Goal: Task Accomplishment & Management: Manage account settings

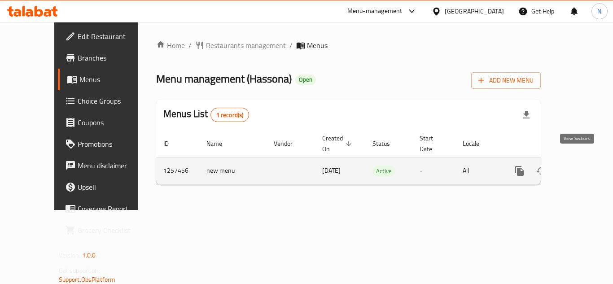
click at [579, 166] on icon "enhanced table" at bounding box center [584, 171] width 11 height 11
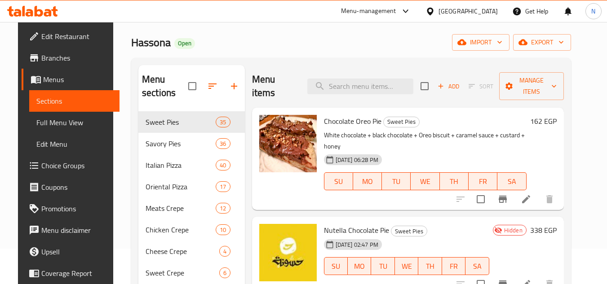
scroll to position [90, 0]
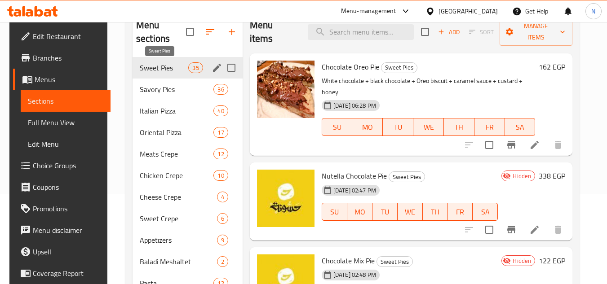
click at [163, 68] on span "Sweet Pies" at bounding box center [164, 67] width 49 height 11
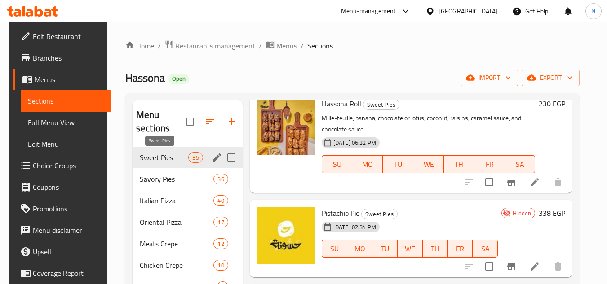
click at [170, 151] on div "Sweet Pies 35" at bounding box center [187, 158] width 110 height 22
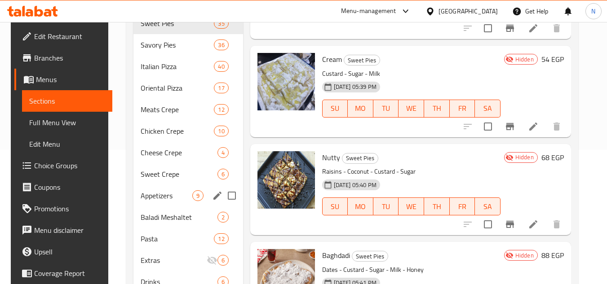
scroll to position [135, 0]
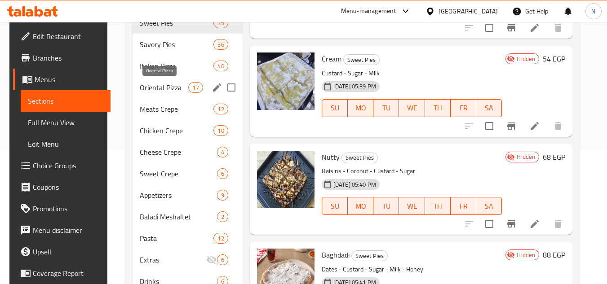
click at [147, 84] on span "Oriental Pizza" at bounding box center [164, 87] width 49 height 11
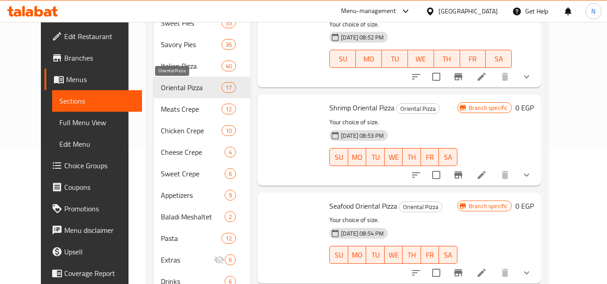
scroll to position [1287, 0]
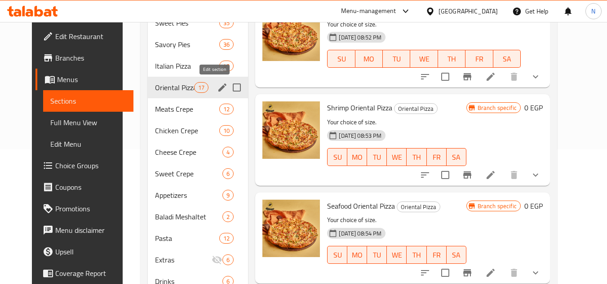
click at [218, 88] on icon "edit" at bounding box center [222, 88] width 8 height 8
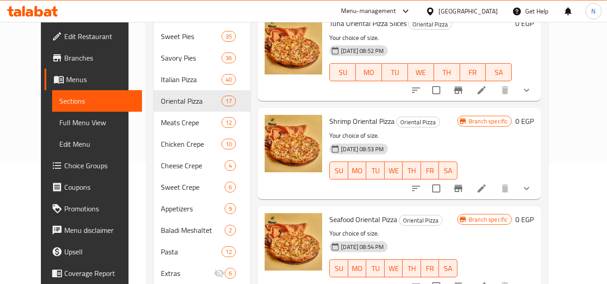
scroll to position [33, 0]
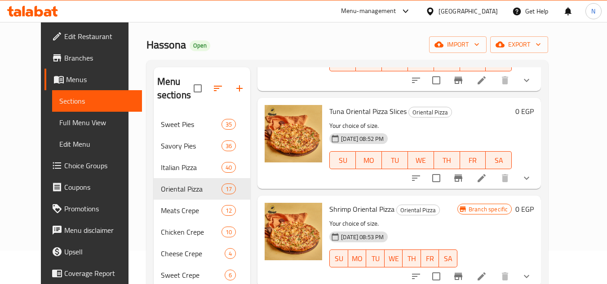
drag, startPoint x: 110, startPoint y: 122, endPoint x: 245, endPoint y: 87, distance: 138.8
click at [128, 122] on div "Home / Restaurants management / Menus / Sections Hassona Open import export Men…" at bounding box center [347, 249] width 438 height 520
click at [234, 89] on icon "button" at bounding box center [239, 88] width 11 height 11
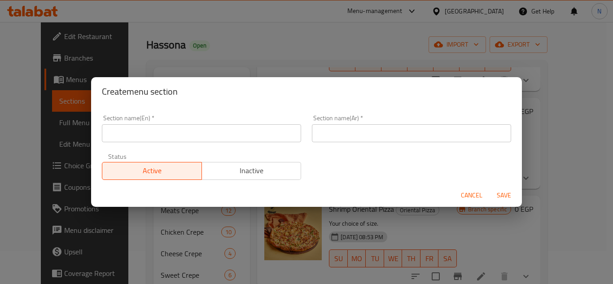
click at [340, 131] on input "text" at bounding box center [411, 133] width 199 height 18
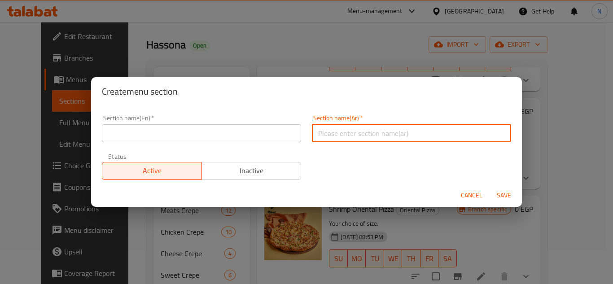
paste input "بيتزا شرقي ميكسات"
type input "بيتزا شرقي ميكسات"
click at [136, 134] on input "text" at bounding box center [201, 133] width 199 height 18
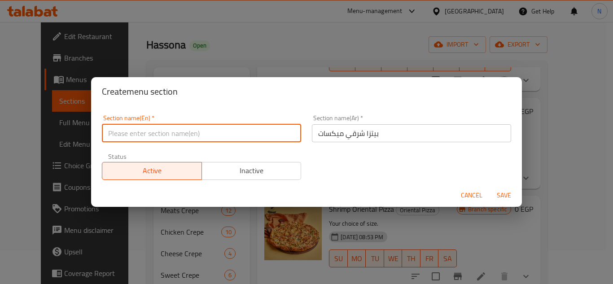
paste input "Oriental Pizza Mixes"
type input "Oriental Pizza Mixes"
click at [503, 194] on span "Save" at bounding box center [505, 195] width 22 height 11
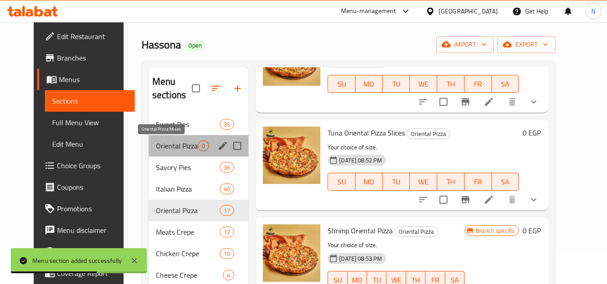
drag, startPoint x: 153, startPoint y: 145, endPoint x: 173, endPoint y: 148, distance: 20.8
click at [156, 145] on span "Oriental Pizza Mixes" at bounding box center [177, 146] width 42 height 11
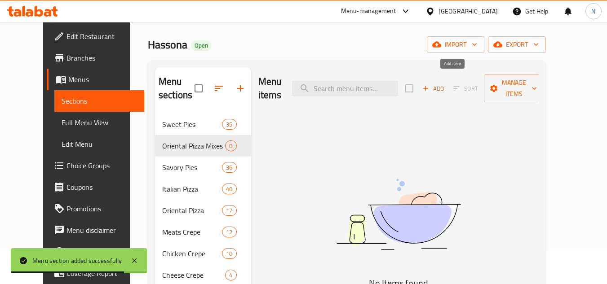
click at [445, 84] on span "Add" at bounding box center [433, 89] width 24 height 10
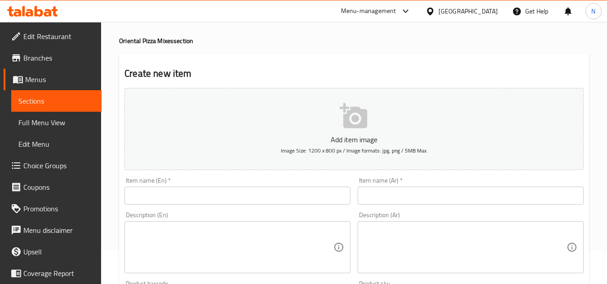
drag, startPoint x: 116, startPoint y: 140, endPoint x: 343, endPoint y: 185, distance: 231.3
click at [412, 196] on input "text" at bounding box center [470, 196] width 226 height 18
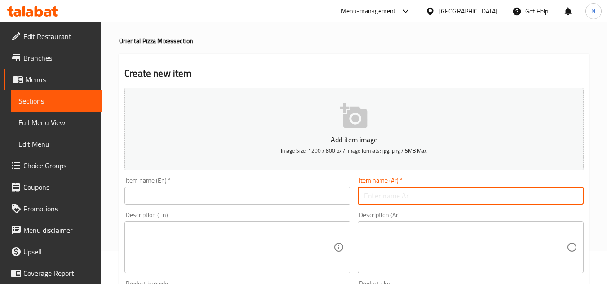
paste input "بيتزا نصف جبن + نصف لحوم"
drag, startPoint x: 400, startPoint y: 198, endPoint x: 396, endPoint y: 201, distance: 5.1
click at [396, 201] on input "بيتزا نصف جبن + نصف لحوم" at bounding box center [470, 196] width 226 height 18
click at [375, 194] on input "بيتزا نصف جبن ونصف لحوم" at bounding box center [470, 196] width 226 height 18
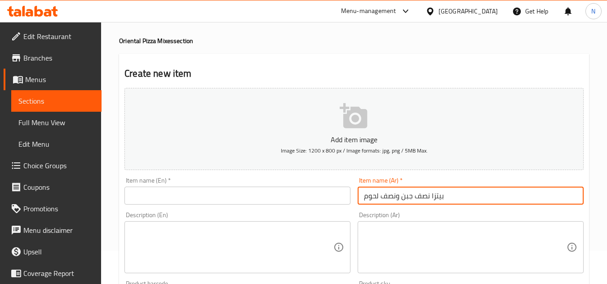
click at [375, 194] on input "بيتزا نصف جبن ونصف لحوم" at bounding box center [470, 196] width 226 height 18
type input "بيتزا نصف جبن ونصف لحوم"
click at [211, 200] on input "text" at bounding box center [237, 196] width 226 height 18
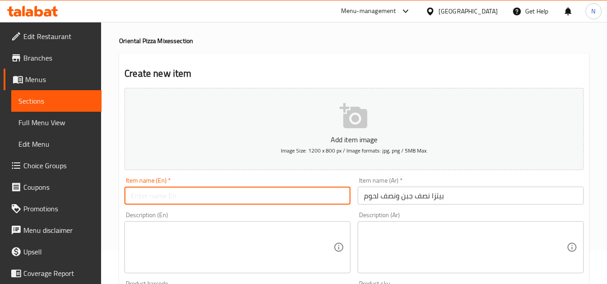
paste input "Half Cheese And Half Meat Pizza"
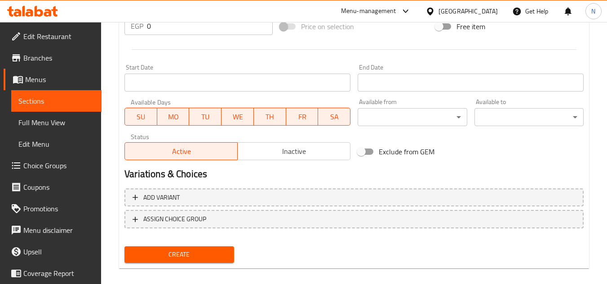
scroll to position [350, 0]
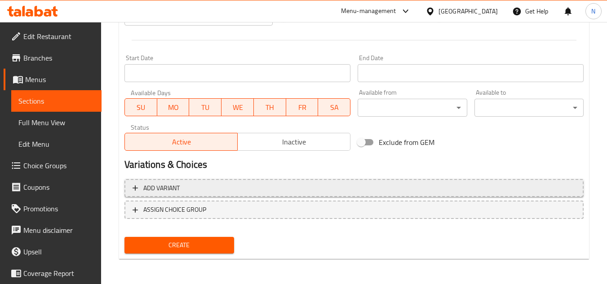
type input "Half Cheese And Half Meat Pizza"
click at [281, 186] on span "Add variant" at bounding box center [353, 188] width 443 height 11
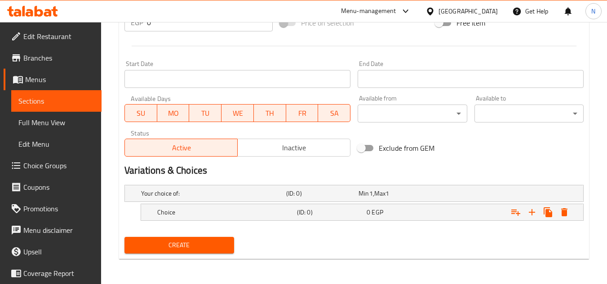
scroll to position [344, 0]
click at [536, 216] on icon "Expand" at bounding box center [531, 212] width 11 height 11
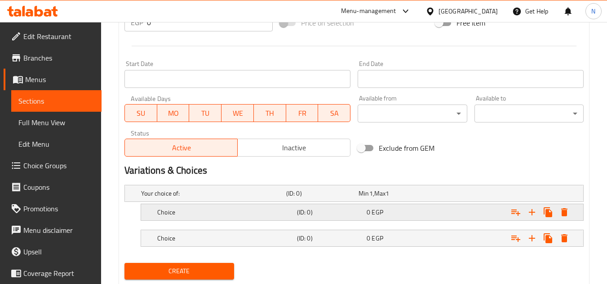
click at [188, 205] on div "Choice (ID: 0) 0 EGP" at bounding box center [364, 213] width 419 height 20
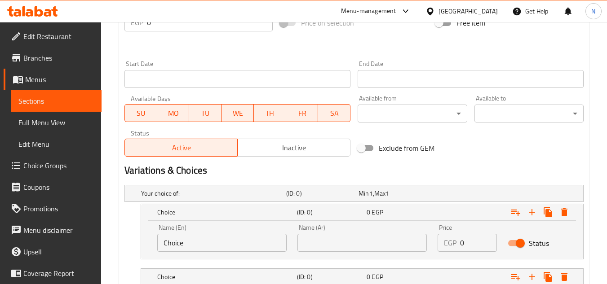
click at [200, 248] on input "Choice" at bounding box center [221, 243] width 129 height 18
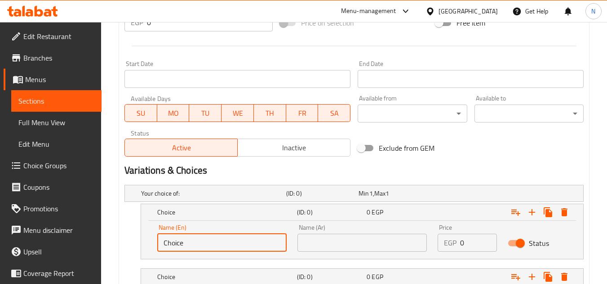
click at [200, 248] on input "Choice" at bounding box center [221, 243] width 129 height 18
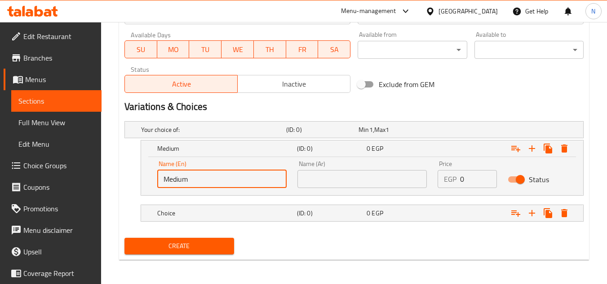
scroll to position [409, 0]
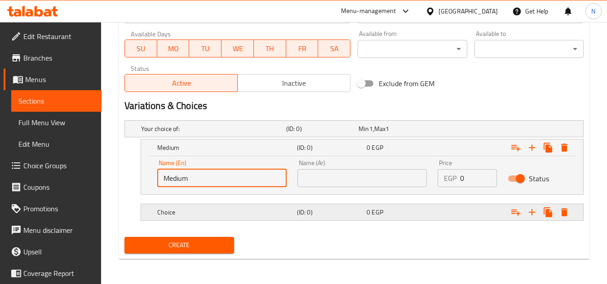
type input "Medium"
click at [185, 210] on h5 "Choice" at bounding box center [225, 212] width 136 height 9
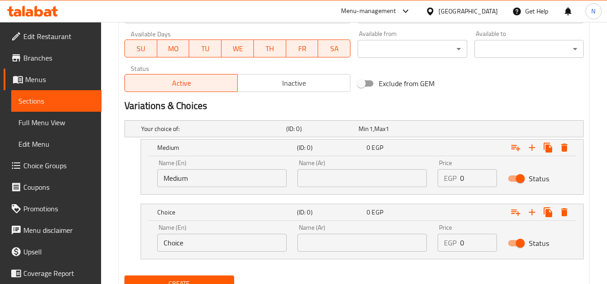
click at [196, 235] on input "Choice" at bounding box center [221, 243] width 129 height 18
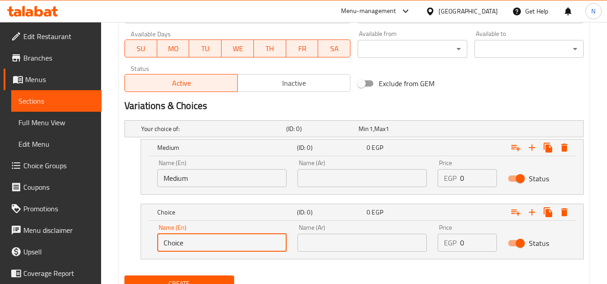
click at [196, 235] on input "Choice" at bounding box center [221, 243] width 129 height 18
type input "Large"
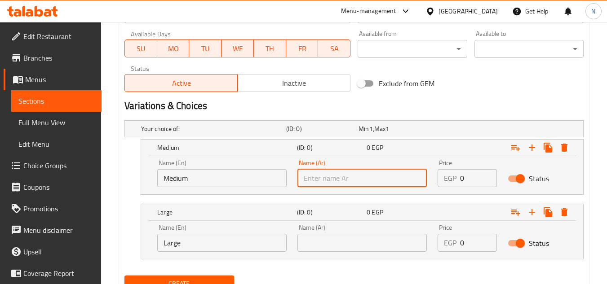
click at [335, 177] on input "text" at bounding box center [361, 178] width 129 height 18
drag, startPoint x: 308, startPoint y: 185, endPoint x: 304, endPoint y: 187, distance: 5.0
click at [304, 187] on div "Name (Ar) وسك Name (Ar)" at bounding box center [362, 173] width 140 height 38
type input "وسط"
click at [318, 239] on input "text" at bounding box center [361, 243] width 129 height 18
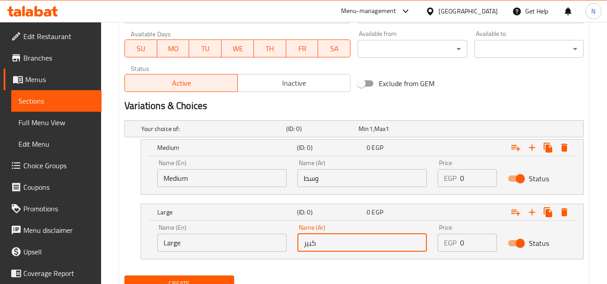
type input "كبير"
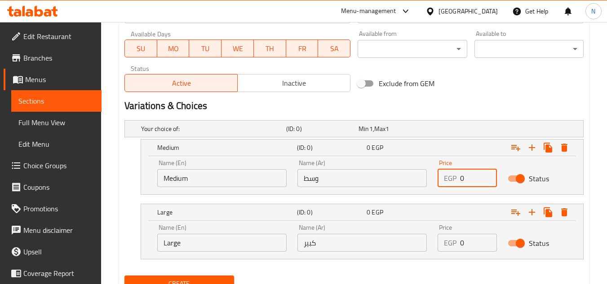
drag, startPoint x: 469, startPoint y: 182, endPoint x: 457, endPoint y: 185, distance: 12.6
click at [457, 185] on div "EGP 0 Price" at bounding box center [466, 178] width 59 height 18
type input "257"
click at [456, 246] on div "EGP 0 Price" at bounding box center [466, 243] width 59 height 18
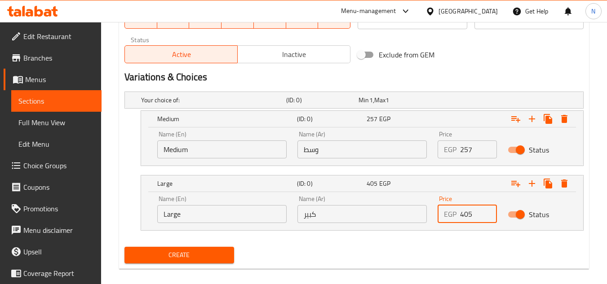
scroll to position [448, 0]
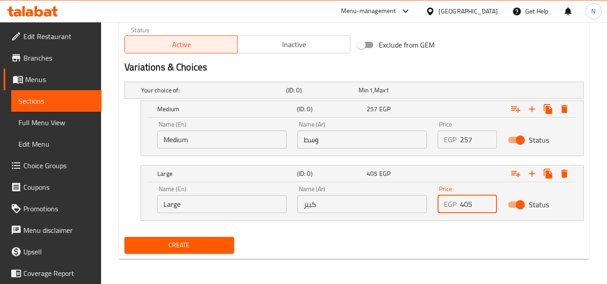
type input "405"
click at [212, 250] on span "Create" at bounding box center [179, 245] width 95 height 11
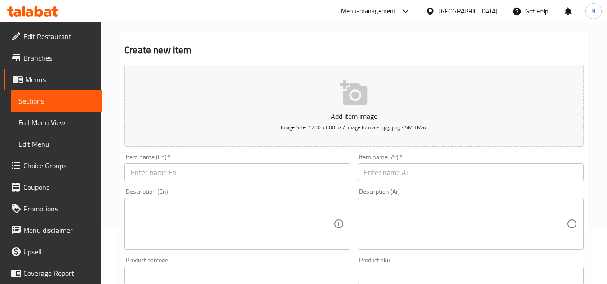
scroll to position [0, 0]
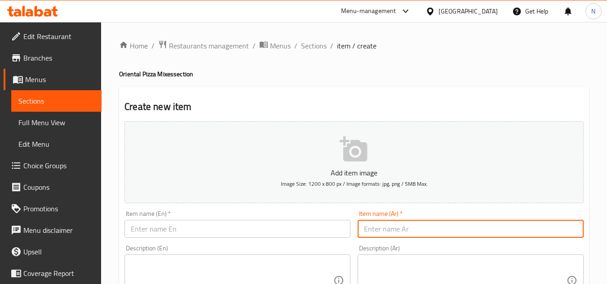
click at [407, 234] on input "text" at bounding box center [470, 229] width 226 height 18
paste input "بيتزا سويت شیلی"
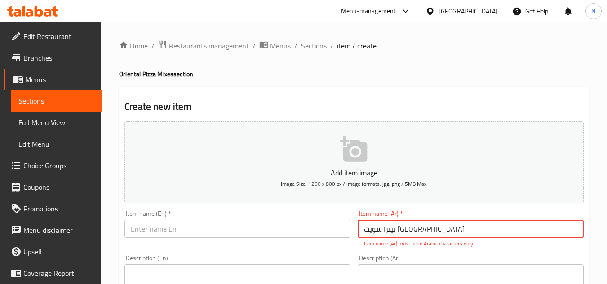
click at [396, 234] on input "بيتزا سويت شیلی" at bounding box center [470, 229] width 226 height 18
click at [375, 231] on input "بيتزا سويت شیلی" at bounding box center [470, 229] width 226 height 18
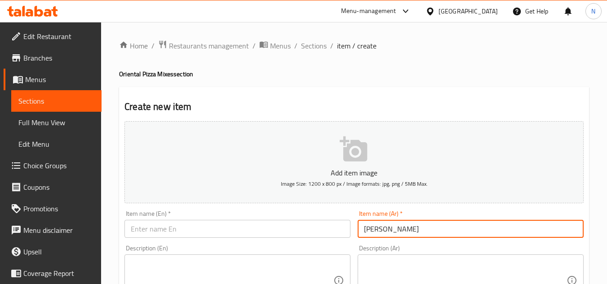
click at [384, 235] on input "بيتزا سويت شيلي" at bounding box center [470, 229] width 226 height 18
type input "بيتزا سويت شيلي"
click at [181, 230] on input "text" at bounding box center [237, 229] width 226 height 18
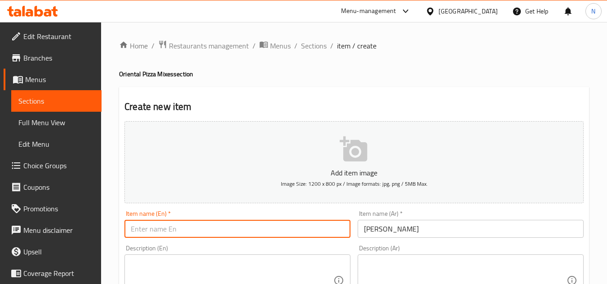
paste input "Sweet Chili Pizza"
type input "Sweet Chili Pizza"
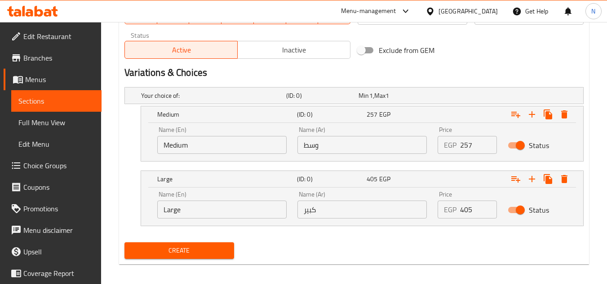
scroll to position [448, 0]
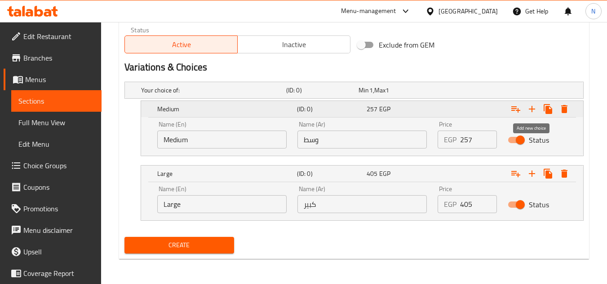
click at [532, 113] on icon "Expand" at bounding box center [531, 109] width 11 height 11
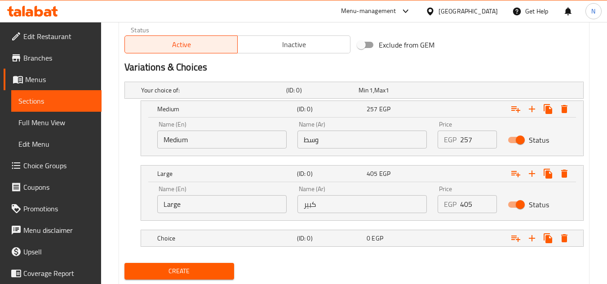
click at [184, 138] on input "Medium" at bounding box center [221, 140] width 129 height 18
type input "Small"
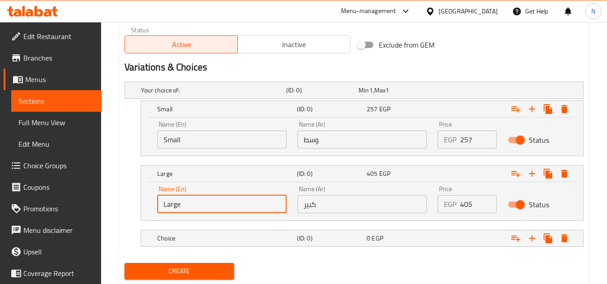
click at [193, 203] on input "Large" at bounding box center [221, 204] width 129 height 18
type input "Medium"
click at [207, 242] on h5 "Choice" at bounding box center [225, 238] width 136 height 9
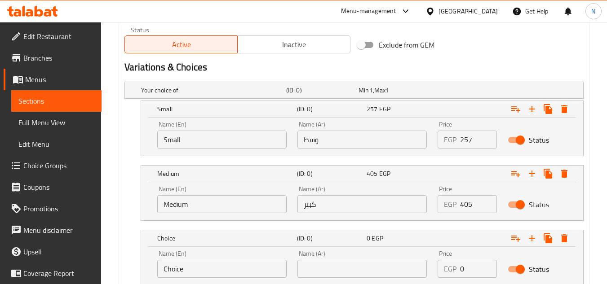
click at [176, 272] on input "Choice" at bounding box center [221, 269] width 129 height 18
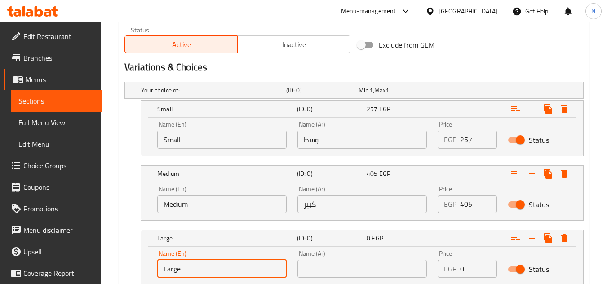
type input "Large"
click at [348, 138] on input "وسط" at bounding box center [361, 140] width 129 height 18
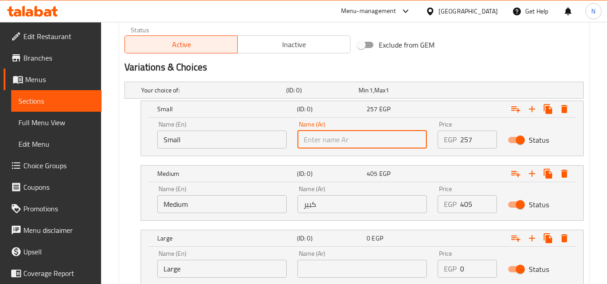
type input "صغير"
click at [329, 204] on input "كبير" at bounding box center [361, 204] width 129 height 18
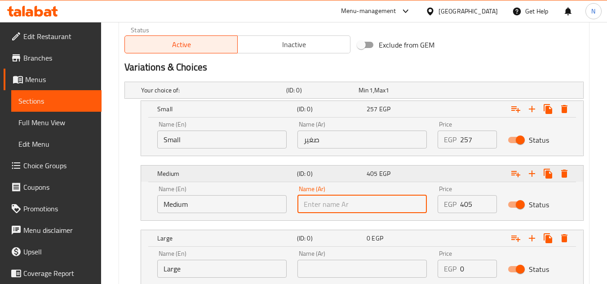
type input "وسط"
click at [339, 268] on input "text" at bounding box center [361, 269] width 129 height 18
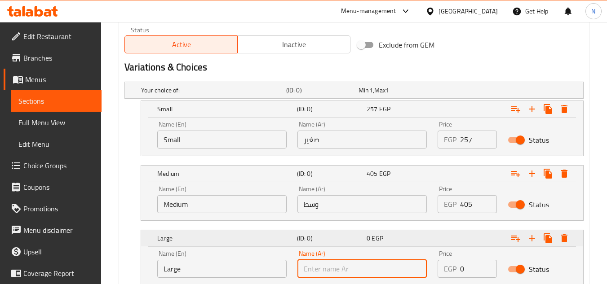
type input "كبير"
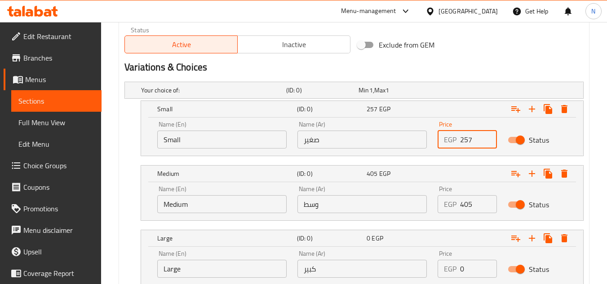
drag, startPoint x: 465, startPoint y: 132, endPoint x: 454, endPoint y: 148, distance: 19.3
click at [454, 148] on div "EGP 257 Price" at bounding box center [466, 140] width 59 height 18
type input "203"
drag, startPoint x: 470, startPoint y: 209, endPoint x: 451, endPoint y: 217, distance: 20.9
click at [451, 217] on div "Price EGP 405 Price" at bounding box center [467, 200] width 70 height 38
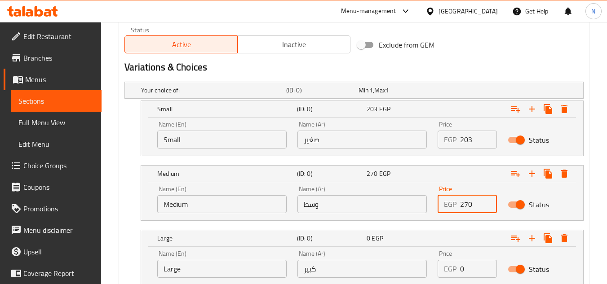
type input "270"
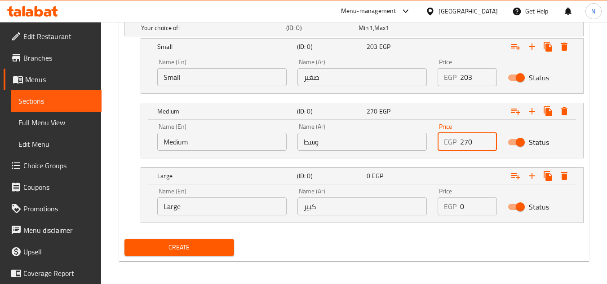
scroll to position [512, 0]
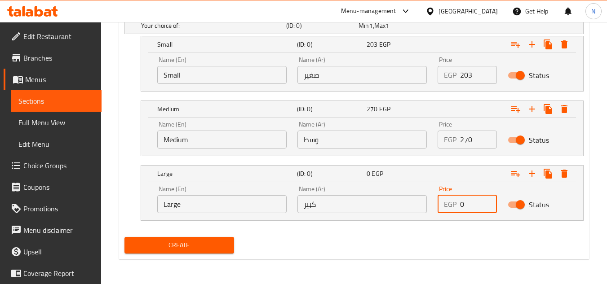
drag, startPoint x: 464, startPoint y: 204, endPoint x: 456, endPoint y: 212, distance: 11.1
click at [456, 212] on div "EGP 0 Price" at bounding box center [466, 204] width 59 height 18
type input "432"
drag, startPoint x: 207, startPoint y: 250, endPoint x: 210, endPoint y: 240, distance: 9.7
click at [207, 250] on span "Create" at bounding box center [179, 245] width 95 height 11
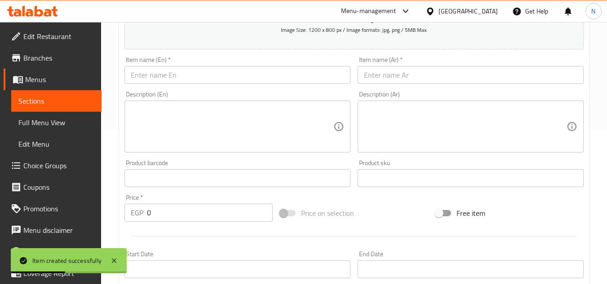
scroll to position [153, 0]
click at [401, 72] on input "text" at bounding box center [470, 76] width 226 height 18
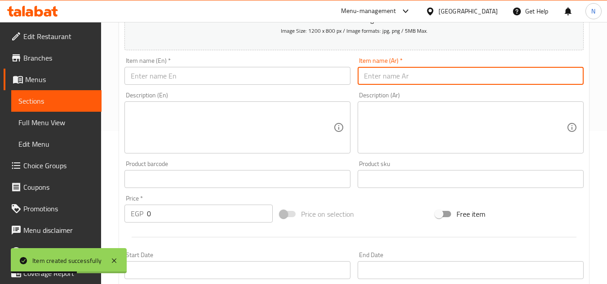
paste input "بيتزا حسونة"
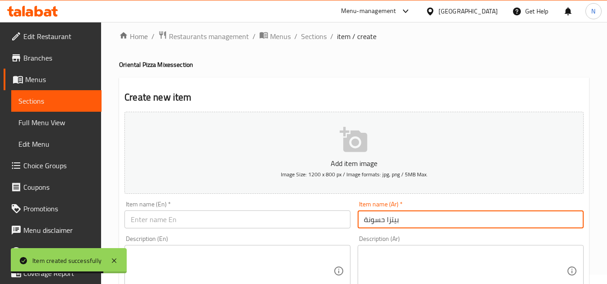
scroll to position [0, 0]
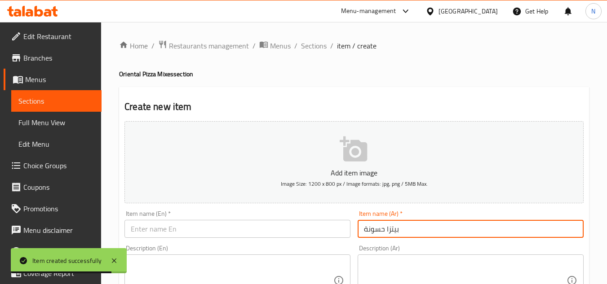
type input "بيتزا حسونة"
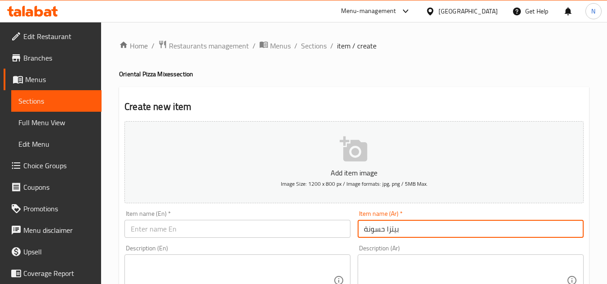
click at [145, 230] on input "text" at bounding box center [237, 229] width 226 height 18
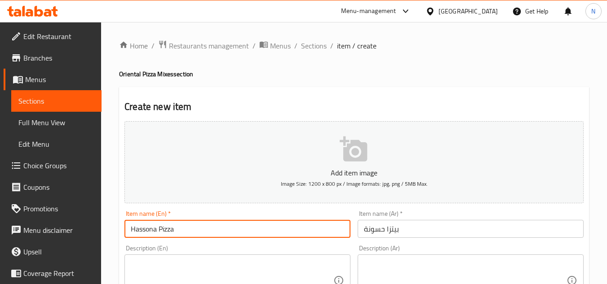
type input "Hassona Pizza"
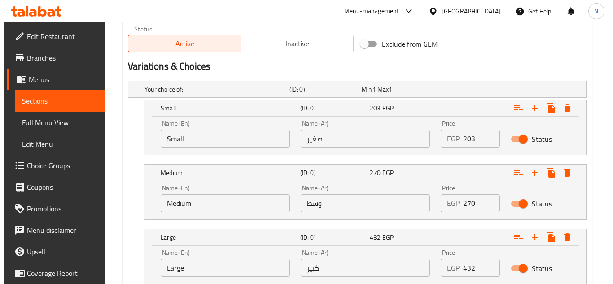
scroll to position [449, 0]
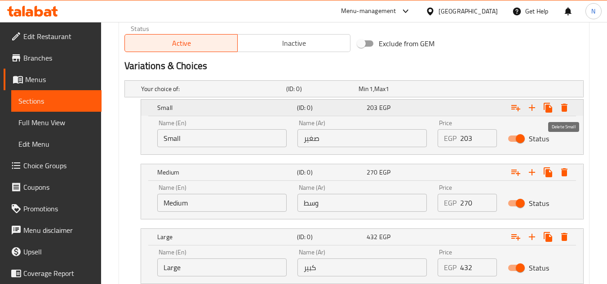
click at [565, 110] on icon "Expand" at bounding box center [564, 108] width 6 height 8
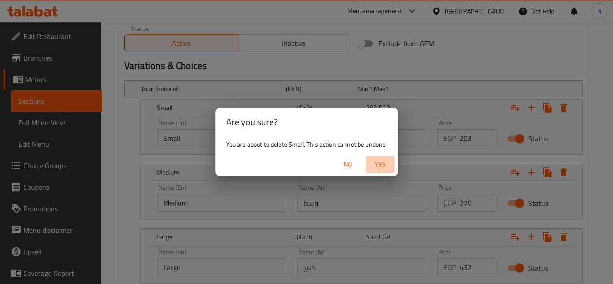
click at [387, 163] on span "Yes" at bounding box center [381, 164] width 22 height 11
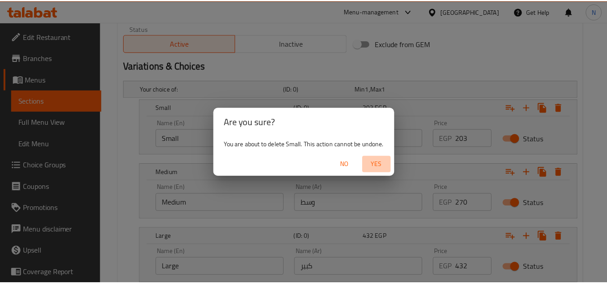
scroll to position [448, 0]
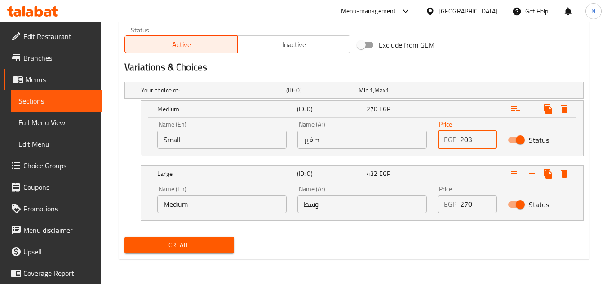
drag, startPoint x: 467, startPoint y: 141, endPoint x: 452, endPoint y: 148, distance: 17.1
click at [452, 148] on div "EGP 203 Price" at bounding box center [466, 140] width 59 height 18
type input "297"
drag, startPoint x: 467, startPoint y: 206, endPoint x: 457, endPoint y: 208, distance: 10.7
click at [457, 208] on div "EGP 270 Price" at bounding box center [466, 204] width 59 height 18
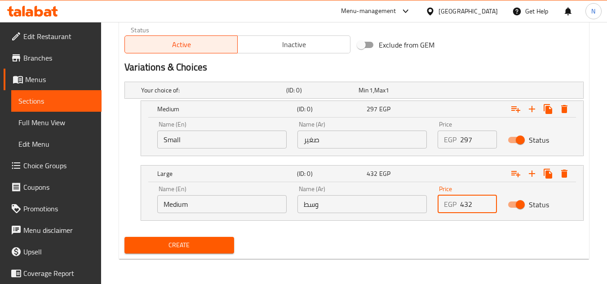
type input "432"
click at [198, 243] on span "Create" at bounding box center [179, 245] width 95 height 11
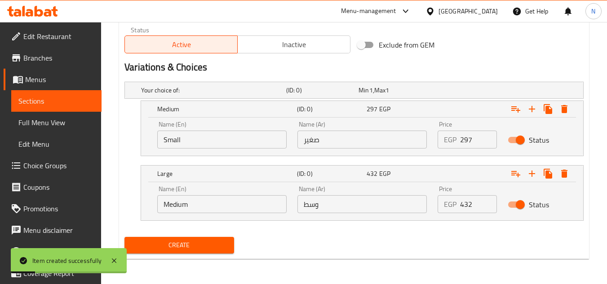
click at [26, 96] on span "Sections" at bounding box center [56, 101] width 76 height 11
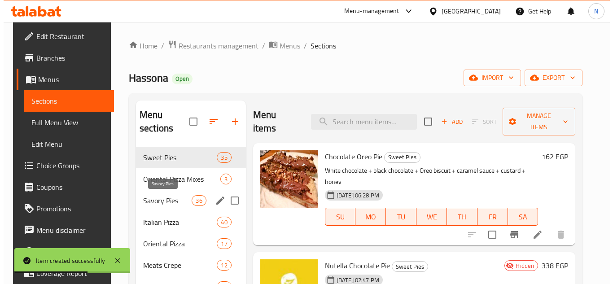
scroll to position [45, 0]
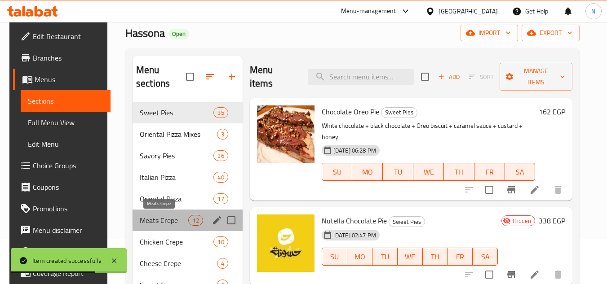
click at [170, 218] on span "Meats Crepe" at bounding box center [164, 220] width 49 height 11
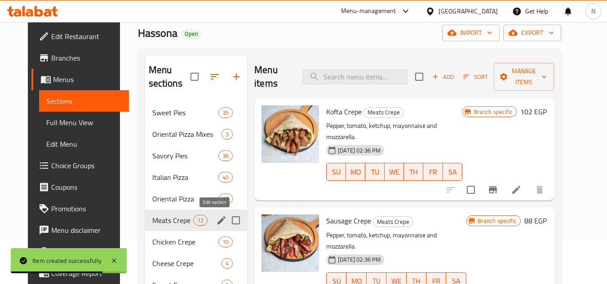
click at [217, 221] on icon "edit" at bounding box center [221, 220] width 11 height 11
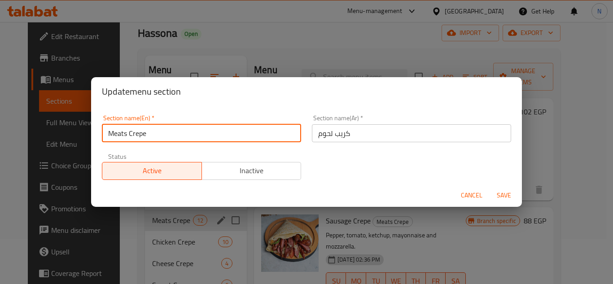
click at [126, 136] on input "Meats Crepe" at bounding box center [201, 133] width 199 height 18
type input "Meat Crepe"
click at [490, 187] on button "Save" at bounding box center [504, 195] width 29 height 17
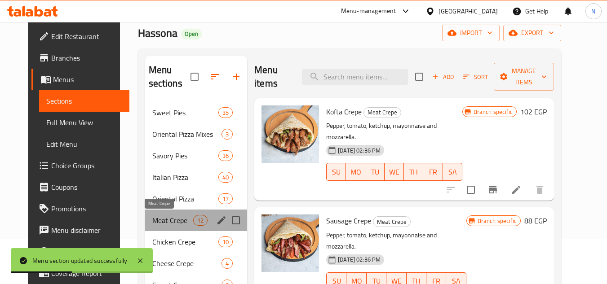
click at [163, 223] on span "Meat Crepe" at bounding box center [172, 220] width 41 height 11
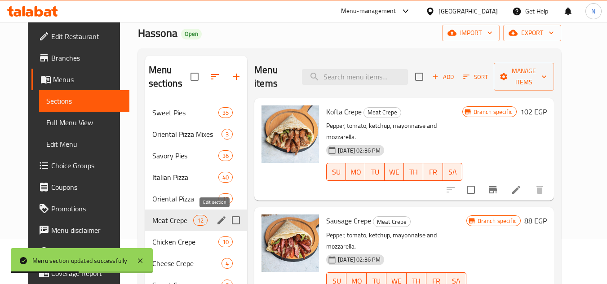
click at [218, 221] on icon "edit" at bounding box center [221, 220] width 11 height 11
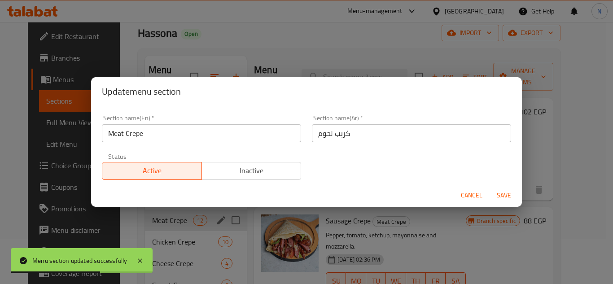
click at [468, 189] on button "Cancel" at bounding box center [472, 195] width 29 height 17
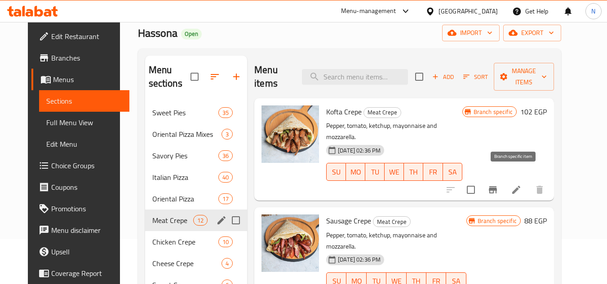
click at [497, 186] on icon "Branch-specific-item" at bounding box center [493, 189] width 8 height 7
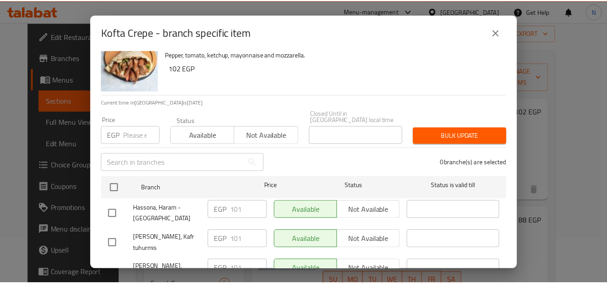
scroll to position [49, 0]
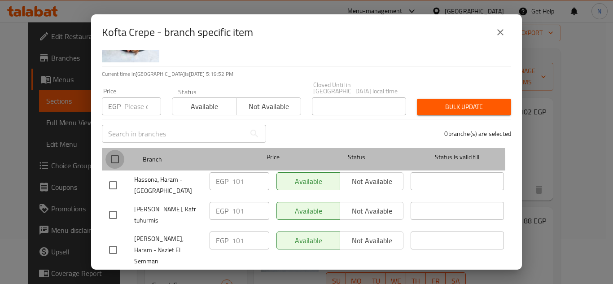
click at [115, 159] on input "checkbox" at bounding box center [115, 159] width 19 height 19
checkbox input "true"
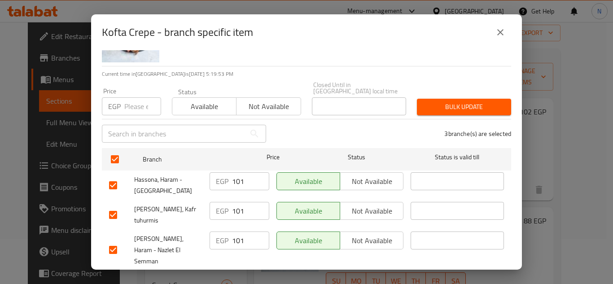
click at [235, 177] on input "101" at bounding box center [250, 181] width 37 height 18
click at [135, 101] on input "number" at bounding box center [142, 106] width 37 height 18
type input "115"
drag, startPoint x: 454, startPoint y: 97, endPoint x: 441, endPoint y: 109, distance: 17.5
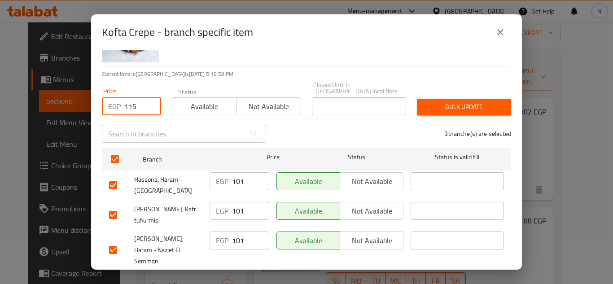
click at [454, 101] on span "Bulk update" at bounding box center [464, 106] width 80 height 11
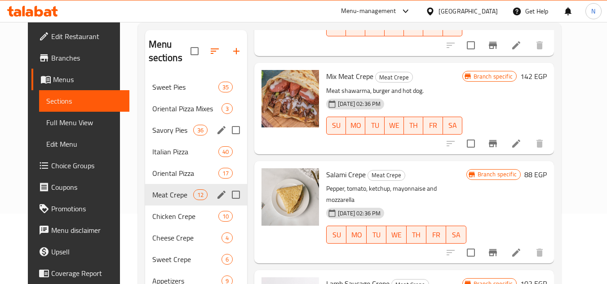
scroll to position [55, 0]
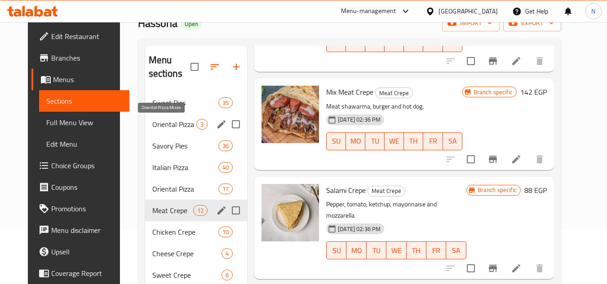
click at [177, 126] on span "Oriental Pizza Mixes" at bounding box center [174, 124] width 44 height 11
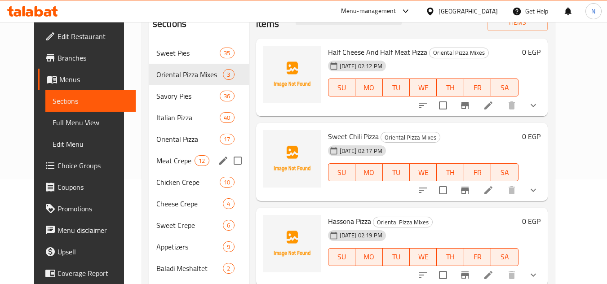
scroll to position [100, 0]
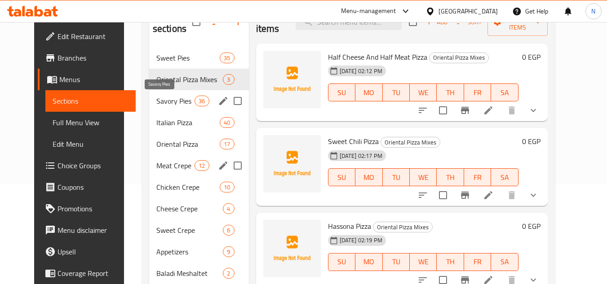
click at [166, 101] on span "Savory Pies" at bounding box center [175, 101] width 38 height 11
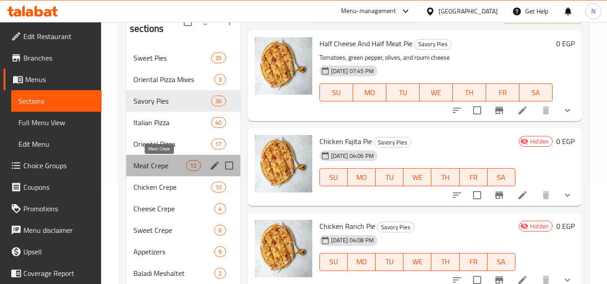
click at [169, 166] on span "Meat Crepe" at bounding box center [159, 165] width 53 height 11
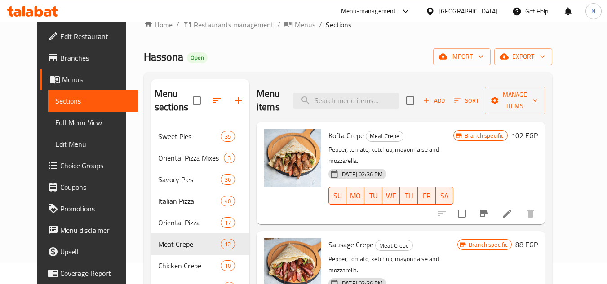
scroll to position [10, 0]
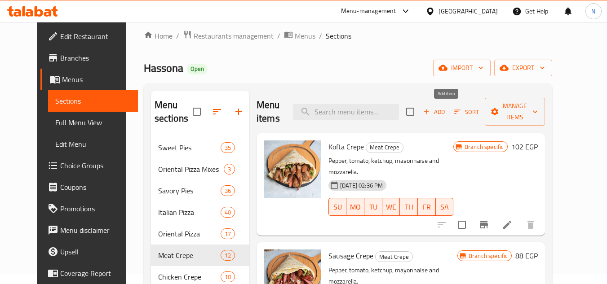
click at [446, 114] on span "Add" at bounding box center [434, 112] width 24 height 10
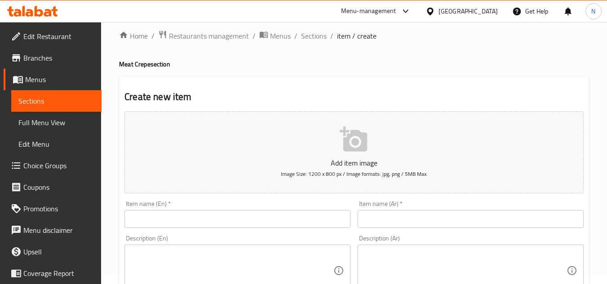
click at [452, 216] on input "text" at bounding box center [470, 219] width 226 height 18
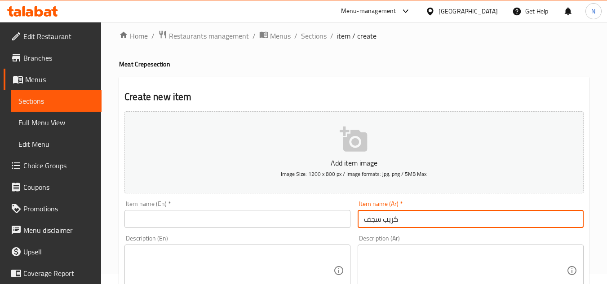
drag, startPoint x: 370, startPoint y: 221, endPoint x: 340, endPoint y: 233, distance: 32.1
click at [395, 221] on input "كريب سجق إسكندراني" at bounding box center [470, 219] width 226 height 18
click at [395, 222] on input "كريب سجق إسكندراني" at bounding box center [470, 219] width 226 height 18
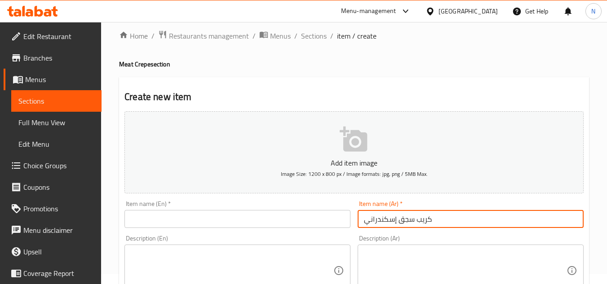
type input "كريب سجق إسكندراني"
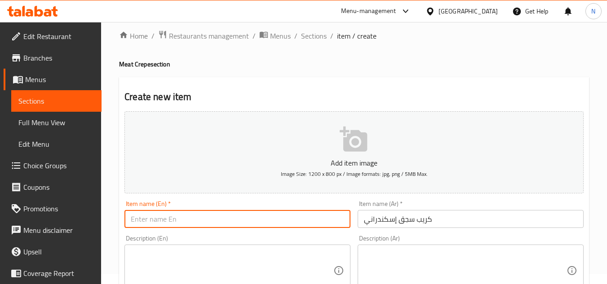
click at [189, 214] on input "text" at bounding box center [237, 219] width 226 height 18
paste input "Alexandrian Sausage Crepe"
type input "Alexandrian Sausage Crepe"
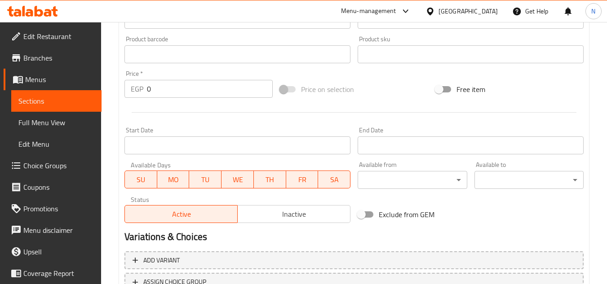
scroll to position [279, 0]
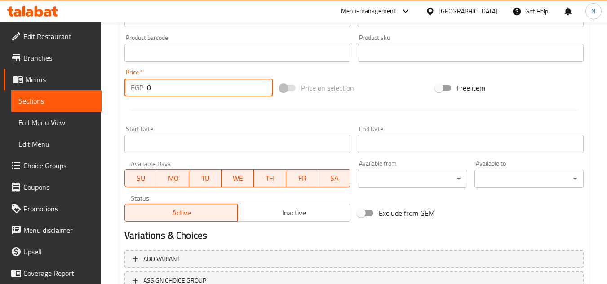
drag, startPoint x: 150, startPoint y: 88, endPoint x: 143, endPoint y: 93, distance: 8.1
click at [143, 93] on div "EGP 0 Price *" at bounding box center [198, 88] width 148 height 18
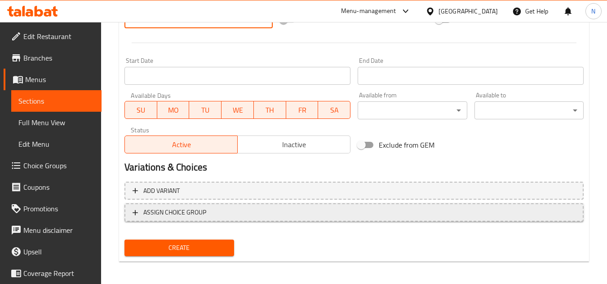
scroll to position [350, 0]
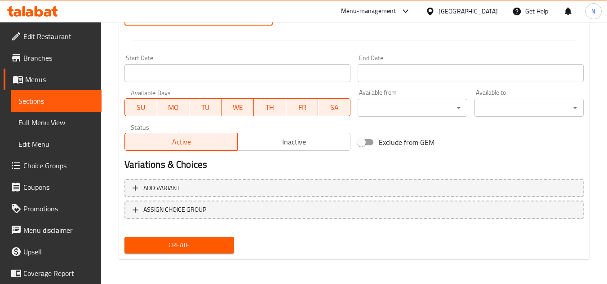
type input "115"
click at [198, 241] on span "Create" at bounding box center [179, 245] width 95 height 11
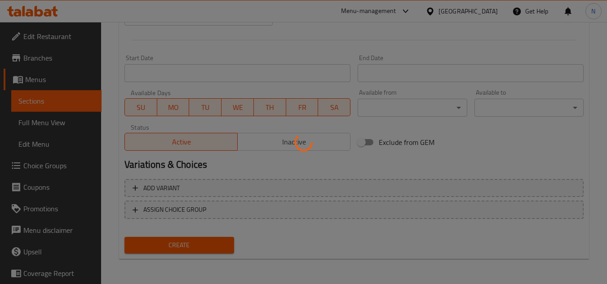
type input "0"
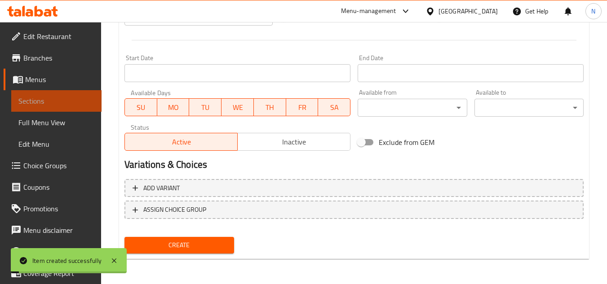
click at [69, 102] on span "Sections" at bounding box center [56, 101] width 76 height 11
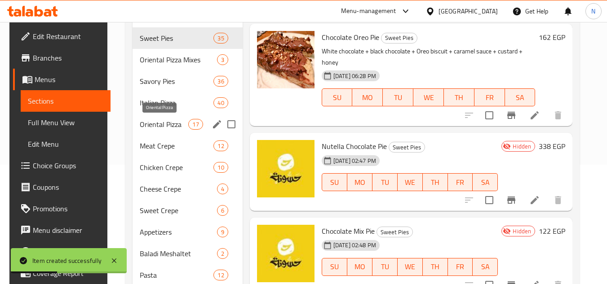
scroll to position [100, 0]
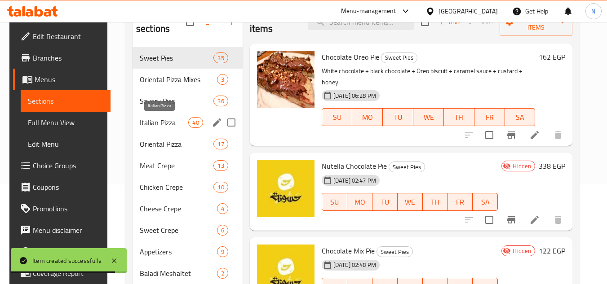
click at [162, 127] on span "Italian Pizza" at bounding box center [164, 122] width 49 height 11
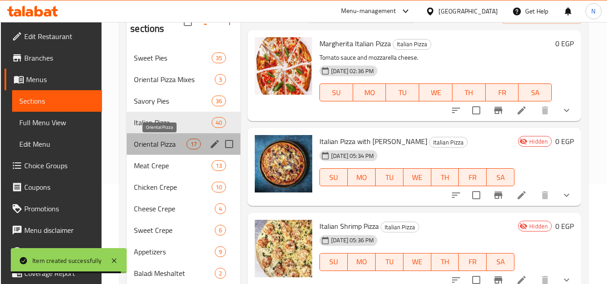
click at [159, 139] on span "Oriental Pizza" at bounding box center [160, 144] width 52 height 11
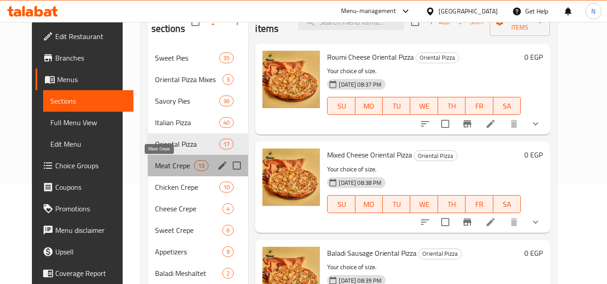
click at [170, 164] on span "Meat Crepe" at bounding box center [175, 165] width 40 height 11
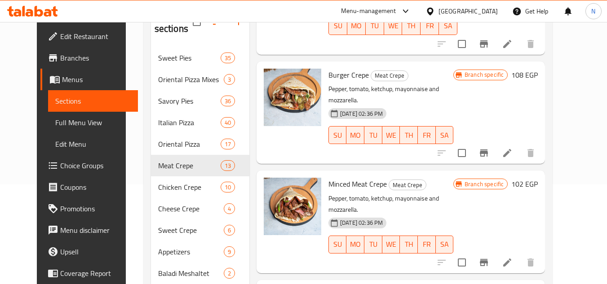
scroll to position [225, 0]
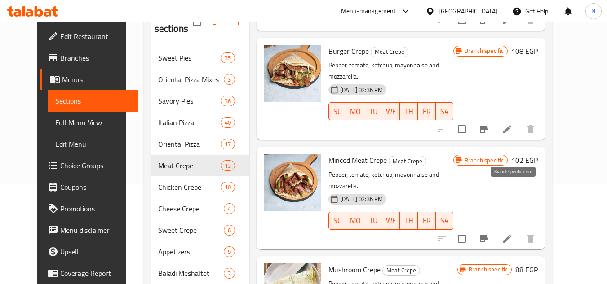
click at [488, 235] on icon "Branch-specific-item" at bounding box center [484, 238] width 8 height 7
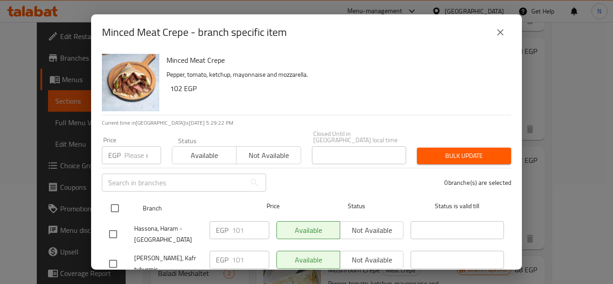
click at [112, 203] on input "checkbox" at bounding box center [115, 208] width 19 height 19
checkbox input "true"
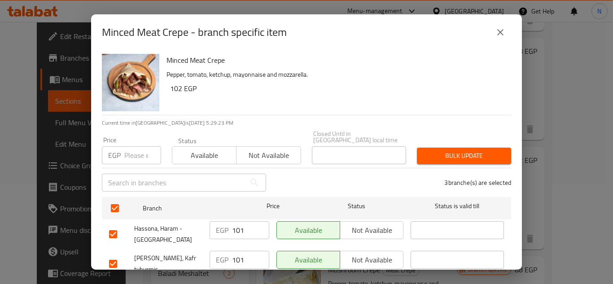
click at [135, 146] on input "number" at bounding box center [142, 155] width 37 height 18
type input "115"
click at [440, 150] on span "Bulk update" at bounding box center [464, 155] width 80 height 11
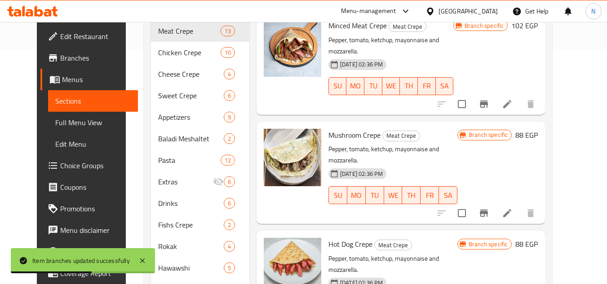
scroll to position [314, 0]
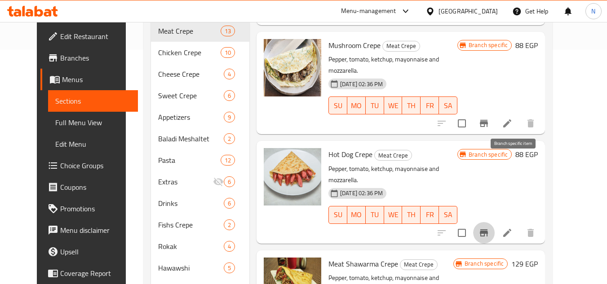
click at [489, 228] on icon "Branch-specific-item" at bounding box center [483, 233] width 11 height 11
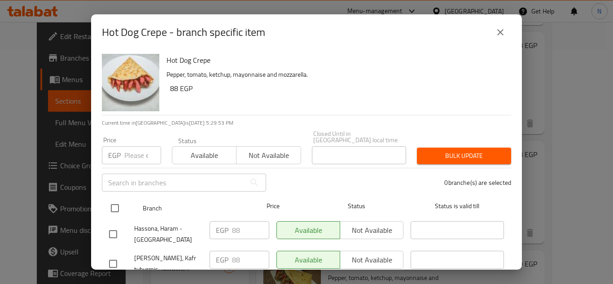
drag, startPoint x: 104, startPoint y: 202, endPoint x: 110, endPoint y: 201, distance: 6.3
click at [104, 202] on div "Branch Price Status Status is valid till" at bounding box center [307, 208] width 410 height 22
click at [112, 201] on input "checkbox" at bounding box center [115, 208] width 19 height 19
checkbox input "true"
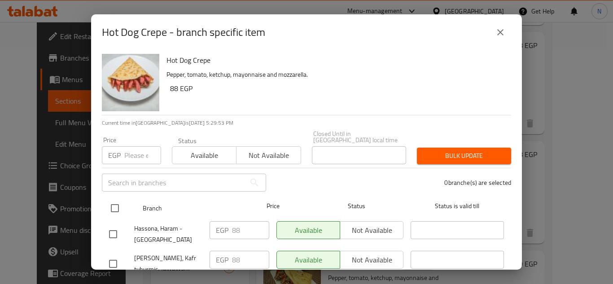
checkbox input "true"
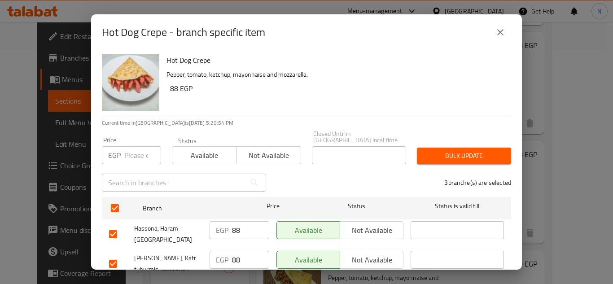
click at [129, 153] on input "number" at bounding box center [142, 155] width 37 height 18
type input "95"
click at [461, 154] on span "Bulk update" at bounding box center [464, 155] width 80 height 11
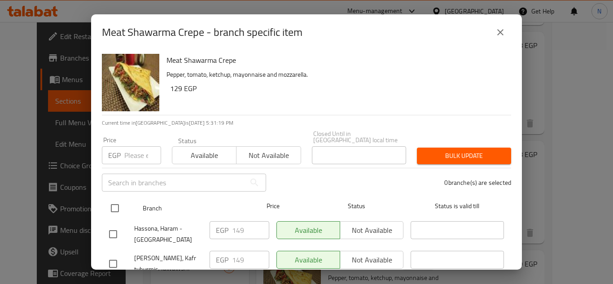
click at [117, 201] on input "checkbox" at bounding box center [115, 208] width 19 height 19
checkbox input "true"
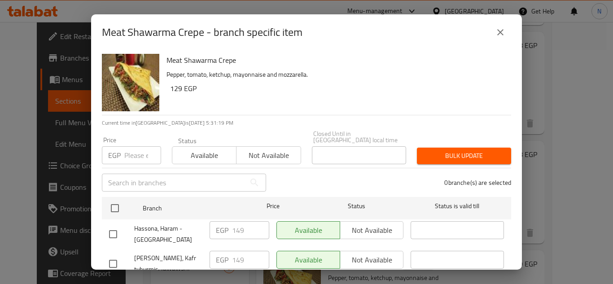
checkbox input "true"
click at [139, 146] on input "number" at bounding box center [142, 155] width 37 height 18
type input "162"
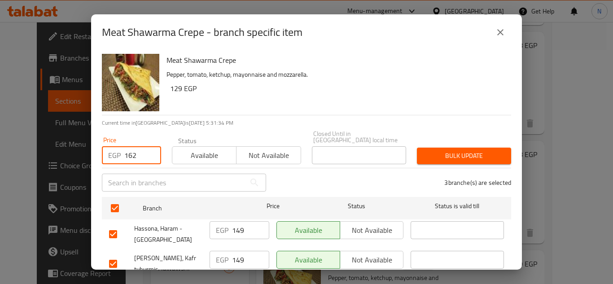
click at [449, 152] on span "Bulk update" at bounding box center [464, 155] width 80 height 11
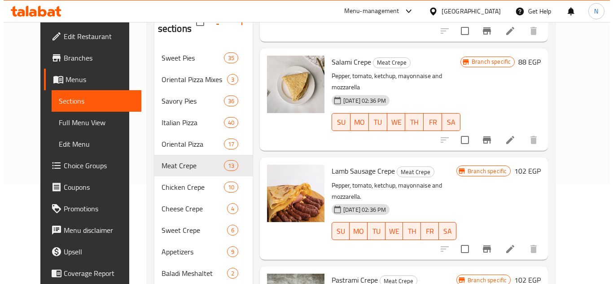
scroll to position [860, 0]
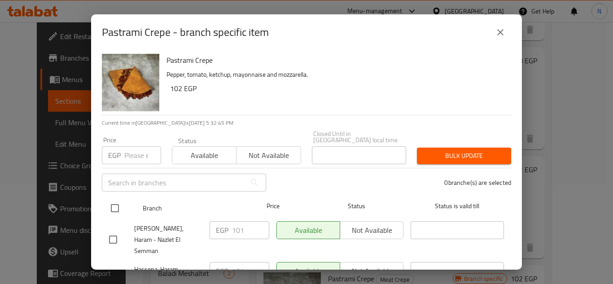
click at [112, 204] on input "checkbox" at bounding box center [115, 208] width 19 height 19
checkbox input "true"
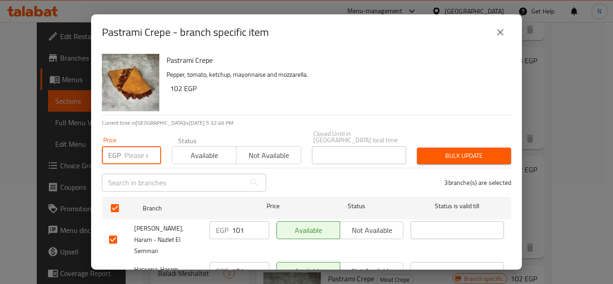
click at [125, 147] on input "number" at bounding box center [142, 155] width 37 height 18
type input "115"
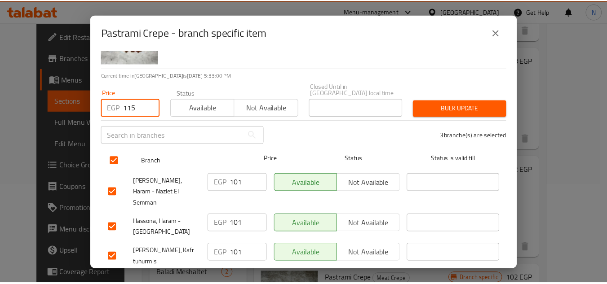
scroll to position [49, 0]
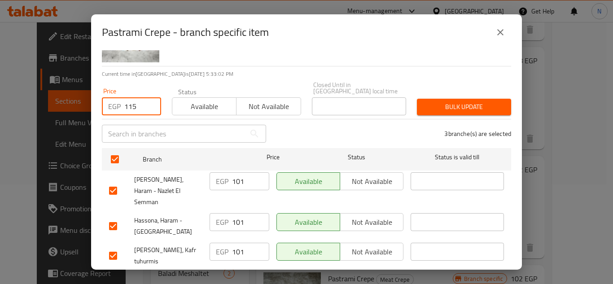
click at [441, 101] on span "Bulk update" at bounding box center [464, 106] width 80 height 11
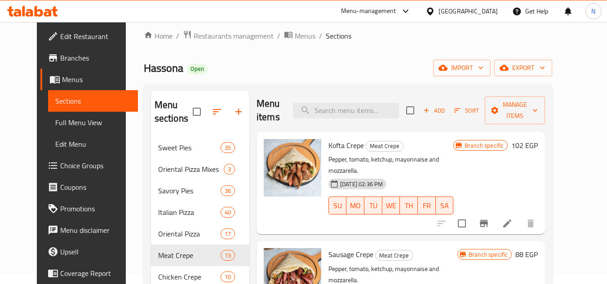
scroll to position [0, 0]
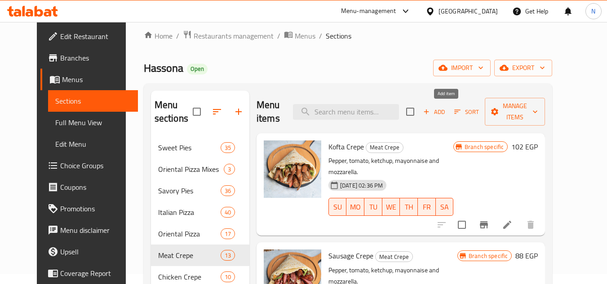
click at [446, 116] on span "Add" at bounding box center [434, 112] width 24 height 10
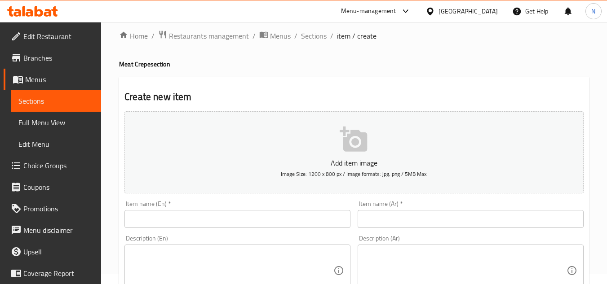
drag, startPoint x: 433, startPoint y: 226, endPoint x: 447, endPoint y: 220, distance: 14.9
click at [433, 226] on input "text" at bounding box center [470, 219] width 226 height 18
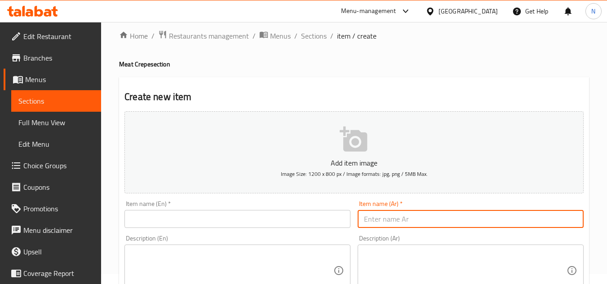
click at [450, 219] on input "text" at bounding box center [470, 219] width 226 height 18
click at [373, 221] on input "كريب مدخنات" at bounding box center [470, 219] width 226 height 18
type input "كريب مدخنات"
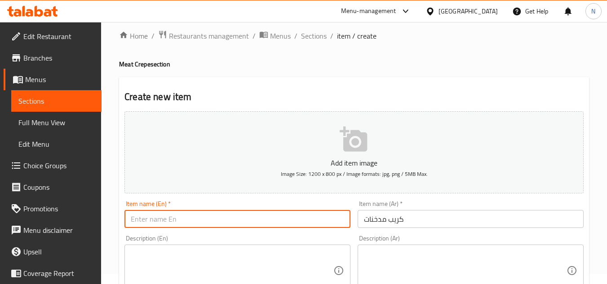
click at [177, 216] on input "text" at bounding box center [237, 219] width 226 height 18
type input "Smoking Crepe"
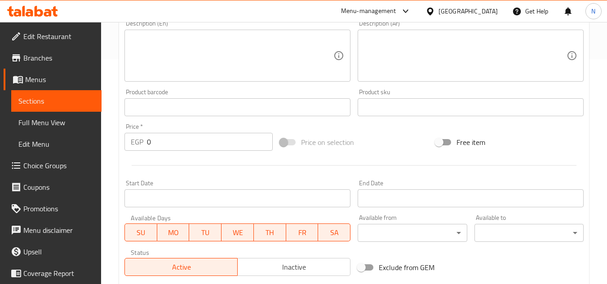
scroll to position [234, 0]
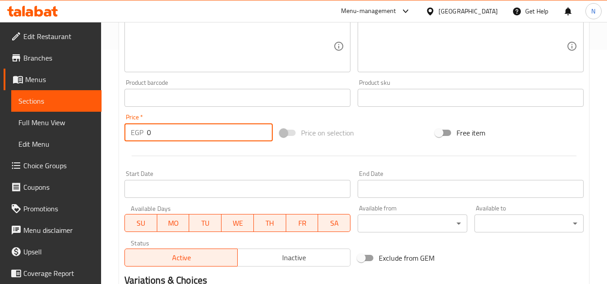
drag, startPoint x: 159, startPoint y: 138, endPoint x: 145, endPoint y: 141, distance: 14.2
click at [145, 141] on div "EGP 0 Price *" at bounding box center [198, 132] width 148 height 18
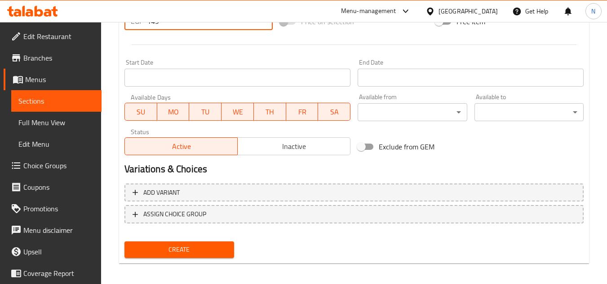
scroll to position [350, 0]
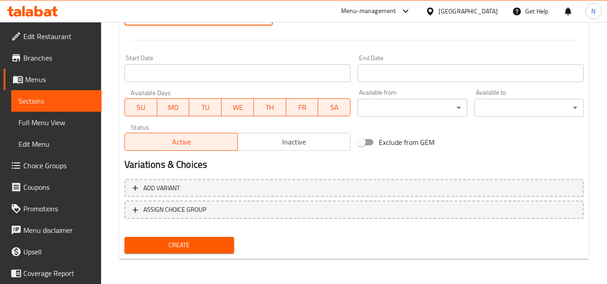
type input "149"
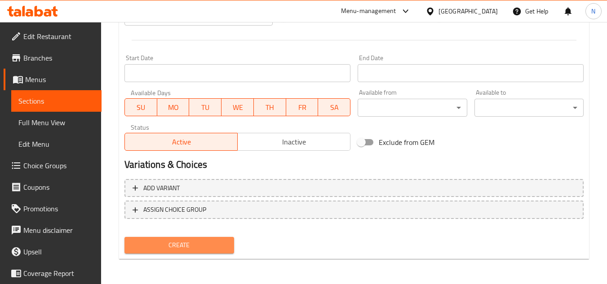
click at [206, 245] on span "Create" at bounding box center [179, 245] width 95 height 11
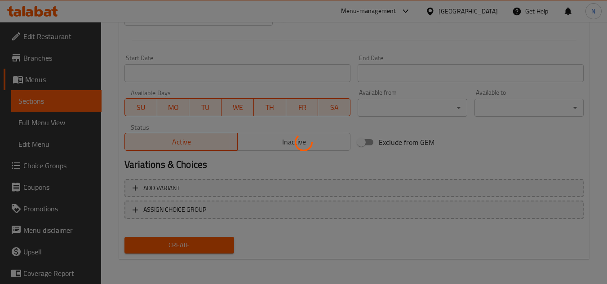
type input "0"
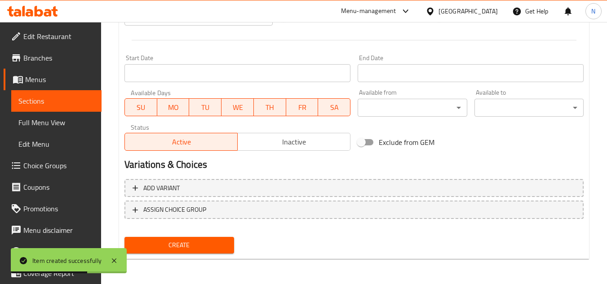
click at [76, 102] on span "Sections" at bounding box center [56, 101] width 76 height 11
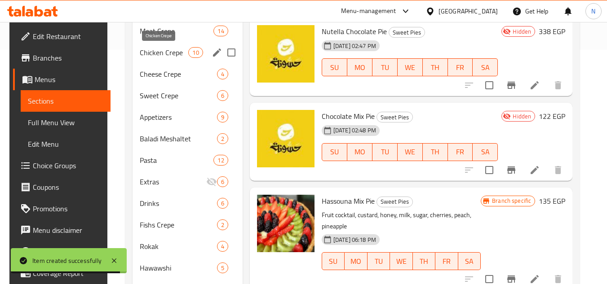
scroll to position [145, 0]
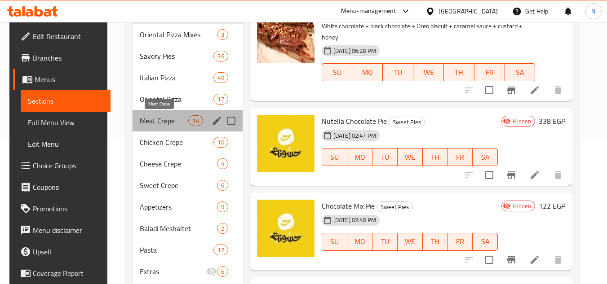
click at [163, 121] on span "Meat Crepe" at bounding box center [164, 120] width 49 height 11
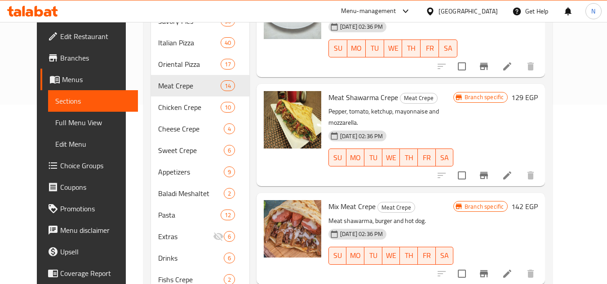
scroll to position [539, 0]
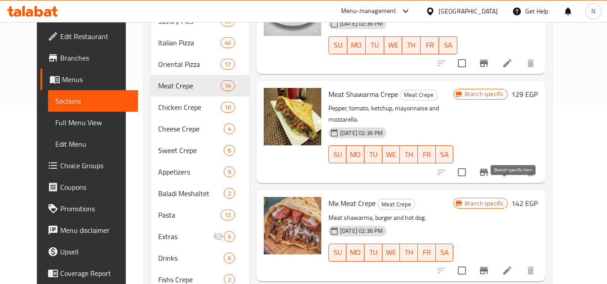
click at [489, 265] on icon "Branch-specific-item" at bounding box center [483, 270] width 11 height 11
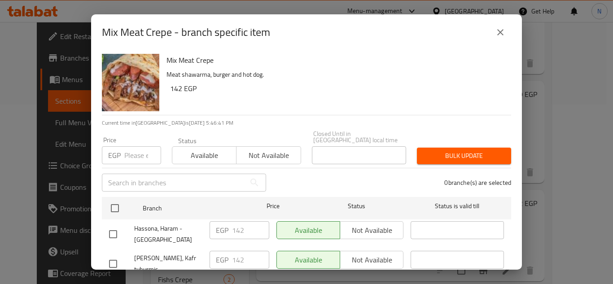
click at [127, 153] on input "number" at bounding box center [142, 155] width 37 height 18
type input "162"
click at [432, 150] on span "Bulk update" at bounding box center [464, 155] width 80 height 11
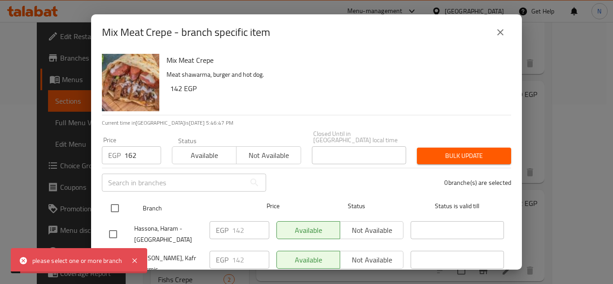
click at [114, 199] on input "checkbox" at bounding box center [115, 208] width 19 height 19
checkbox input "true"
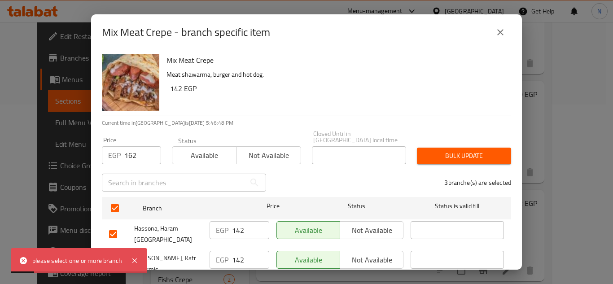
click at [458, 150] on span "Bulk update" at bounding box center [464, 155] width 80 height 11
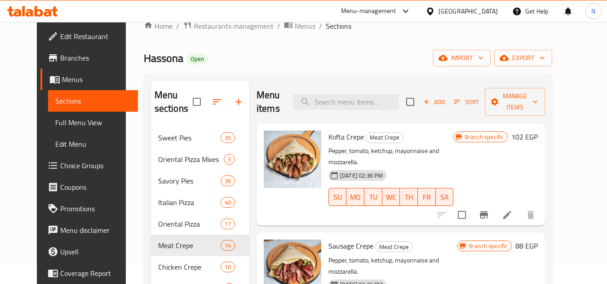
scroll to position [0, 0]
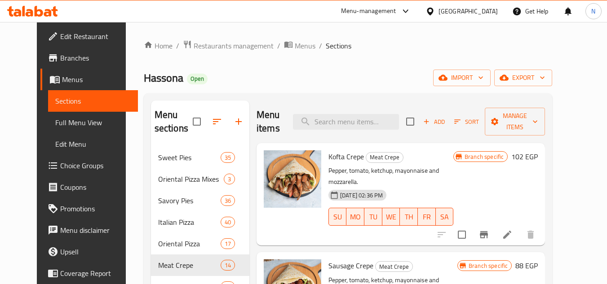
click at [446, 120] on span "Add" at bounding box center [434, 122] width 24 height 10
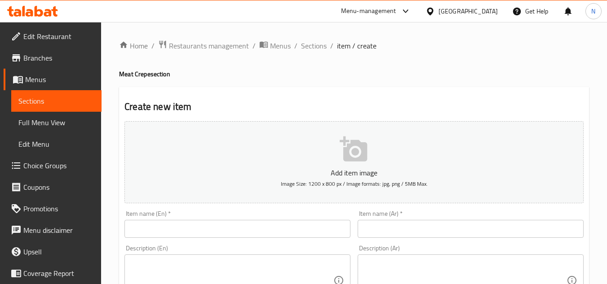
click at [249, 229] on input "text" at bounding box center [237, 229] width 226 height 18
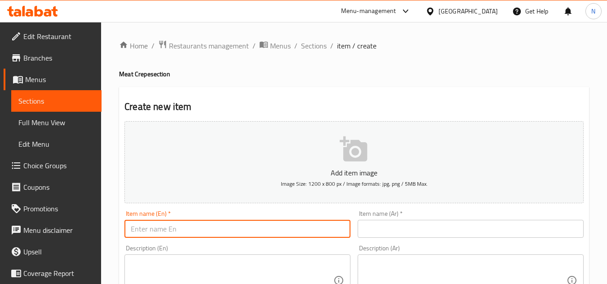
click at [249, 228] on input "text" at bounding box center [237, 229] width 226 height 18
paste input "Hassona Crepe"
type input "Hassona Crepe"
click at [442, 231] on input "text" at bounding box center [470, 229] width 226 height 18
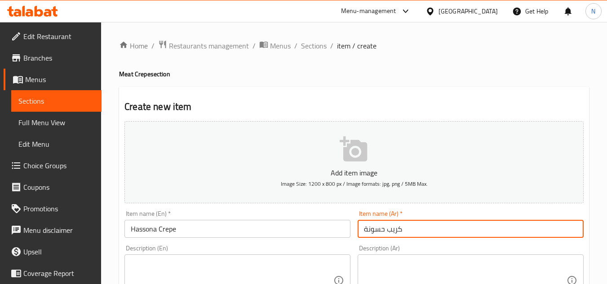
type input "كريب حسونة"
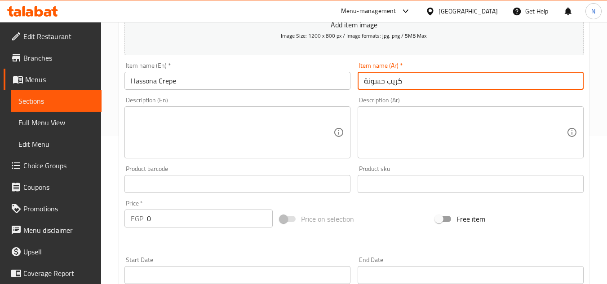
scroll to position [180, 0]
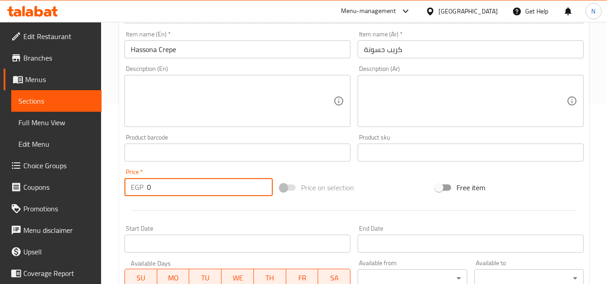
drag, startPoint x: 149, startPoint y: 185, endPoint x: 164, endPoint y: 188, distance: 15.7
click at [164, 188] on input "0" at bounding box center [210, 187] width 126 height 18
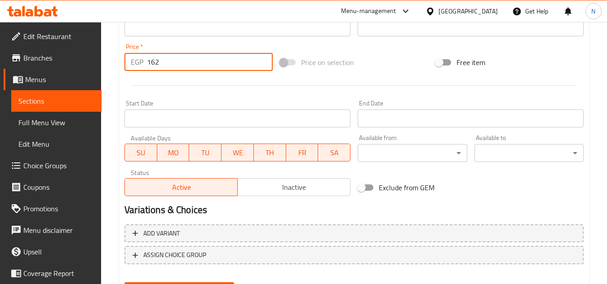
scroll to position [350, 0]
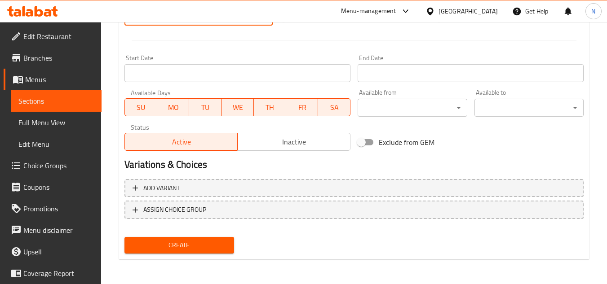
type input "162"
click at [193, 246] on span "Create" at bounding box center [179, 245] width 95 height 11
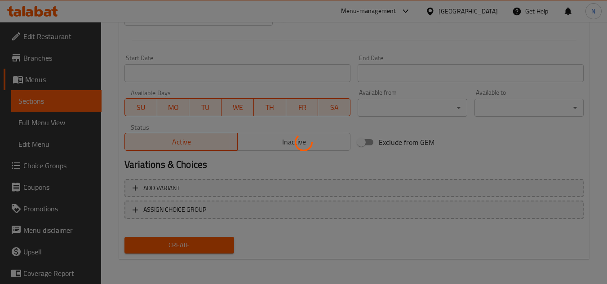
type input "0"
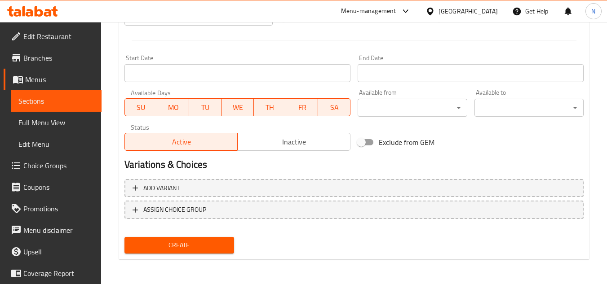
click at [36, 93] on link "Sections" at bounding box center [56, 101] width 90 height 22
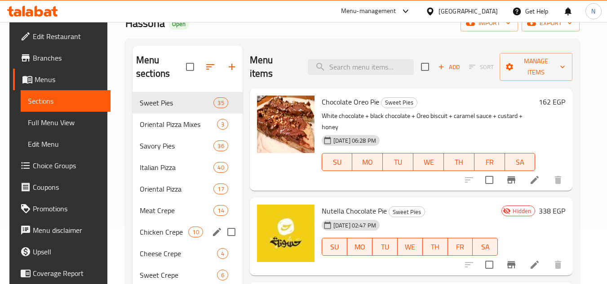
scroll to position [100, 0]
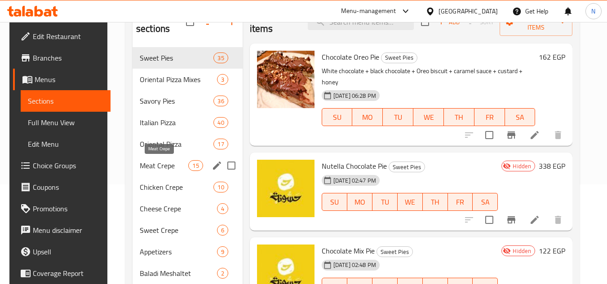
click at [157, 167] on span "Meat Crepe" at bounding box center [164, 165] width 49 height 11
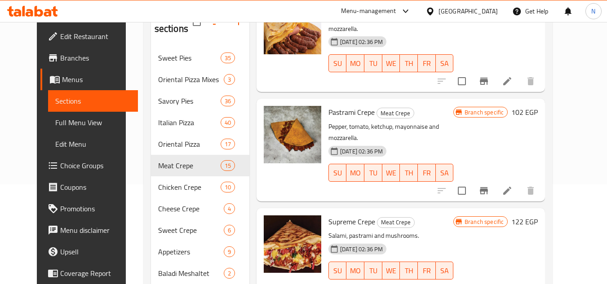
scroll to position [1029, 0]
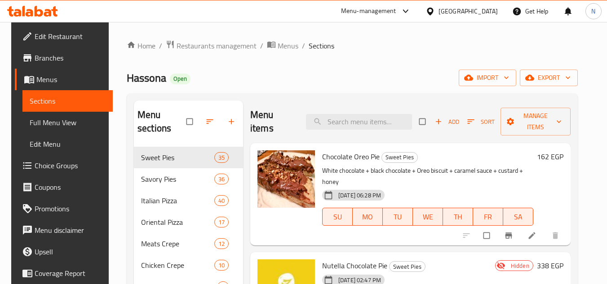
click at [41, 125] on span "Full Menu View" at bounding box center [68, 122] width 76 height 11
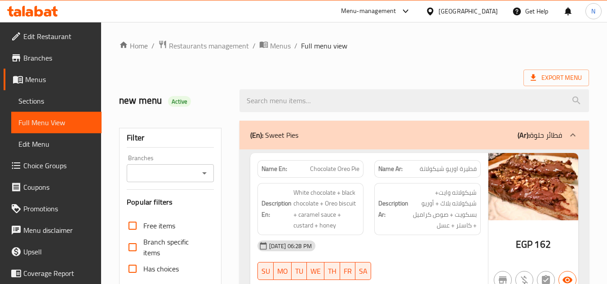
click at [402, 48] on ol "Home / Restaurants management / Menus / Full menu view" at bounding box center [354, 46] width 470 height 12
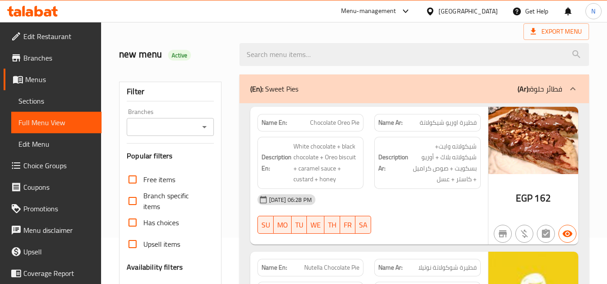
scroll to position [45, 0]
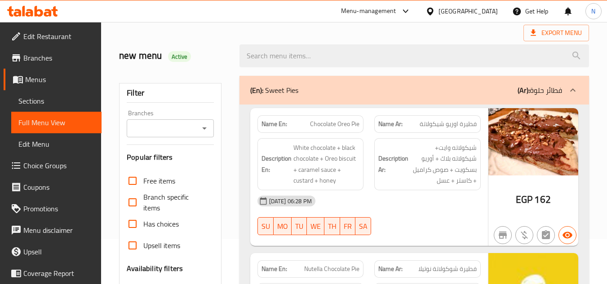
click at [507, 92] on div "(En): Sweet Pies (Ar): فطائر حلوة" at bounding box center [406, 90] width 312 height 11
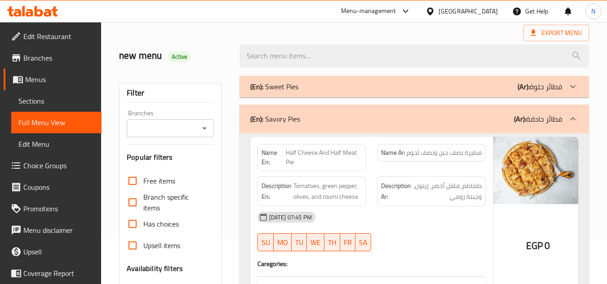
click at [484, 118] on div "(En): Savory Pies (Ar): فطائر حادقة" at bounding box center [406, 119] width 312 height 11
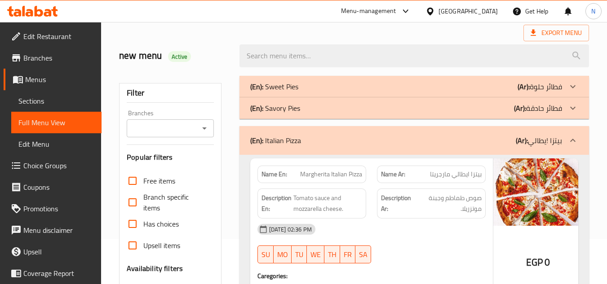
click at [465, 137] on div "(En): Italian Pizza (Ar): بيتزا !يطالي" at bounding box center [406, 140] width 312 height 11
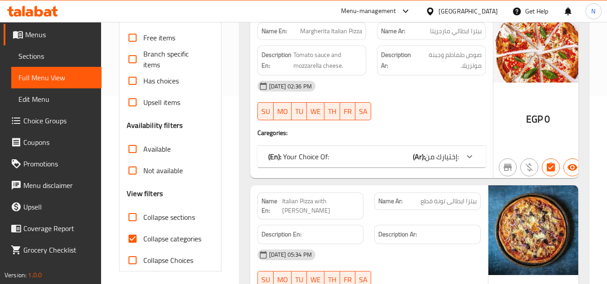
scroll to position [225, 0]
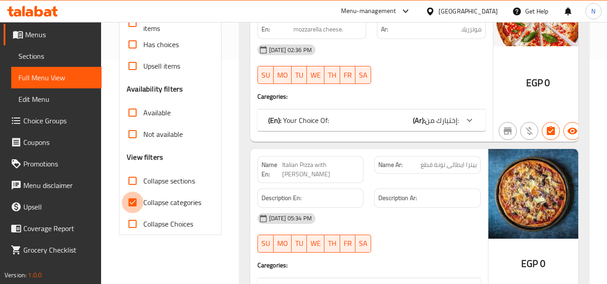
click at [134, 203] on input "Collapse categories" at bounding box center [133, 203] width 22 height 22
checkbox input "false"
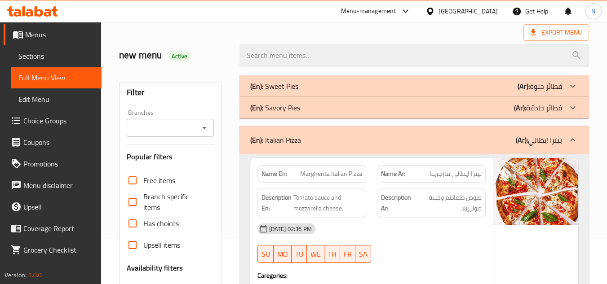
scroll to position [45, 0]
click at [366, 104] on div "(En): Savory Pies (Ar): فطائر حادقة" at bounding box center [406, 108] width 312 height 11
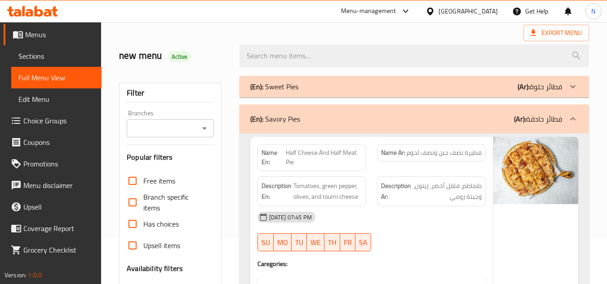
click at [368, 81] on div "(En): Sweet Pies (Ar): فطائر حلوة" at bounding box center [406, 86] width 312 height 11
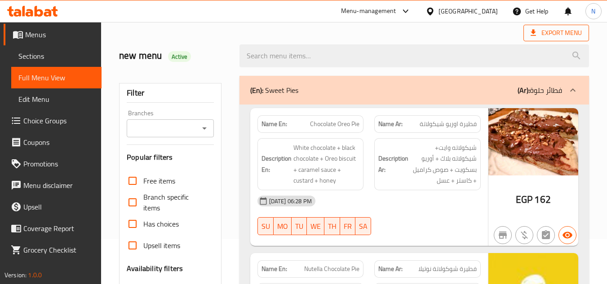
click at [561, 30] on span "Export Menu" at bounding box center [555, 32] width 51 height 11
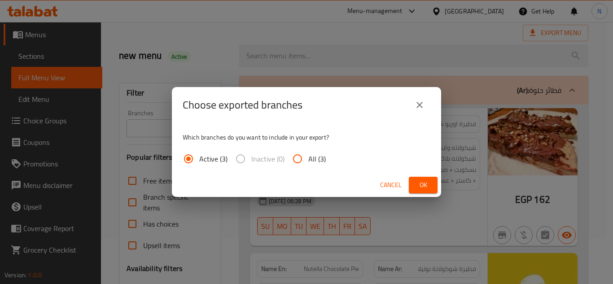
click at [317, 158] on span "All (3)" at bounding box center [317, 159] width 18 height 11
click at [308, 158] on input "All (3)" at bounding box center [298, 159] width 22 height 22
radio input "true"
click at [429, 185] on span "Ok" at bounding box center [423, 185] width 14 height 11
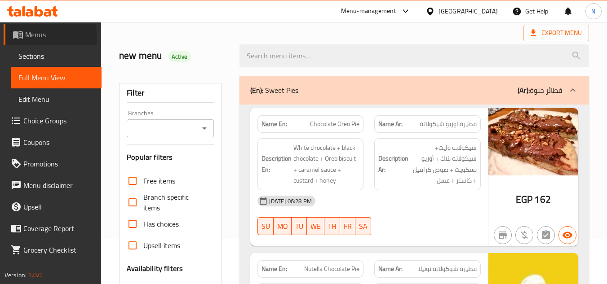
click at [44, 38] on span "Menus" at bounding box center [59, 34] width 69 height 11
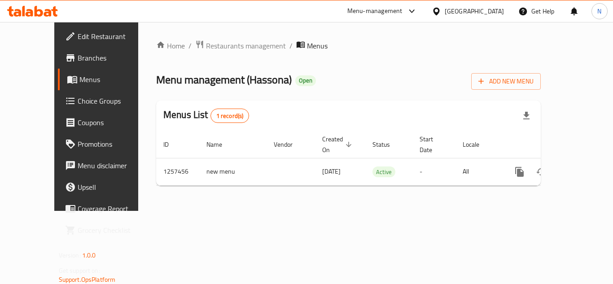
click at [78, 60] on span "Branches" at bounding box center [114, 58] width 72 height 11
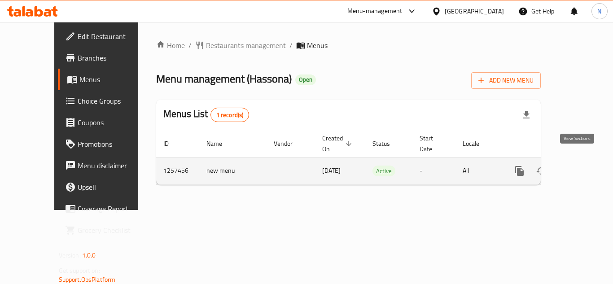
click at [581, 167] on icon "enhanced table" at bounding box center [585, 171] width 8 height 8
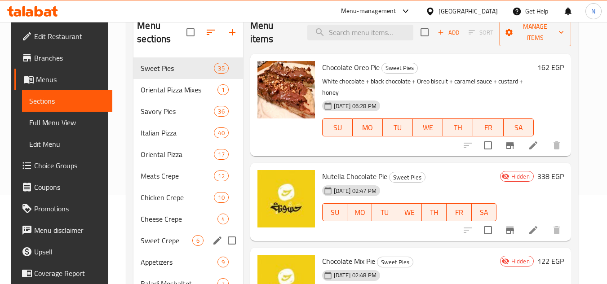
scroll to position [90, 0]
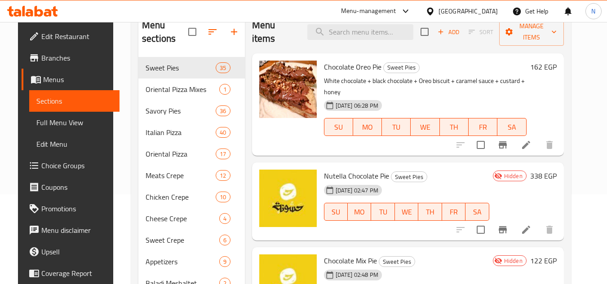
click at [36, 128] on span "Full Menu View" at bounding box center [74, 122] width 76 height 11
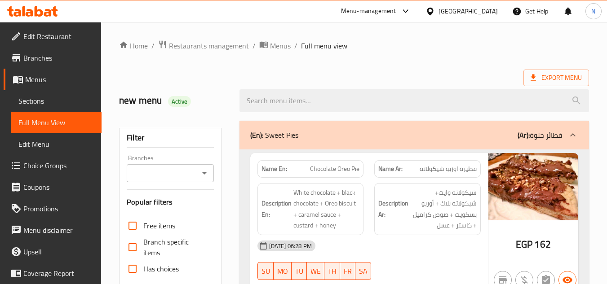
scroll to position [5896, 0]
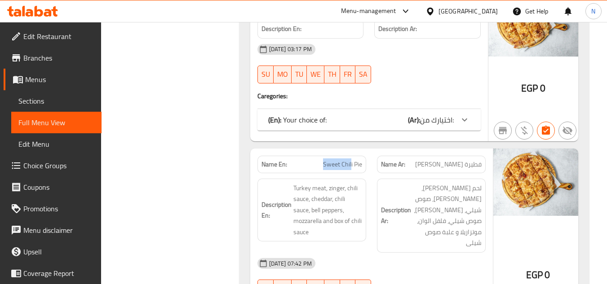
copy span "Sweet Chil"
drag, startPoint x: 348, startPoint y: 142, endPoint x: 311, endPoint y: 146, distance: 37.4
click at [311, 160] on p "Name En: Sweet Chili Pie" at bounding box center [311, 164] width 101 height 9
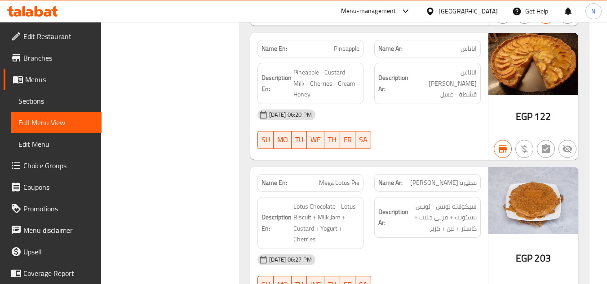
scroll to position [0, 0]
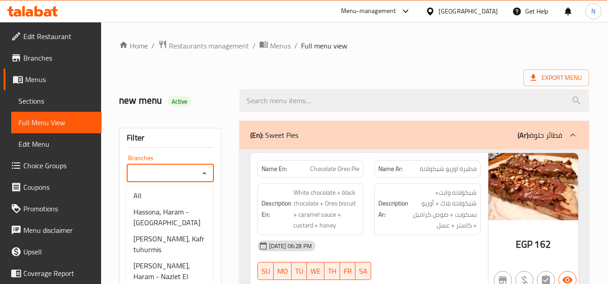
click at [186, 171] on input "Branches" at bounding box center [162, 173] width 66 height 13
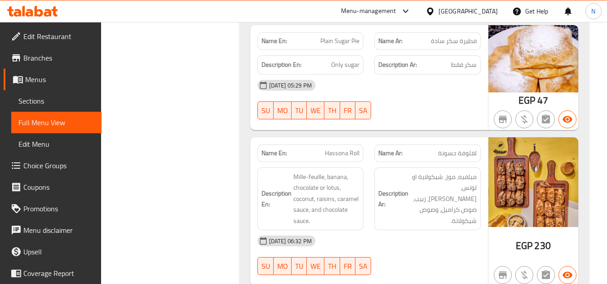
scroll to position [23706, 0]
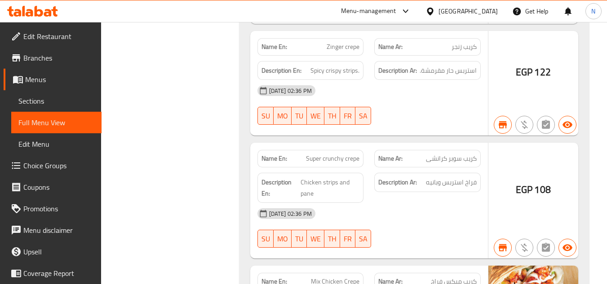
copy span "Hassona crepe"
drag, startPoint x: 321, startPoint y: 145, endPoint x: 366, endPoint y: 141, distance: 46.0
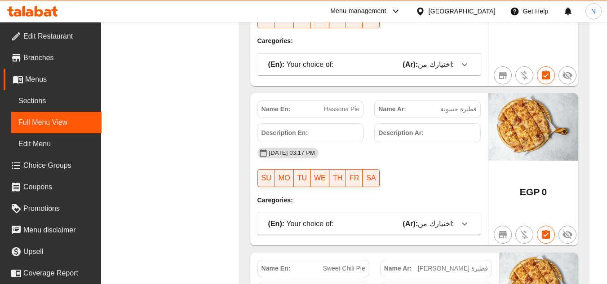
scroll to position [6028, 0]
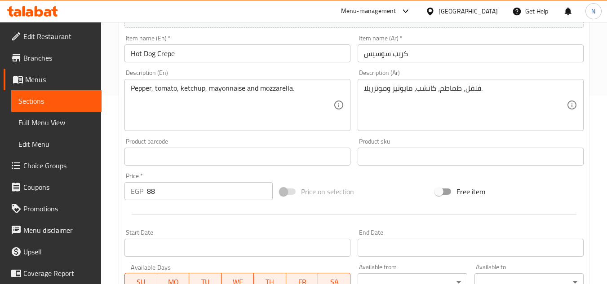
scroll to position [135, 0]
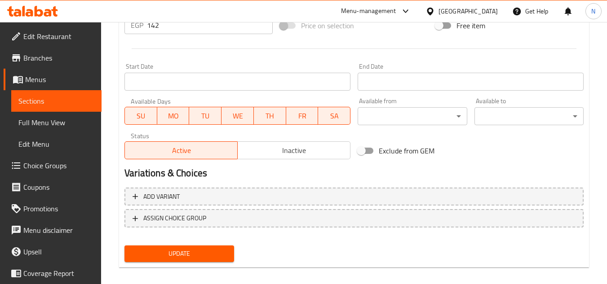
scroll to position [359, 0]
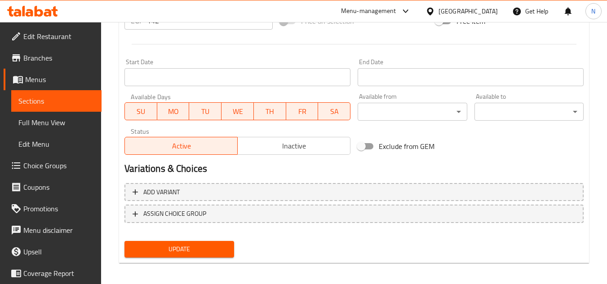
click at [220, 252] on span "Update" at bounding box center [179, 249] width 95 height 11
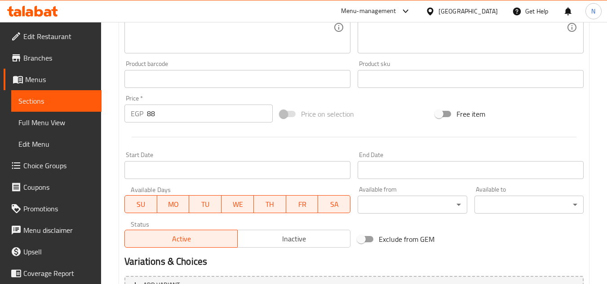
scroll to position [269, 0]
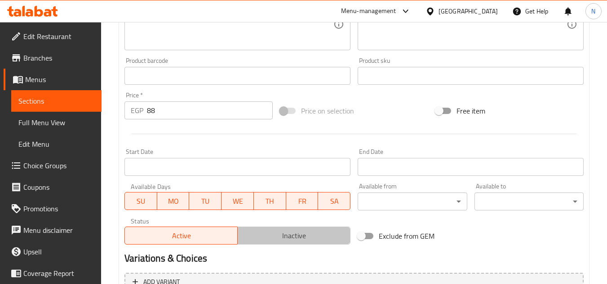
click at [319, 234] on span "Inactive" at bounding box center [294, 235] width 106 height 13
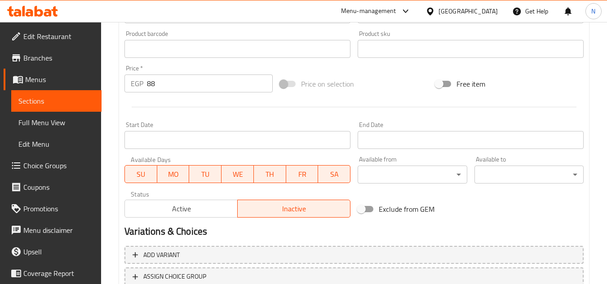
scroll to position [363, 0]
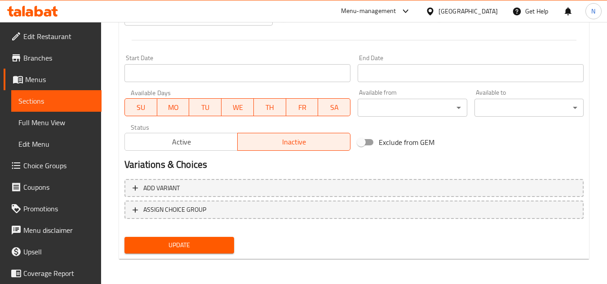
click at [198, 245] on span "Update" at bounding box center [179, 245] width 95 height 11
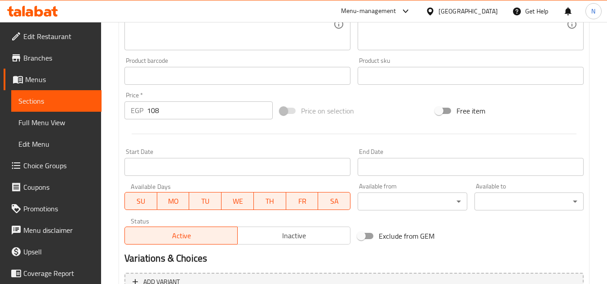
click at [262, 229] on span "Inactive" at bounding box center [294, 235] width 106 height 13
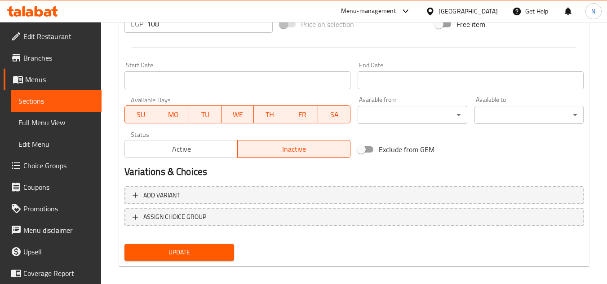
scroll to position [363, 0]
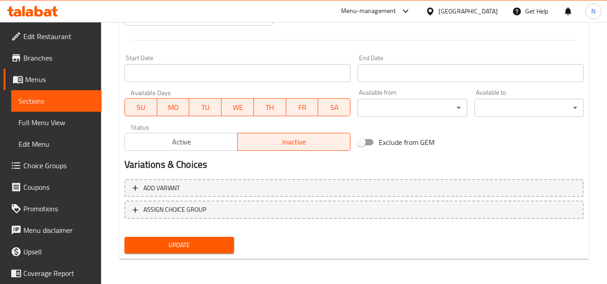
click at [198, 246] on span "Update" at bounding box center [179, 245] width 95 height 11
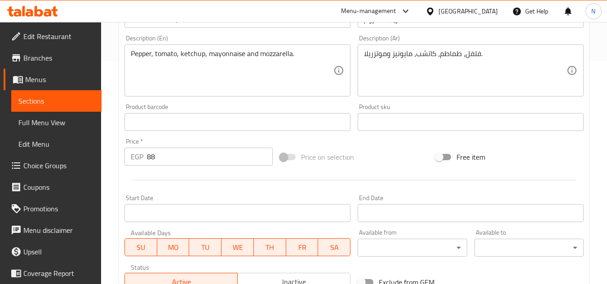
scroll to position [314, 0]
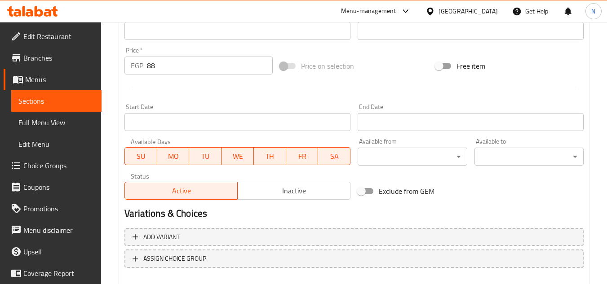
click at [282, 193] on span "Inactive" at bounding box center [294, 191] width 106 height 13
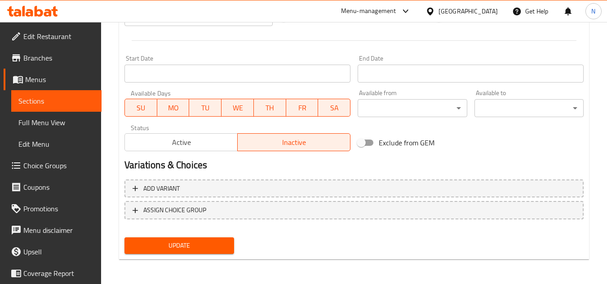
scroll to position [363, 0]
click at [212, 252] on button "Update" at bounding box center [178, 245] width 109 height 17
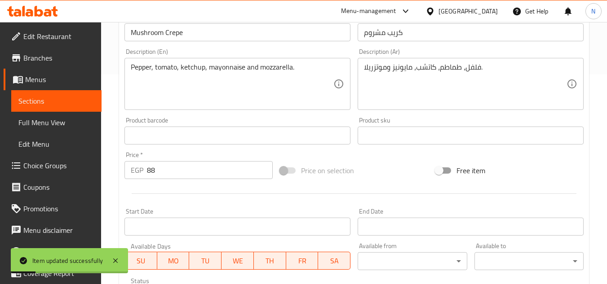
scroll to position [184, 0]
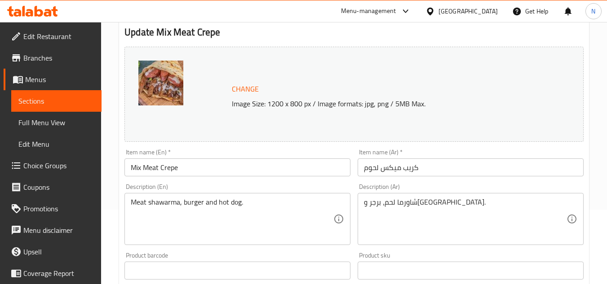
scroll to position [90, 0]
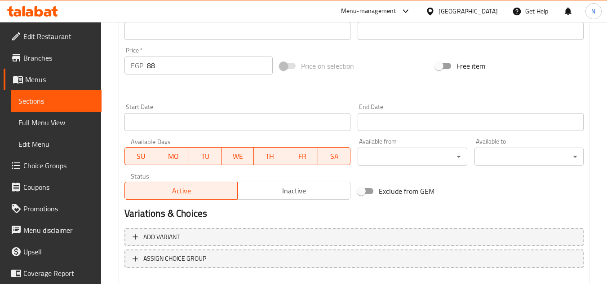
click at [280, 190] on span "Inactive" at bounding box center [294, 191] width 106 height 13
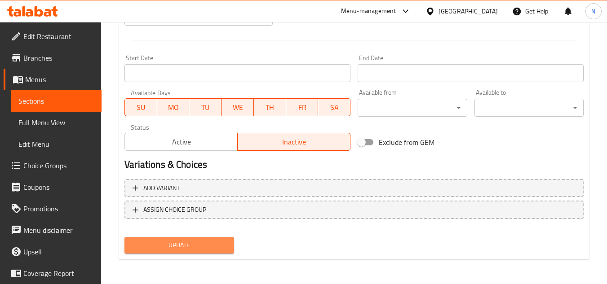
click at [220, 250] on span "Update" at bounding box center [179, 245] width 95 height 11
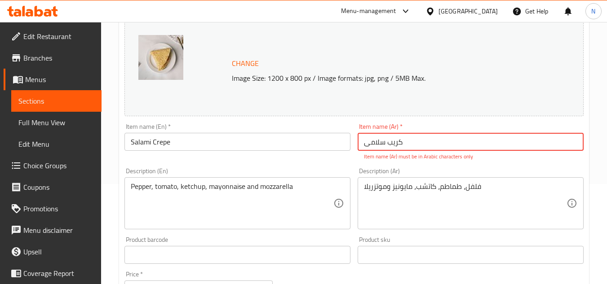
click at [381, 143] on input "كريب سلامی" at bounding box center [470, 142] width 226 height 18
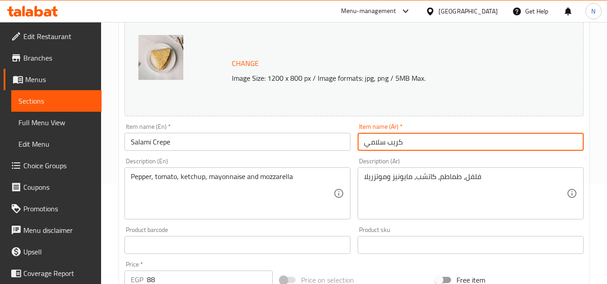
type input "كريب سلامي"
click at [288, 143] on input "Salami Crepe" at bounding box center [237, 142] width 226 height 18
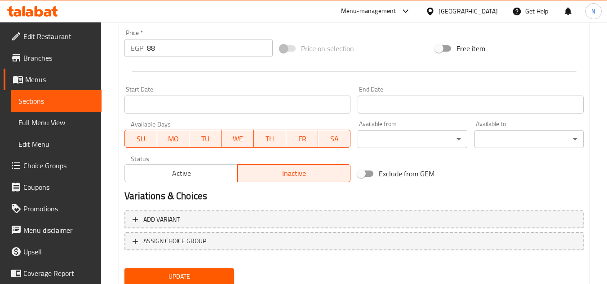
scroll to position [363, 0]
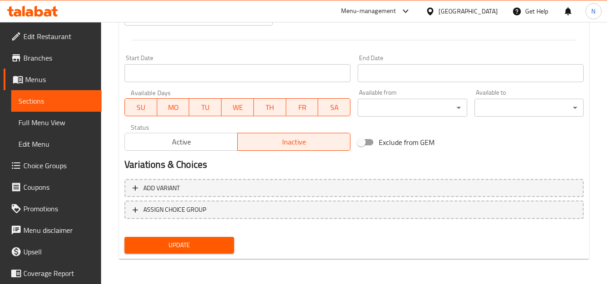
click at [225, 252] on button "Update" at bounding box center [178, 245] width 109 height 17
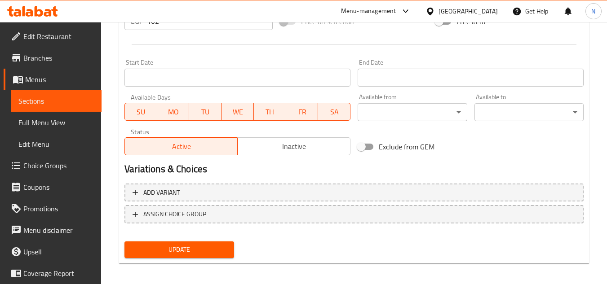
scroll to position [363, 0]
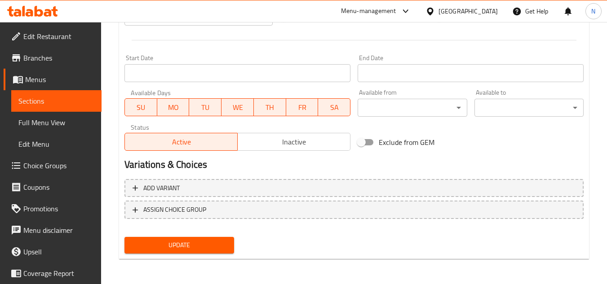
click at [274, 144] on span "Inactive" at bounding box center [294, 142] width 106 height 13
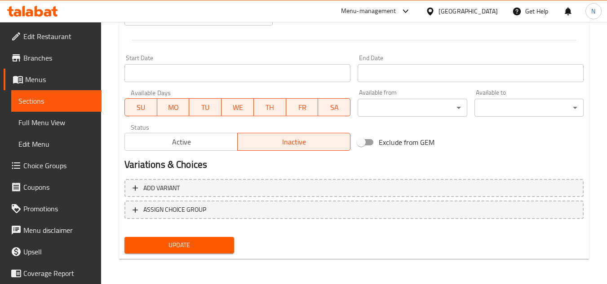
click at [198, 245] on span "Update" at bounding box center [179, 245] width 95 height 11
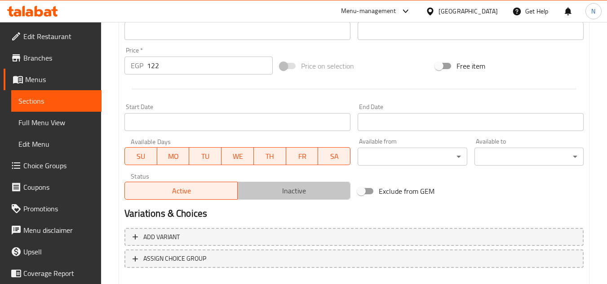
click at [302, 192] on span "Inactive" at bounding box center [294, 191] width 106 height 13
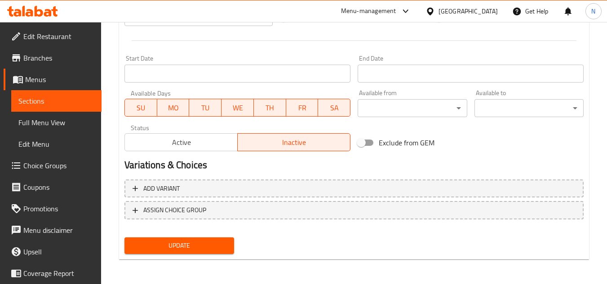
scroll to position [363, 0]
click at [188, 247] on span "Update" at bounding box center [179, 245] width 95 height 11
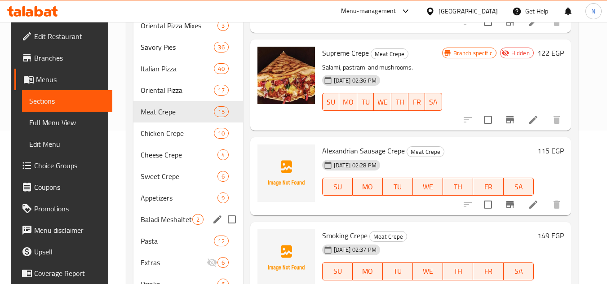
scroll to position [145, 0]
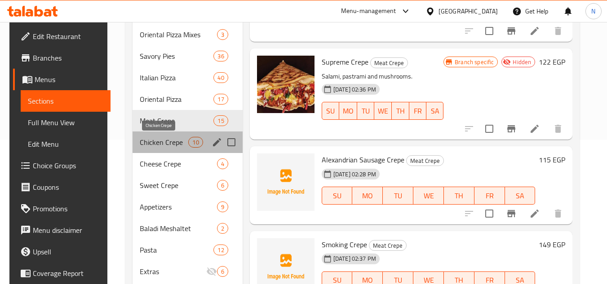
click at [165, 145] on span "Chicken Crepe" at bounding box center [164, 142] width 49 height 11
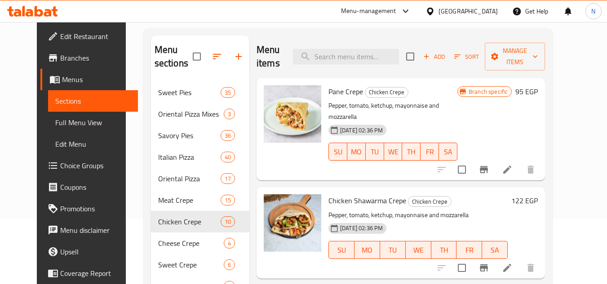
scroll to position [55, 0]
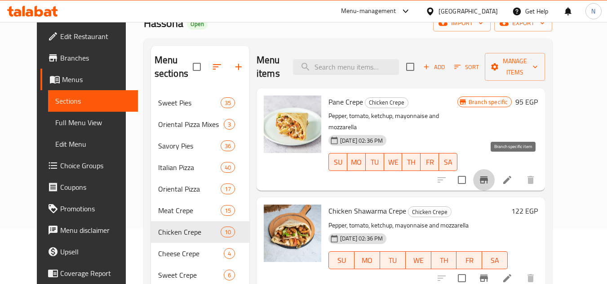
click at [488, 176] on icon "Branch-specific-item" at bounding box center [484, 179] width 8 height 7
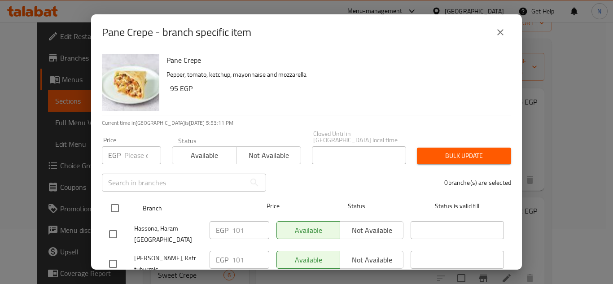
drag, startPoint x: 113, startPoint y: 203, endPoint x: 123, endPoint y: 196, distance: 12.6
click at [113, 203] on input "checkbox" at bounding box center [115, 208] width 19 height 19
checkbox input "true"
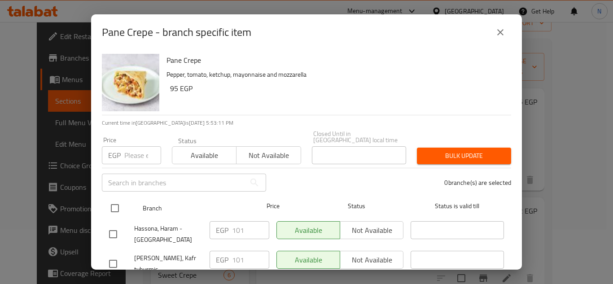
checkbox input "true"
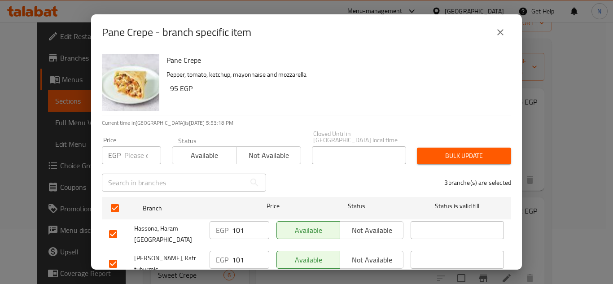
click at [141, 148] on input "number" at bounding box center [142, 155] width 37 height 18
type input "108"
click at [459, 152] on span "Bulk update" at bounding box center [464, 155] width 80 height 11
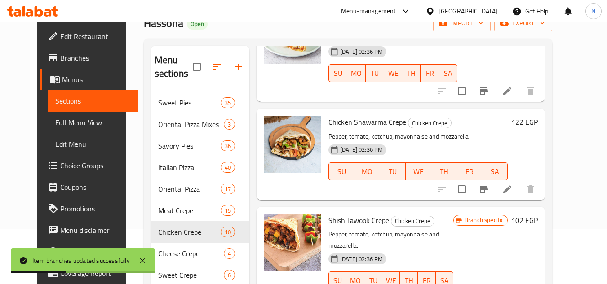
scroll to position [90, 0]
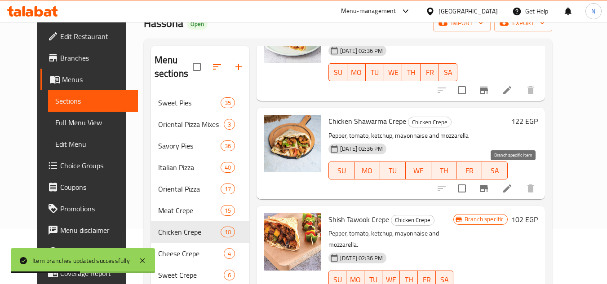
click at [489, 183] on icon "Branch-specific-item" at bounding box center [483, 188] width 11 height 11
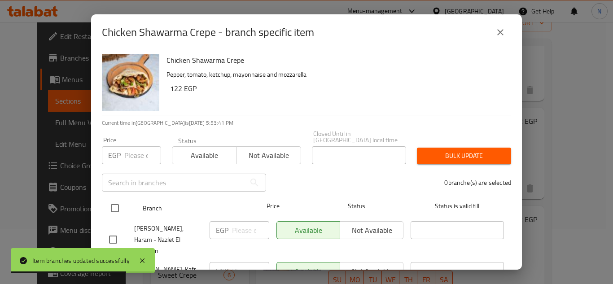
click at [119, 202] on input "checkbox" at bounding box center [115, 208] width 19 height 19
checkbox input "true"
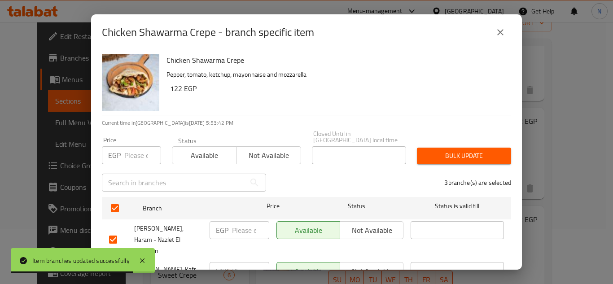
click at [128, 151] on input "number" at bounding box center [142, 155] width 37 height 18
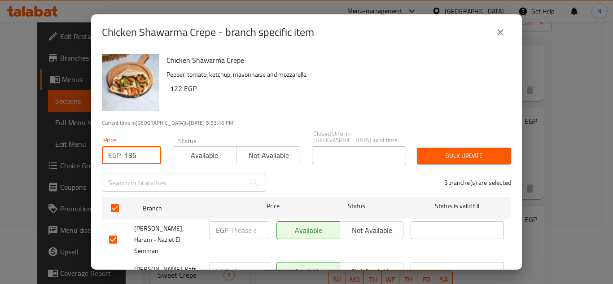
type input "135"
click at [447, 150] on span "Bulk update" at bounding box center [464, 155] width 80 height 11
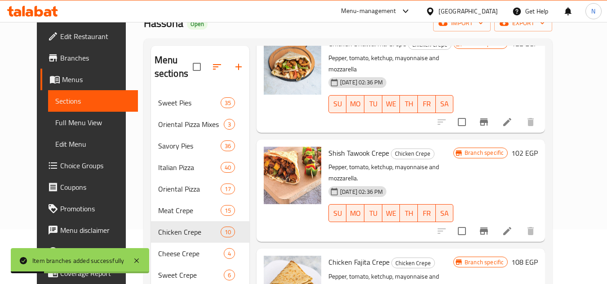
scroll to position [180, 0]
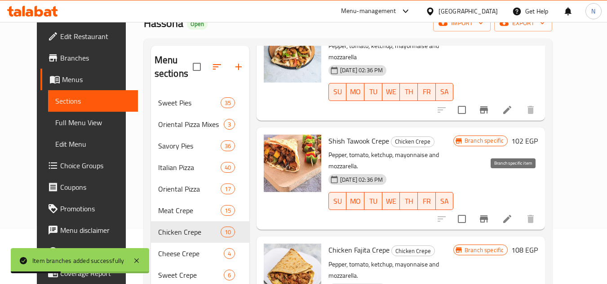
click at [489, 214] on icon "Branch-specific-item" at bounding box center [483, 219] width 11 height 11
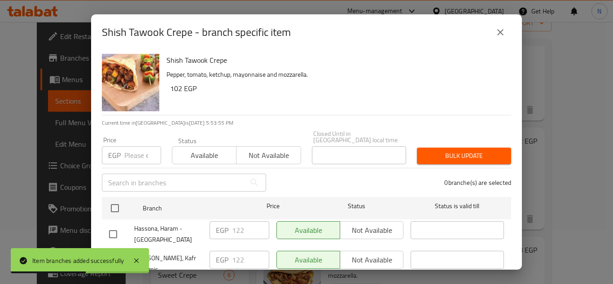
click at [500, 35] on icon "close" at bounding box center [500, 32] width 11 height 11
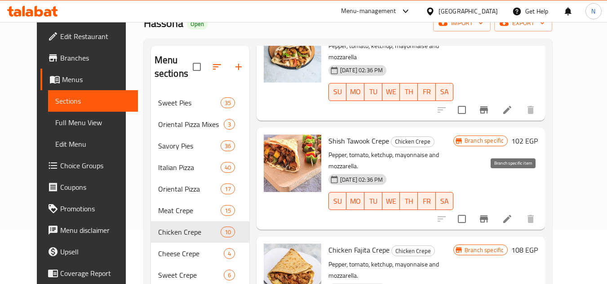
click at [489, 214] on icon "Branch-specific-item" at bounding box center [483, 219] width 11 height 11
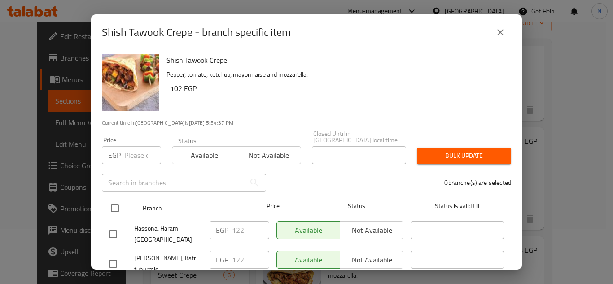
click at [112, 199] on input "checkbox" at bounding box center [115, 208] width 19 height 19
checkbox input "true"
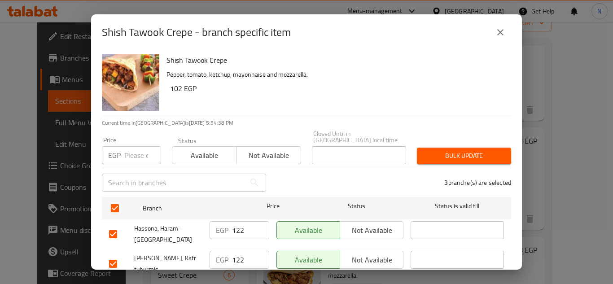
click at [132, 146] on input "number" at bounding box center [142, 155] width 37 height 18
type input "135"
click at [473, 150] on span "Bulk update" at bounding box center [464, 155] width 80 height 11
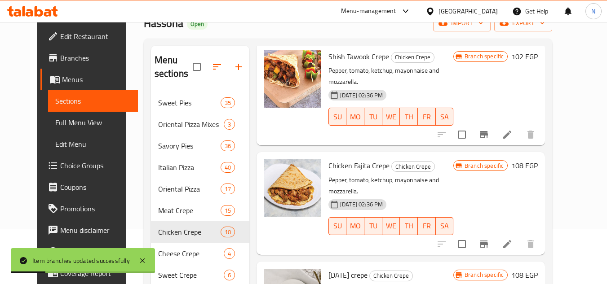
scroll to position [269, 0]
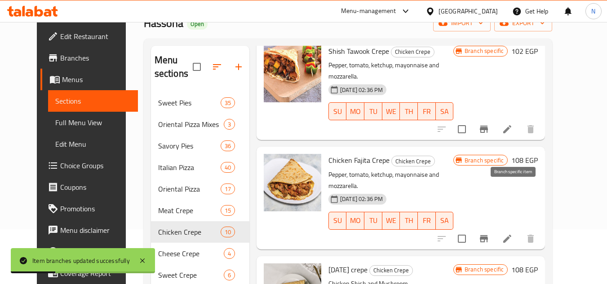
click at [488, 235] on icon "Branch-specific-item" at bounding box center [484, 238] width 8 height 7
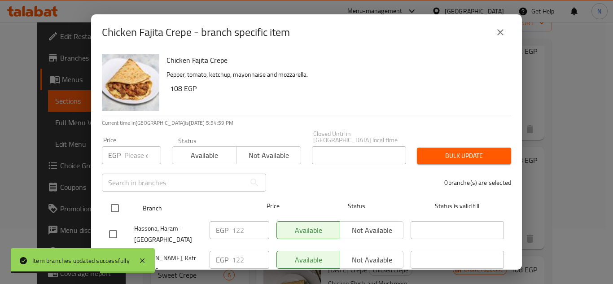
click at [114, 205] on input "checkbox" at bounding box center [115, 208] width 19 height 19
checkbox input "true"
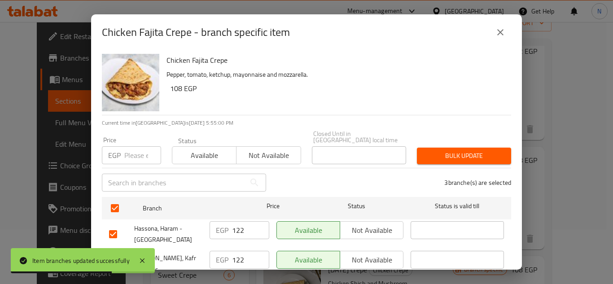
click at [128, 152] on input "number" at bounding box center [142, 155] width 37 height 18
type input "135"
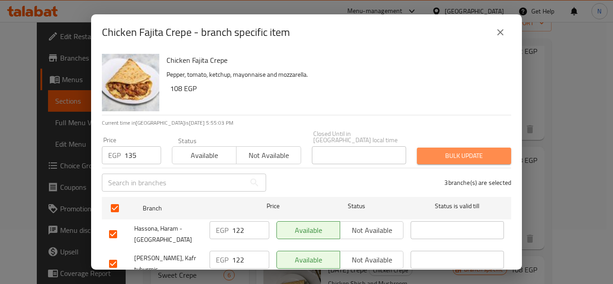
drag, startPoint x: 462, startPoint y: 148, endPoint x: 511, endPoint y: 239, distance: 103.7
click at [462, 150] on span "Bulk update" at bounding box center [464, 155] width 80 height 11
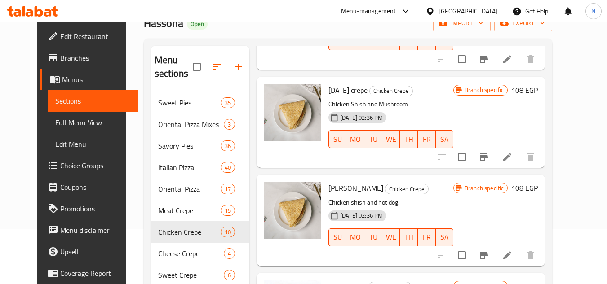
scroll to position [494, 0]
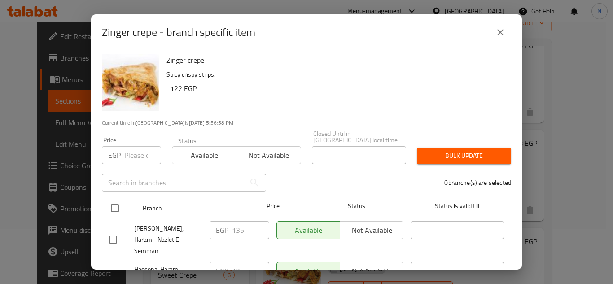
click at [114, 200] on input "checkbox" at bounding box center [115, 208] width 19 height 19
checkbox input "true"
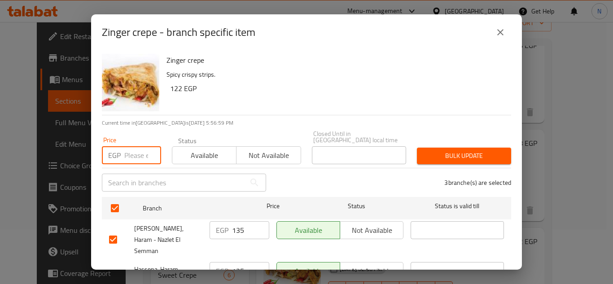
click at [126, 146] on input "number" at bounding box center [142, 155] width 37 height 18
type input "149"
click at [452, 150] on span "Bulk update" at bounding box center [464, 155] width 80 height 11
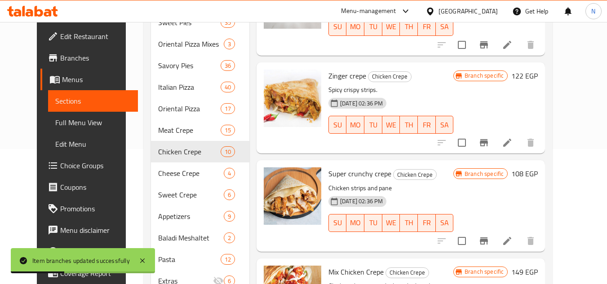
scroll to position [145, 0]
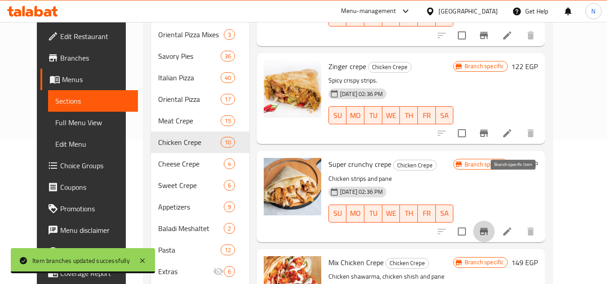
click at [489, 226] on icon "Branch-specific-item" at bounding box center [483, 231] width 11 height 11
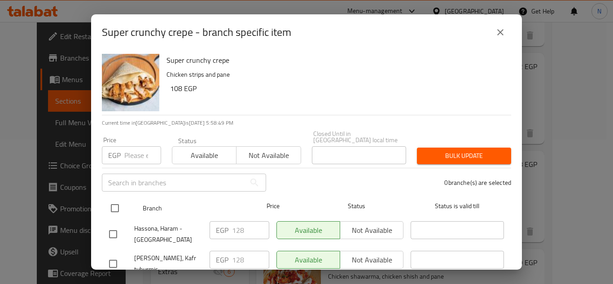
click at [115, 202] on input "checkbox" at bounding box center [115, 208] width 19 height 19
checkbox input "true"
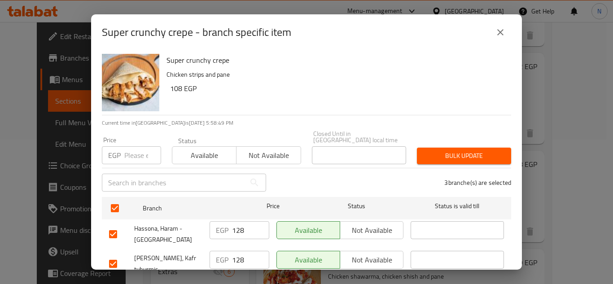
click at [137, 146] on input "number" at bounding box center [142, 155] width 37 height 18
type input "142"
click at [435, 153] on span "Bulk update" at bounding box center [464, 155] width 80 height 11
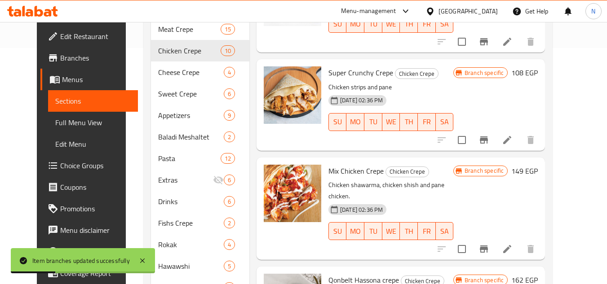
scroll to position [279, 0]
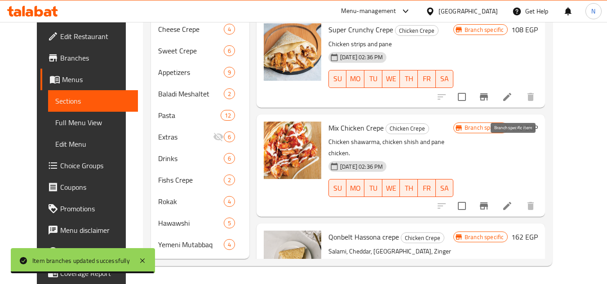
click at [489, 201] on icon "Branch-specific-item" at bounding box center [483, 206] width 11 height 11
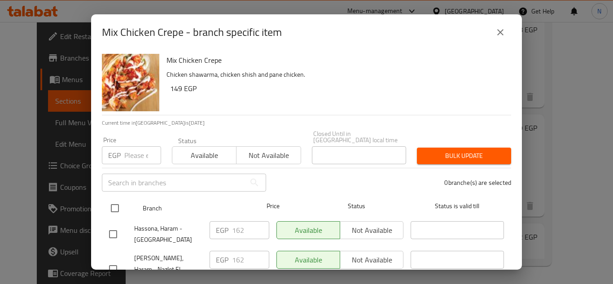
click at [118, 205] on input "checkbox" at bounding box center [115, 208] width 19 height 19
checkbox input "true"
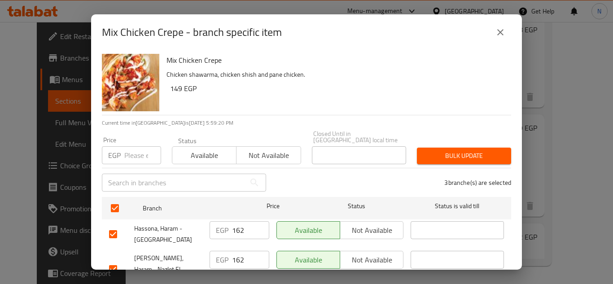
click at [133, 146] on input "number" at bounding box center [142, 155] width 37 height 18
type input "176"
click at [489, 150] on span "Bulk update" at bounding box center [464, 155] width 80 height 11
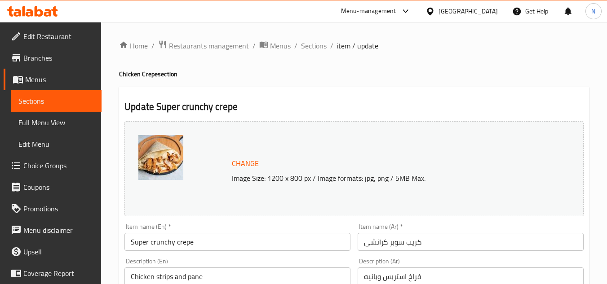
click at [193, 247] on input "Super crunchy crepe" at bounding box center [237, 242] width 226 height 18
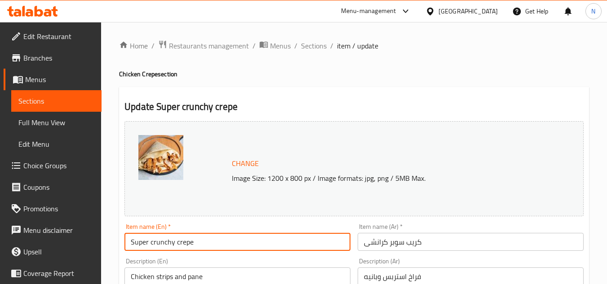
click at [193, 247] on input "Super crunchy crepe" at bounding box center [237, 242] width 226 height 18
type input "Super Crunchy Crepe"
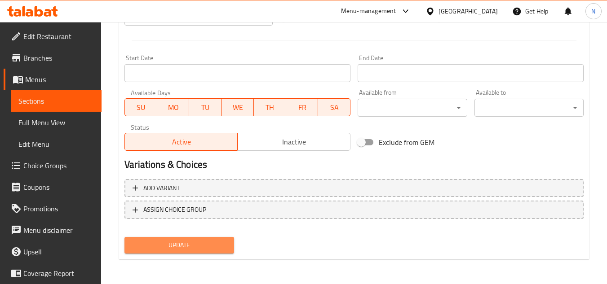
click at [204, 238] on button "Update" at bounding box center [178, 245] width 109 height 17
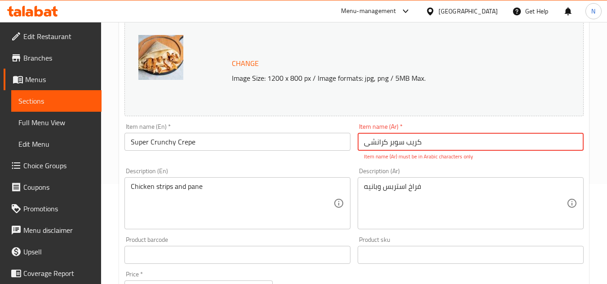
click at [409, 143] on input "كريب سوبر كرانشی" at bounding box center [470, 142] width 226 height 18
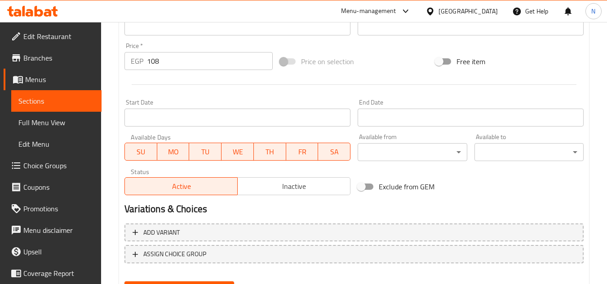
scroll to position [363, 0]
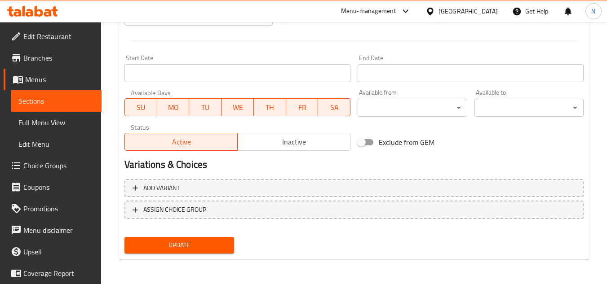
type input "كريب سوبر كرانشي"
click at [198, 244] on span "Update" at bounding box center [179, 245] width 95 height 11
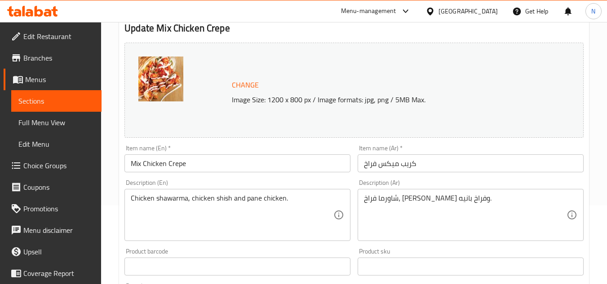
scroll to position [90, 0]
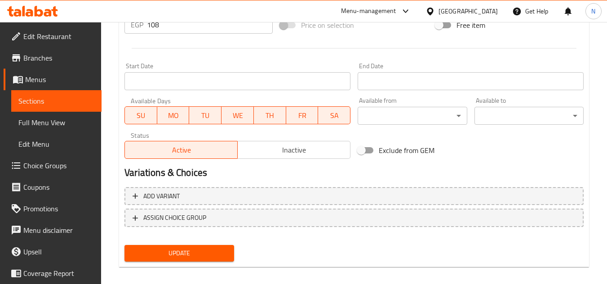
scroll to position [363, 0]
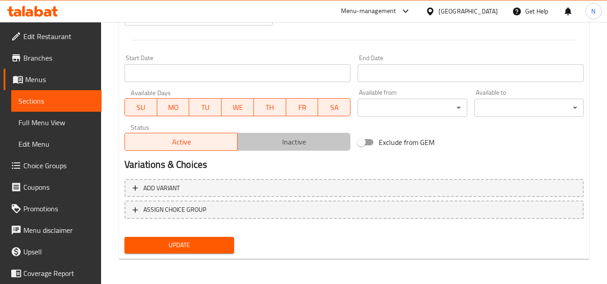
click at [295, 141] on span "Inactive" at bounding box center [294, 142] width 106 height 13
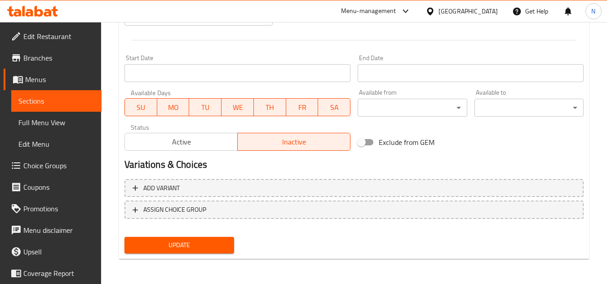
click at [211, 243] on span "Update" at bounding box center [179, 245] width 95 height 11
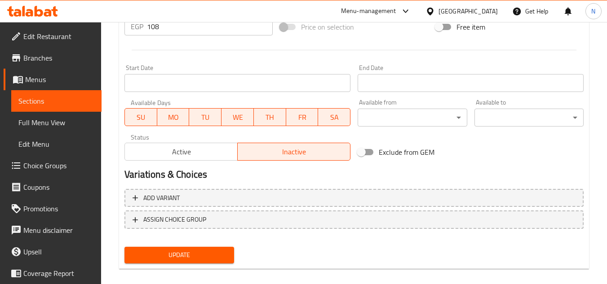
scroll to position [100, 0]
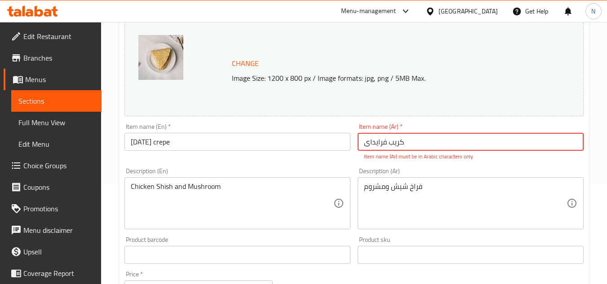
click at [391, 146] on input "كريب فرایدای" at bounding box center [470, 142] width 226 height 18
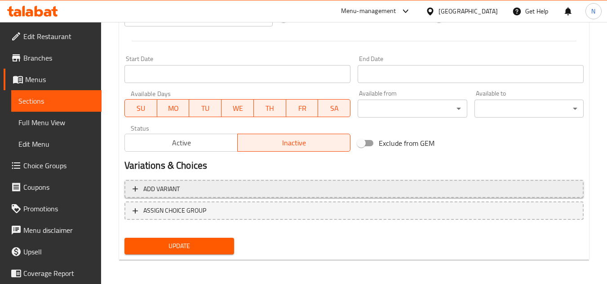
scroll to position [363, 0]
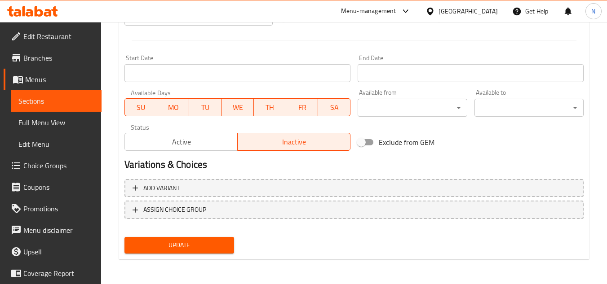
type input "[PERSON_NAME]"
click at [194, 246] on span "Update" at bounding box center [179, 245] width 95 height 11
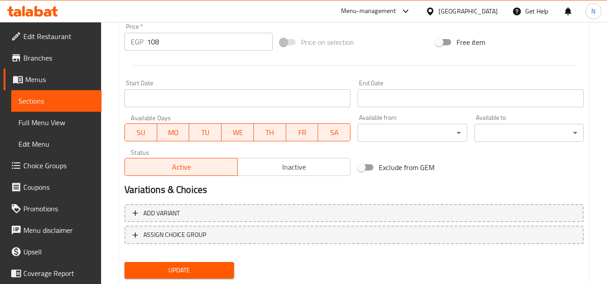
scroll to position [363, 0]
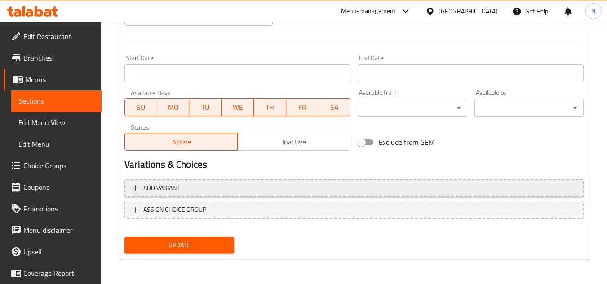
drag, startPoint x: 292, startPoint y: 144, endPoint x: 247, endPoint y: 191, distance: 64.8
click at [293, 144] on span "Inactive" at bounding box center [294, 142] width 106 height 13
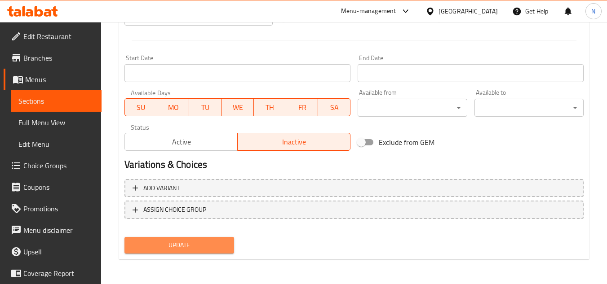
click at [198, 249] on span "Update" at bounding box center [179, 245] width 95 height 11
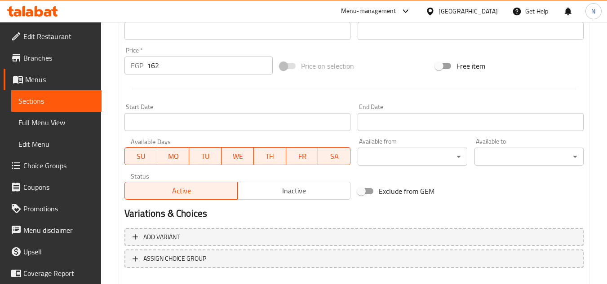
click at [291, 185] on span "Inactive" at bounding box center [294, 191] width 106 height 13
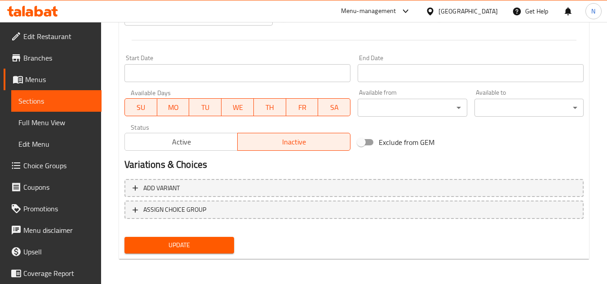
click at [218, 247] on span "Update" at bounding box center [179, 245] width 95 height 11
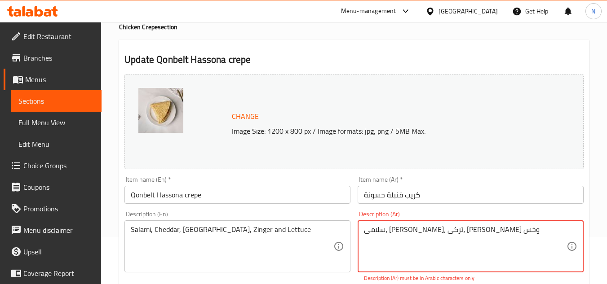
scroll to position [136, 0]
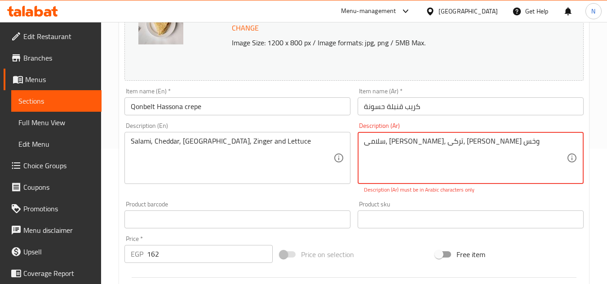
click at [449, 138] on textarea "سلامی، [PERSON_NAME]، ترکی، [PERSON_NAME] وخس" at bounding box center [465, 158] width 203 height 43
click at [449, 139] on textarea "سلامی، [PERSON_NAME]، ترکی، [PERSON_NAME] وخس" at bounding box center [465, 158] width 203 height 43
click at [512, 154] on textarea "سلامی، [PERSON_NAME]، ترکی، [PERSON_NAME] وخس" at bounding box center [465, 158] width 203 height 43
drag, startPoint x: 366, startPoint y: 151, endPoint x: 361, endPoint y: 155, distance: 6.9
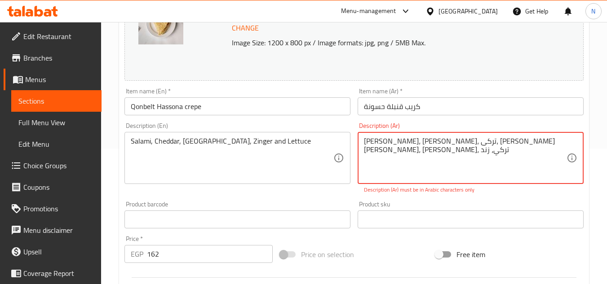
click at [361, 155] on div "[PERSON_NAME]، [PERSON_NAME]، ترکی، [PERSON_NAME] [PERSON_NAME]، [PERSON_NAME]،…" at bounding box center [470, 158] width 226 height 52
click at [391, 147] on textarea "[PERSON_NAME]، [PERSON_NAME]، ترکی، [PERSON_NAME] [PERSON_NAME]، [PERSON_NAME]،…" at bounding box center [465, 158] width 203 height 43
click at [404, 142] on textarea "[PERSON_NAME]، [PERSON_NAME]، ترکی، [PERSON_NAME] [PERSON_NAME]، [PERSON_NAME]،…" at bounding box center [465, 158] width 203 height 43
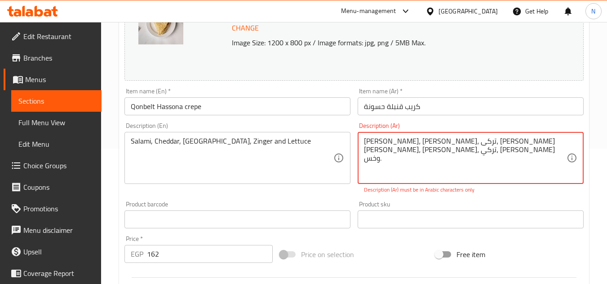
click at [404, 142] on textarea "[PERSON_NAME]، [PERSON_NAME]، ترکی، [PERSON_NAME] [PERSON_NAME]، [PERSON_NAME]،…" at bounding box center [465, 158] width 203 height 43
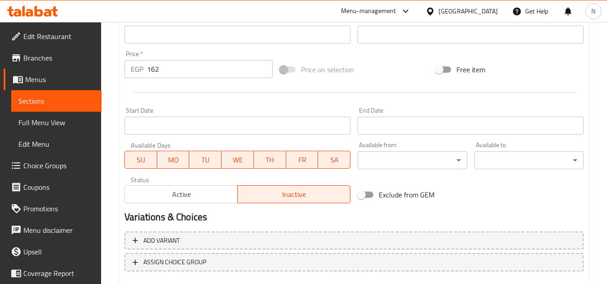
scroll to position [363, 0]
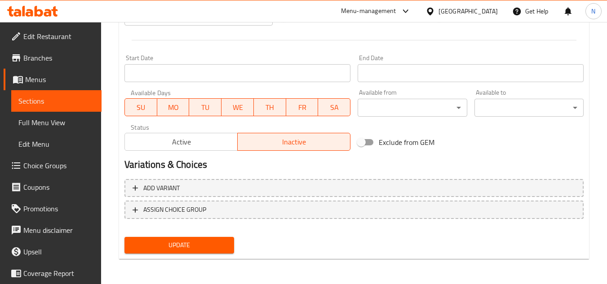
type textarea "[PERSON_NAME]، [PERSON_NAME]، [PERSON_NAME]، [PERSON_NAME] وخس."
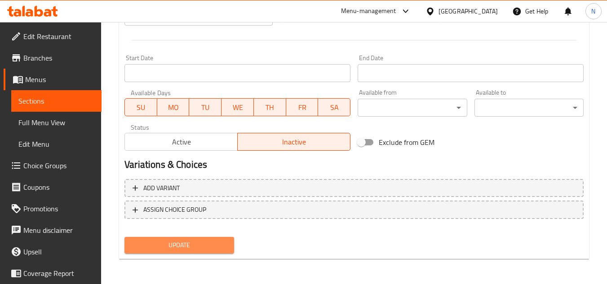
click at [227, 247] on button "Update" at bounding box center [178, 245] width 109 height 17
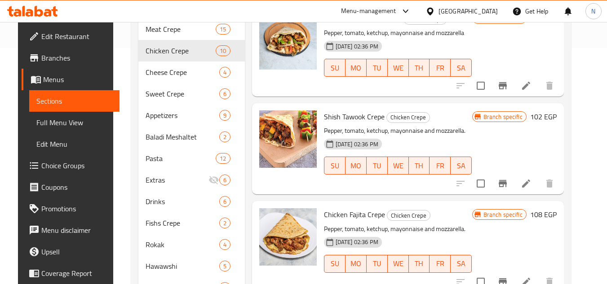
scroll to position [234, 0]
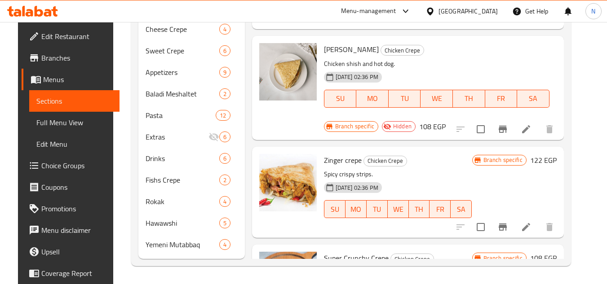
scroll to position [310, 0]
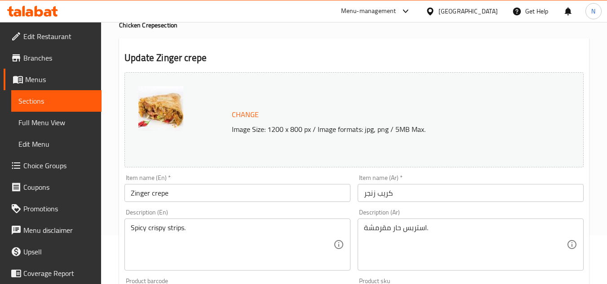
scroll to position [135, 0]
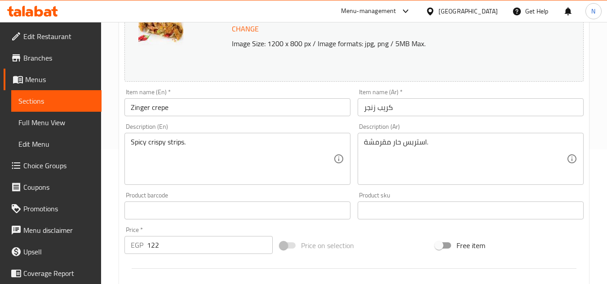
click at [170, 108] on input "Zinger crepe" at bounding box center [237, 107] width 226 height 18
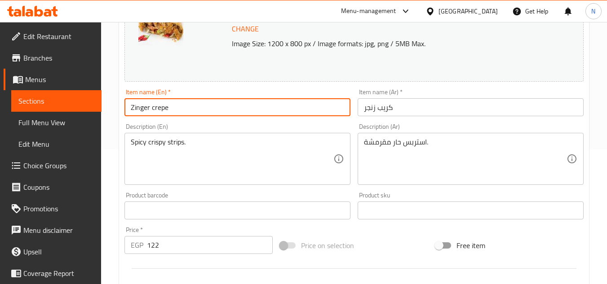
click at [170, 109] on input "Zinger crepe" at bounding box center [237, 107] width 226 height 18
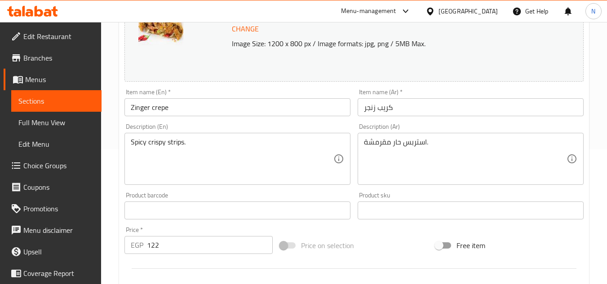
click at [241, 112] on input "Zinger crepe" at bounding box center [237, 107] width 226 height 18
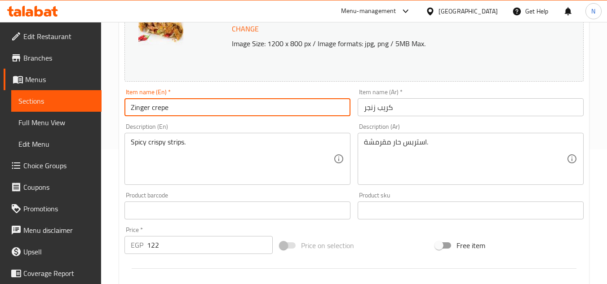
click at [241, 112] on input "Zinger crepe" at bounding box center [237, 107] width 226 height 18
paste input "C"
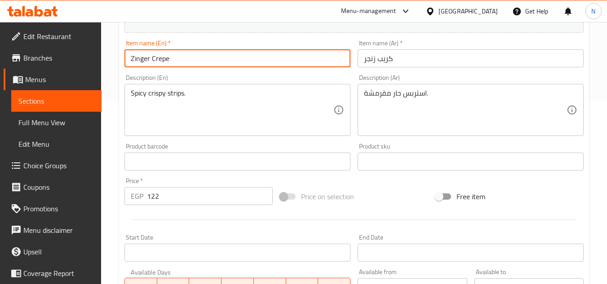
scroll to position [363, 0]
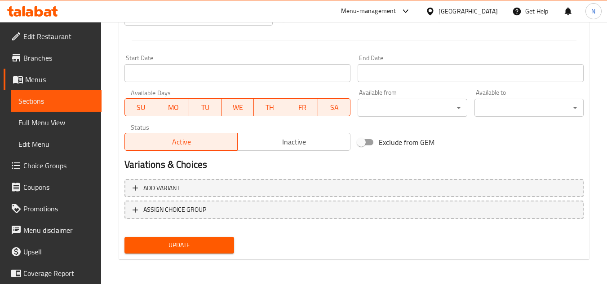
type input "Zinger Crepe"
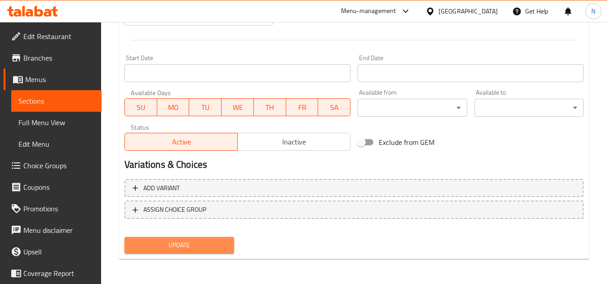
drag, startPoint x: 189, startPoint y: 245, endPoint x: 209, endPoint y: 181, distance: 66.6
click at [189, 245] on span "Update" at bounding box center [179, 245] width 95 height 11
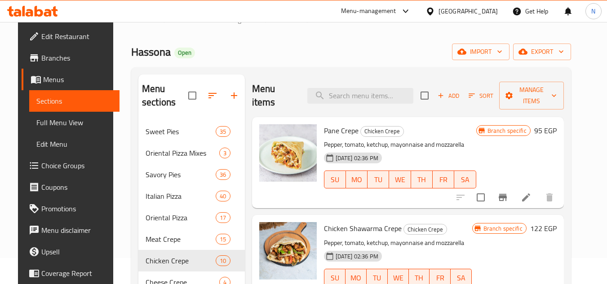
scroll to position [10, 0]
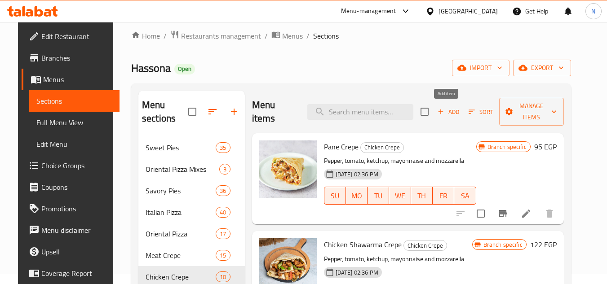
click at [454, 112] on span "Add" at bounding box center [448, 112] width 24 height 10
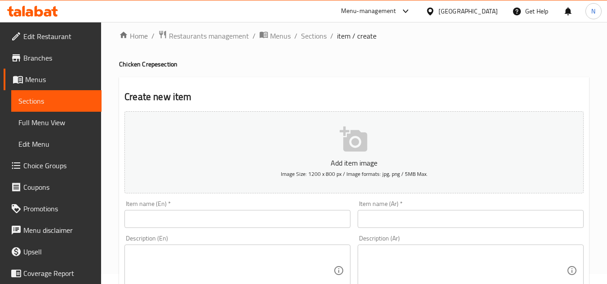
click at [405, 222] on input "text" at bounding box center [470, 219] width 226 height 18
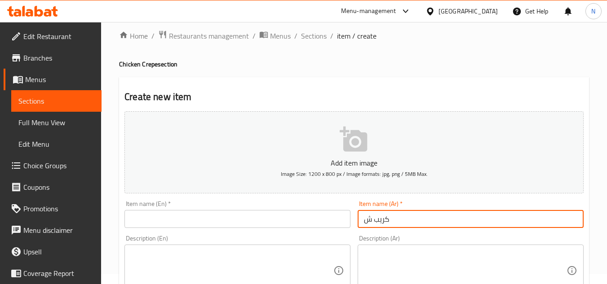
drag, startPoint x: 370, startPoint y: 220, endPoint x: 363, endPoint y: 225, distance: 8.7
click at [363, 225] on input "كريب ش" at bounding box center [470, 219] width 226 height 18
click at [397, 222] on input "كريب [PERSON_NAME]" at bounding box center [470, 219] width 226 height 18
click at [396, 217] on input "كريب [PERSON_NAME]" at bounding box center [470, 219] width 226 height 18
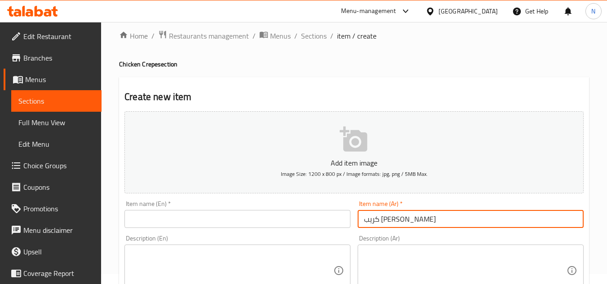
click at [402, 216] on input "كريب [PERSON_NAME]" at bounding box center [470, 219] width 226 height 18
drag, startPoint x: 402, startPoint y: 216, endPoint x: 403, endPoint y: 209, distance: 7.2
click at [403, 217] on input "كريب [PERSON_NAME]" at bounding box center [470, 219] width 226 height 18
type input "كريب [PERSON_NAME]"
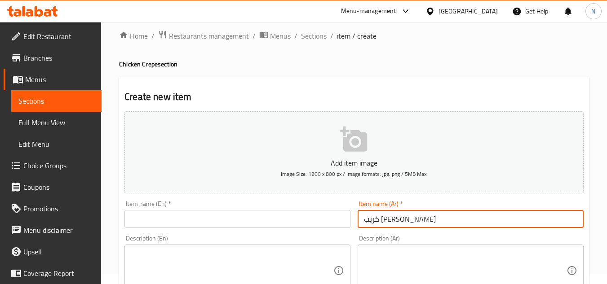
click at [212, 220] on input "text" at bounding box center [237, 219] width 226 height 18
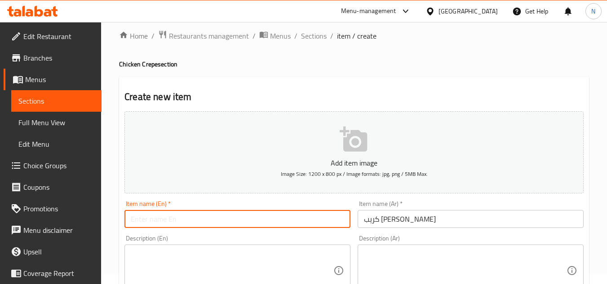
paste input "Sweet Chili Crepe"
type input "Sweet Chili Crepe"
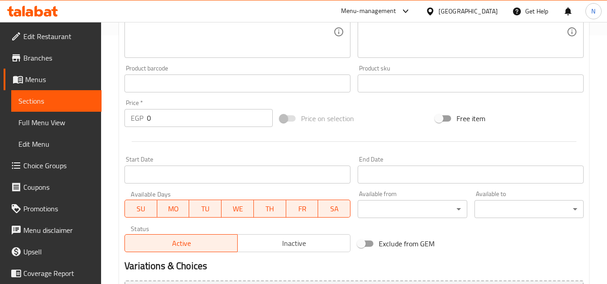
scroll to position [279, 0]
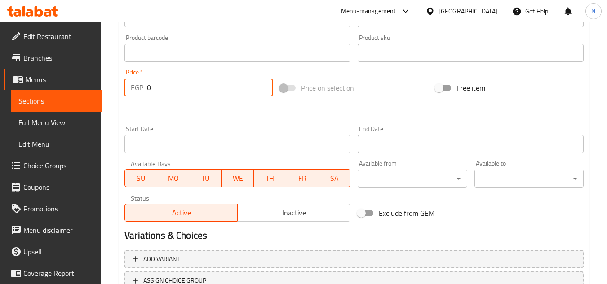
drag, startPoint x: 149, startPoint y: 96, endPoint x: 145, endPoint y: 100, distance: 5.7
click at [145, 100] on div "Add item image Image Size: 1200 x 800 px / Image formats: jpg, png / 5MB Max. I…" at bounding box center [354, 31] width 466 height 387
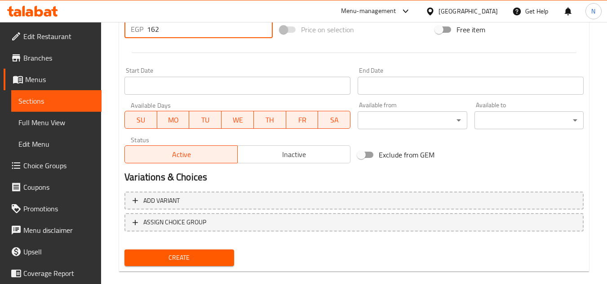
scroll to position [350, 0]
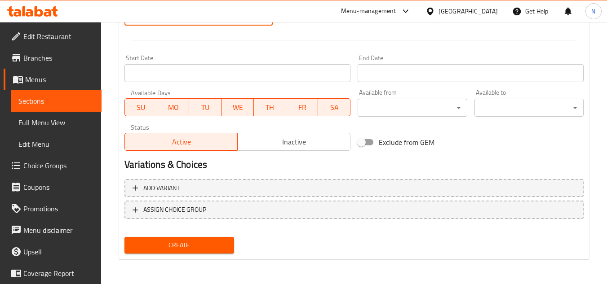
type input "162"
click at [191, 250] on span "Create" at bounding box center [179, 245] width 95 height 11
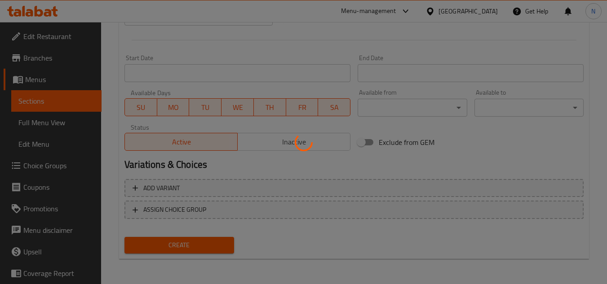
type input "0"
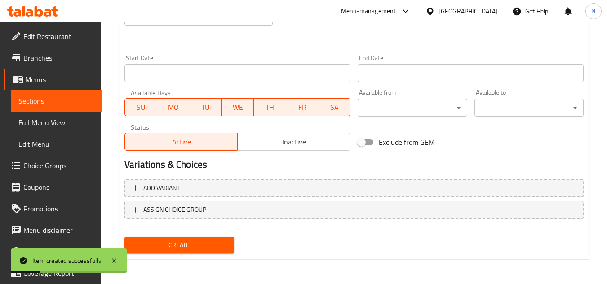
click at [61, 99] on span "Sections" at bounding box center [56, 101] width 76 height 11
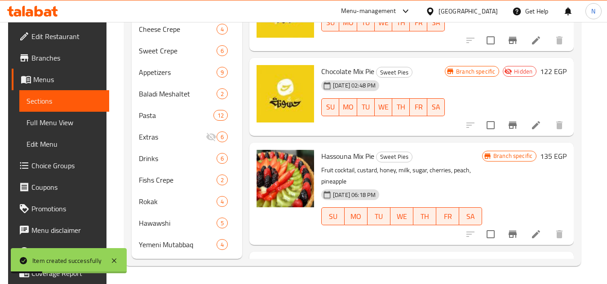
scroll to position [128, 0]
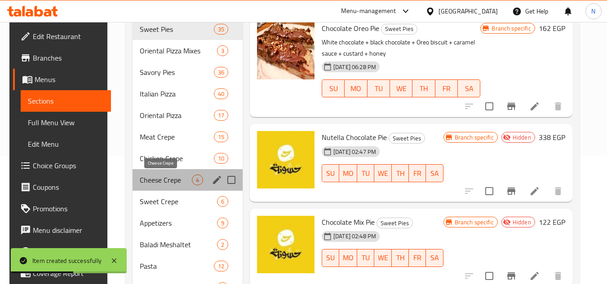
click at [165, 176] on span "Cheese Crepe" at bounding box center [166, 180] width 52 height 11
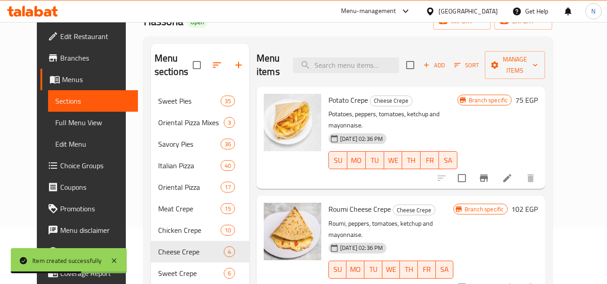
scroll to position [39, 0]
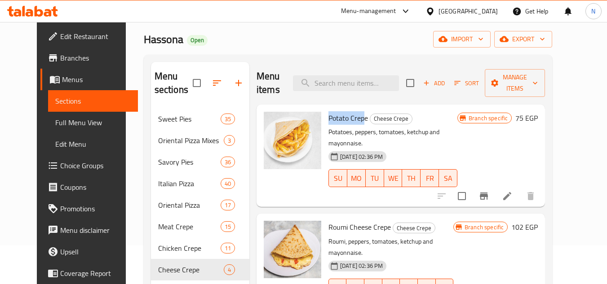
drag, startPoint x: 356, startPoint y: 106, endPoint x: 319, endPoint y: 103, distance: 36.9
click at [328, 111] on span "Potato Crepe" at bounding box center [348, 117] width 40 height 13
click at [331, 111] on span "Potato Crepe" at bounding box center [348, 117] width 40 height 13
click at [395, 127] on p "Potatoes, peppers, tomatoes, ketchup and mayonnaise." at bounding box center [392, 138] width 129 height 22
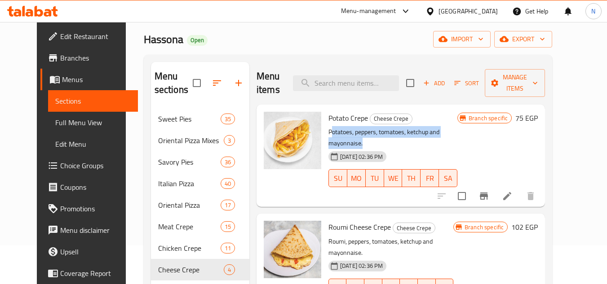
drag, startPoint x: 323, startPoint y: 120, endPoint x: 494, endPoint y: 112, distance: 170.8
click at [461, 112] on div "Potato Crepe Cheese Crepe Potatoes, peppers, tomatoes, ketchup and mayonnaise. …" at bounding box center [393, 155] width 136 height 95
click at [443, 127] on p "Potatoes, peppers, tomatoes, ketchup and mayonnaise." at bounding box center [392, 138] width 129 height 22
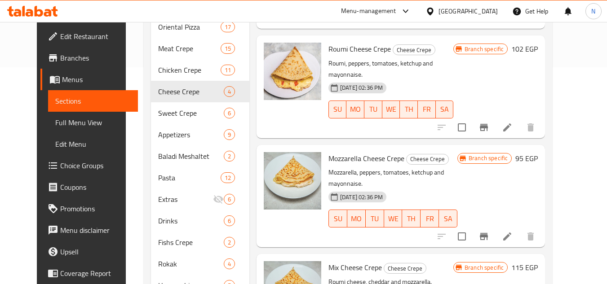
scroll to position [279, 0]
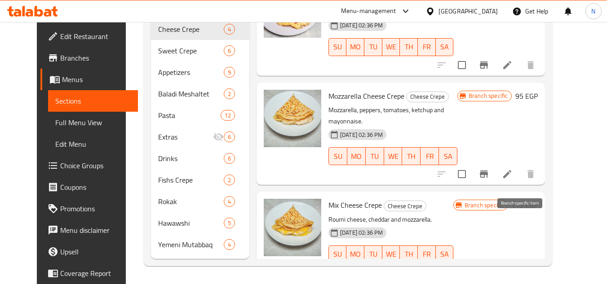
click at [489, 267] on icon "Branch-specific-item" at bounding box center [483, 272] width 11 height 11
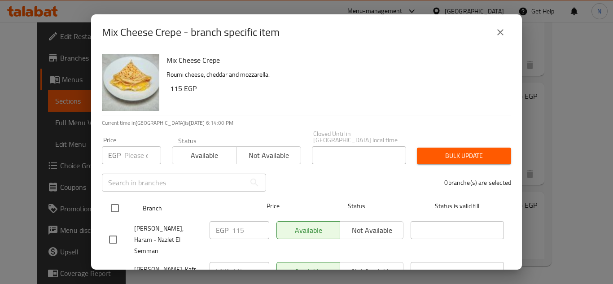
click at [119, 204] on input "checkbox" at bounding box center [115, 208] width 19 height 19
checkbox input "true"
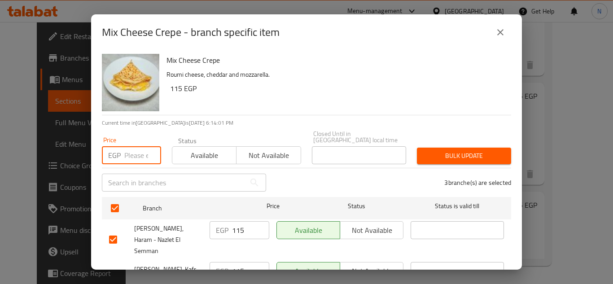
click at [132, 146] on input "number" at bounding box center [142, 155] width 37 height 18
type input "90"
click at [480, 148] on button "Bulk update" at bounding box center [464, 156] width 94 height 17
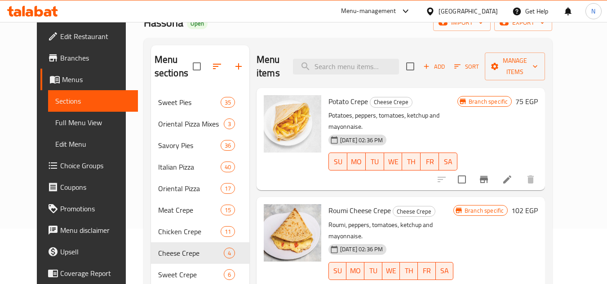
scroll to position [55, 0]
click at [335, 95] on span "Potato Crepe" at bounding box center [348, 101] width 40 height 13
copy h6 "Potato Crepe"
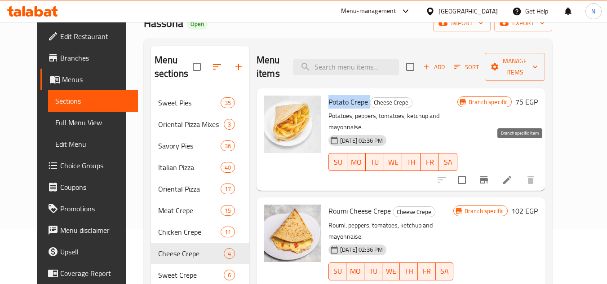
click at [489, 175] on icon "Branch-specific-item" at bounding box center [483, 180] width 11 height 11
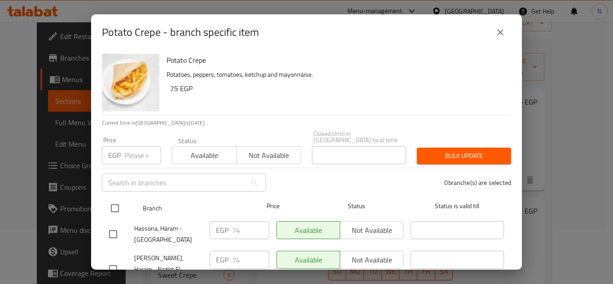
click at [113, 206] on input "checkbox" at bounding box center [115, 208] width 19 height 19
checkbox input "true"
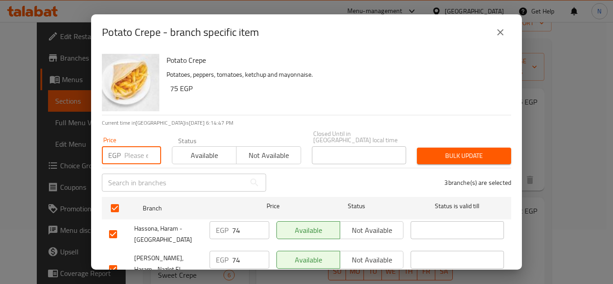
click at [135, 154] on input "number" at bounding box center [142, 155] width 37 height 18
type input "81"
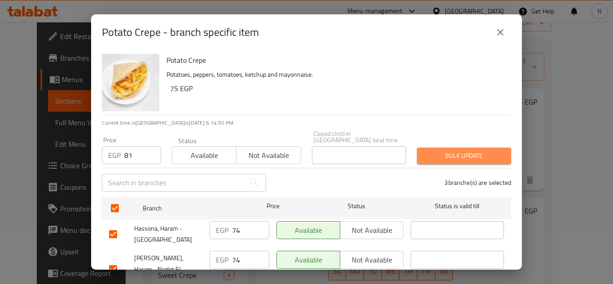
click at [477, 148] on button "Bulk update" at bounding box center [464, 156] width 94 height 17
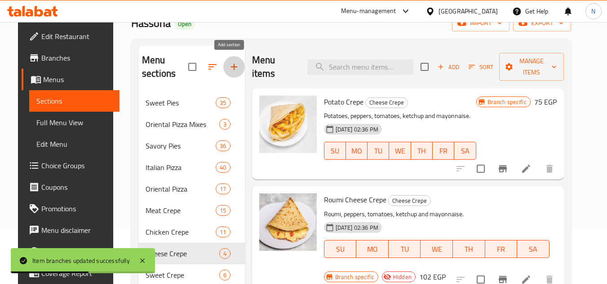
click at [230, 70] on icon "button" at bounding box center [234, 67] width 11 height 11
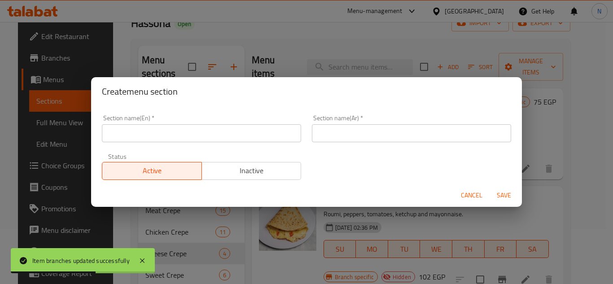
click at [162, 128] on input "text" at bounding box center [201, 133] width 199 height 18
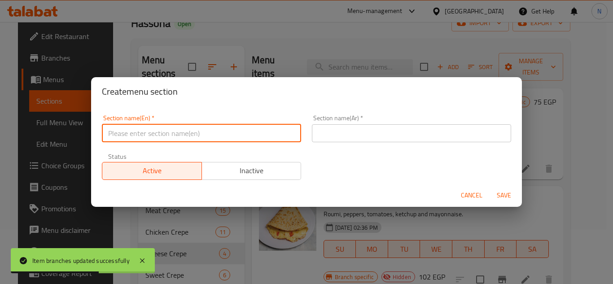
paste input "Potato Crepe"
type input "Potato Crepe"
click at [369, 128] on input "text" at bounding box center [411, 133] width 199 height 18
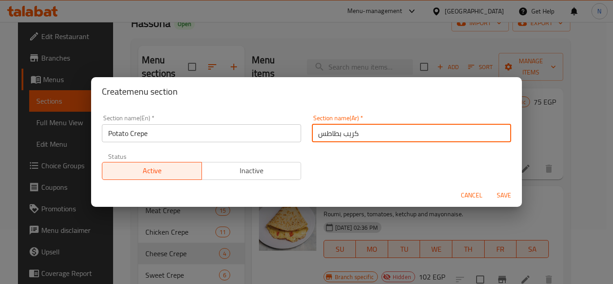
type input "كريب بطاطس"
click at [501, 198] on span "Save" at bounding box center [505, 195] width 22 height 11
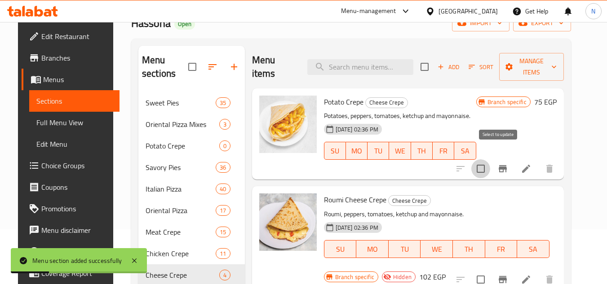
click at [490, 159] on input "checkbox" at bounding box center [480, 168] width 19 height 19
click at [530, 57] on span "Manage items" at bounding box center [531, 67] width 50 height 22
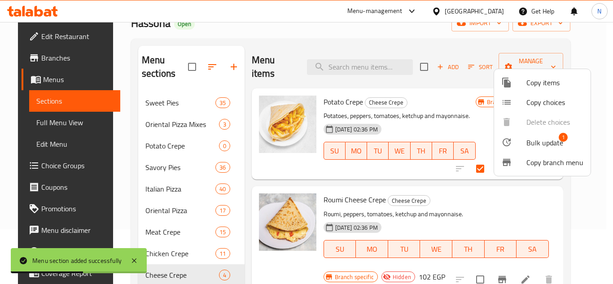
click at [539, 142] on span "Bulk update" at bounding box center [545, 142] width 37 height 11
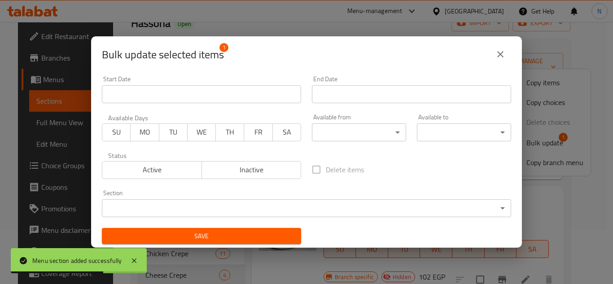
click at [237, 205] on body "Menu section added successfully ​ Menu-management Egypt Get Help N Edit Restaur…" at bounding box center [306, 98] width 613 height 262
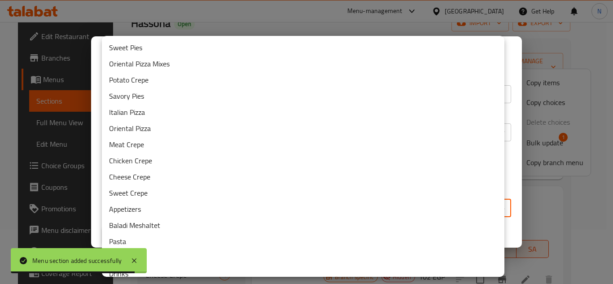
click at [138, 79] on li "Potato Crepe" at bounding box center [303, 80] width 403 height 16
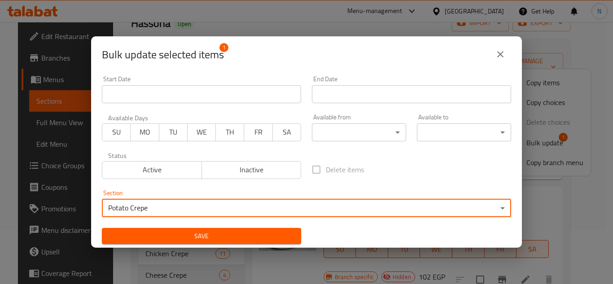
click at [205, 236] on span "Save" at bounding box center [201, 236] width 185 height 11
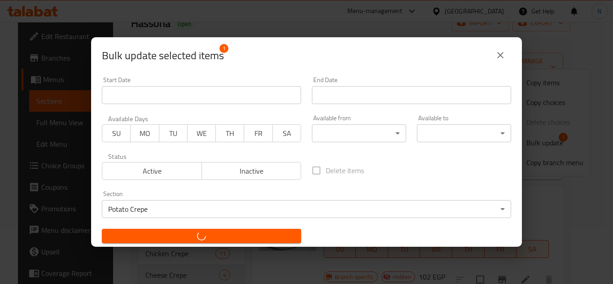
checkbox input "false"
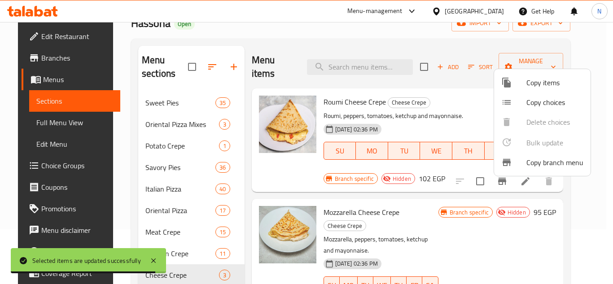
click at [606, 79] on div at bounding box center [306, 142] width 613 height 284
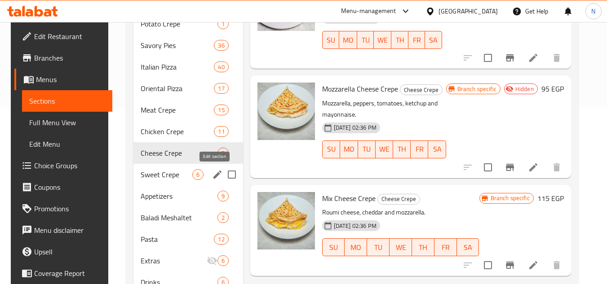
scroll to position [189, 0]
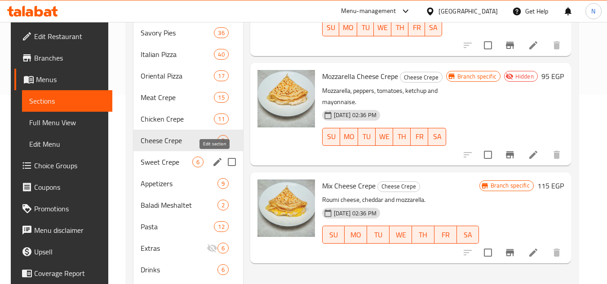
click at [212, 161] on icon "edit" at bounding box center [217, 162] width 11 height 11
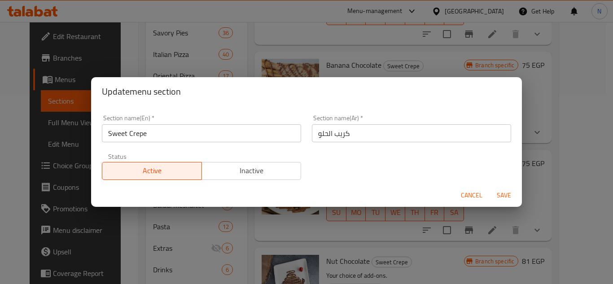
click at [464, 193] on span "Cancel" at bounding box center [472, 195] width 22 height 11
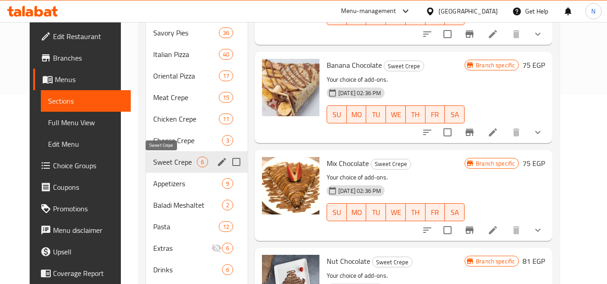
click at [160, 160] on span "Sweet Crepe" at bounding box center [175, 162] width 44 height 11
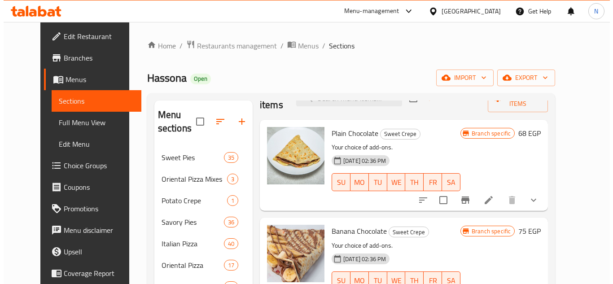
scroll to position [45, 0]
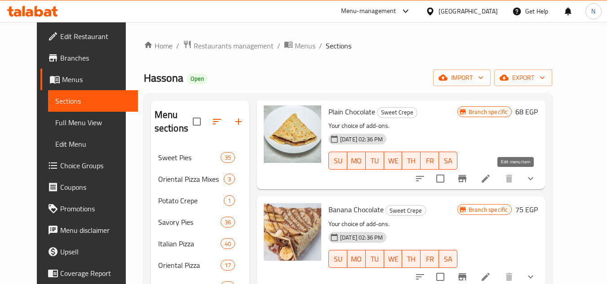
drag, startPoint x: 515, startPoint y: 176, endPoint x: 508, endPoint y: 182, distance: 8.9
click at [495, 189] on div at bounding box center [475, 179] width 132 height 22
click at [473, 181] on button "Branch-specific-item" at bounding box center [462, 179] width 22 height 22
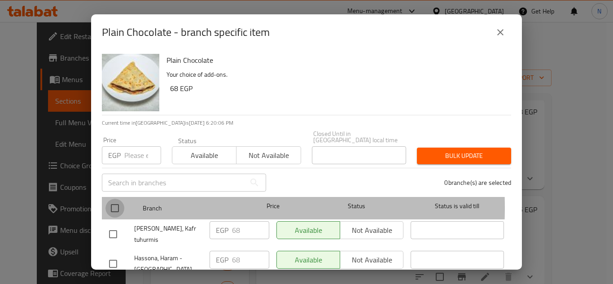
click at [115, 202] on input "checkbox" at bounding box center [115, 208] width 19 height 19
checkbox input "true"
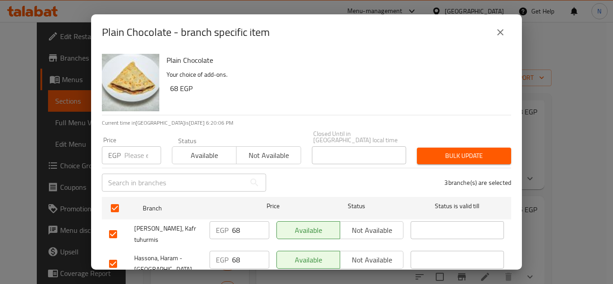
click at [139, 146] on input "number" at bounding box center [142, 155] width 37 height 18
type input "88"
click at [472, 154] on span "Bulk update" at bounding box center [464, 155] width 80 height 11
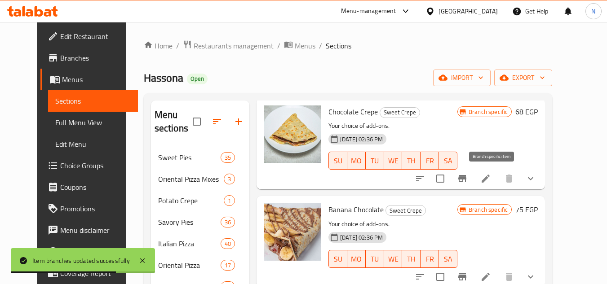
click at [467, 180] on icon "Branch-specific-item" at bounding box center [462, 178] width 11 height 11
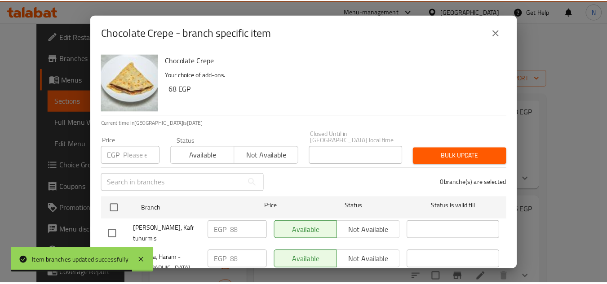
scroll to position [49, 0]
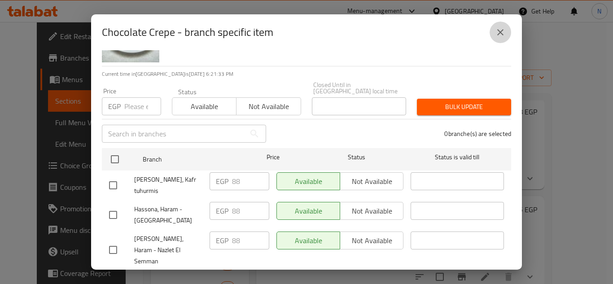
click at [501, 38] on button "close" at bounding box center [501, 33] width 22 height 22
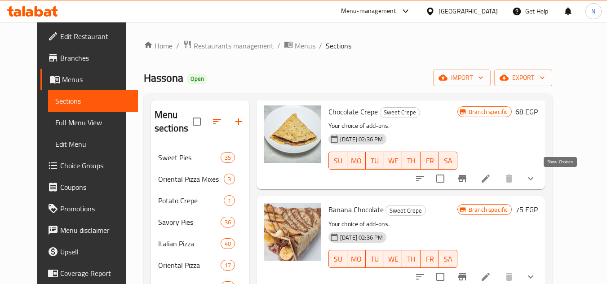
click at [536, 179] on icon "show more" at bounding box center [530, 178] width 11 height 11
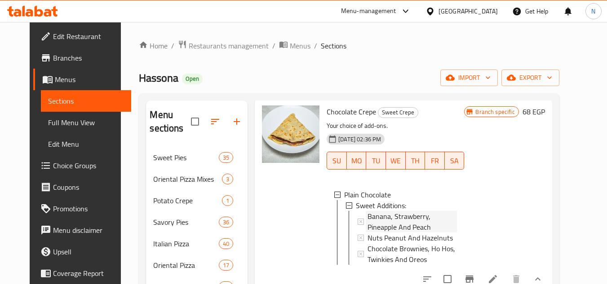
click at [380, 218] on span "Banana, Strawberry, Pineapple And Peach" at bounding box center [411, 222] width 89 height 22
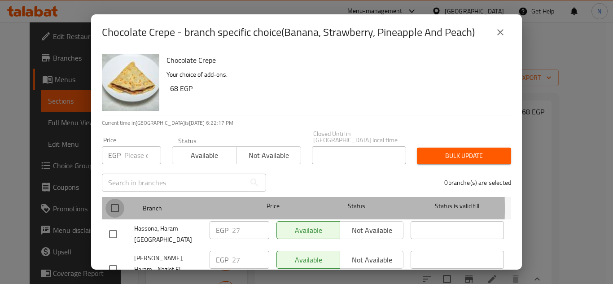
drag, startPoint x: 117, startPoint y: 202, endPoint x: 132, endPoint y: 170, distance: 35.3
click at [117, 203] on input "checkbox" at bounding box center [115, 208] width 19 height 19
checkbox input "true"
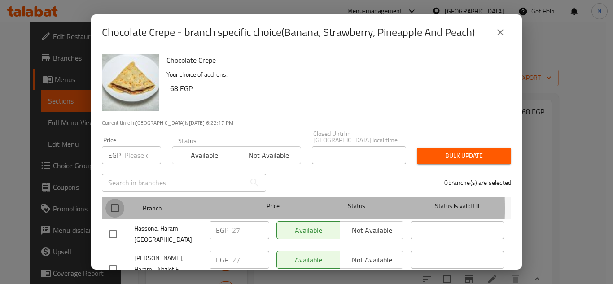
checkbox input "true"
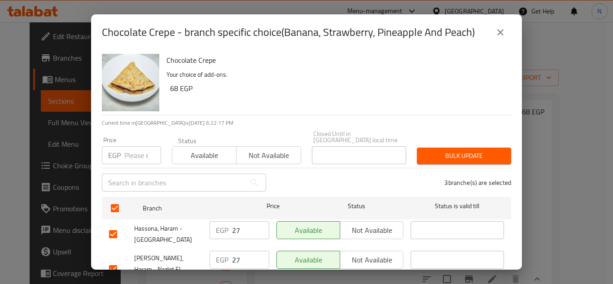
click at [131, 152] on input "number" at bounding box center [142, 155] width 37 height 18
type input "20"
click at [444, 150] on span "Bulk update" at bounding box center [464, 155] width 80 height 11
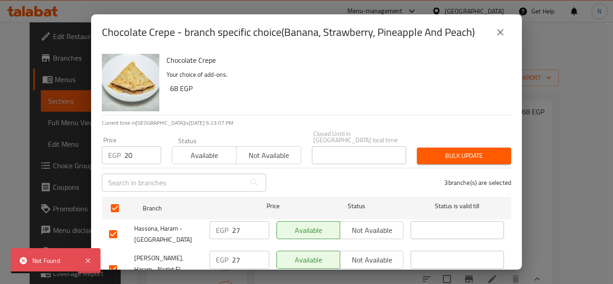
click at [502, 33] on icon "close" at bounding box center [501, 32] width 6 height 6
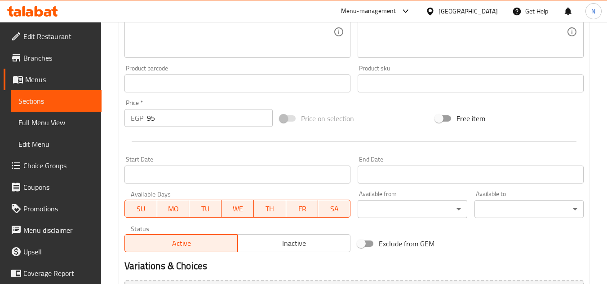
scroll to position [269, 0]
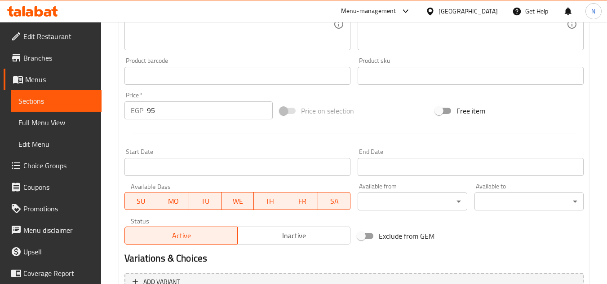
click at [258, 238] on span "Inactive" at bounding box center [294, 235] width 106 height 13
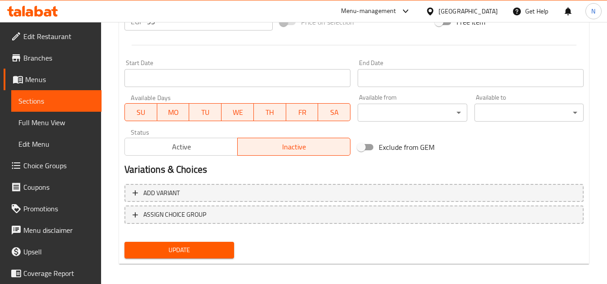
scroll to position [359, 0]
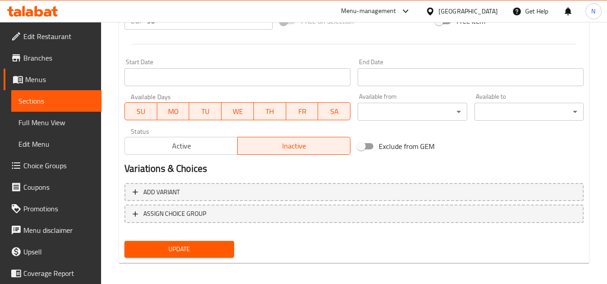
click at [204, 244] on span "Update" at bounding box center [179, 249] width 95 height 11
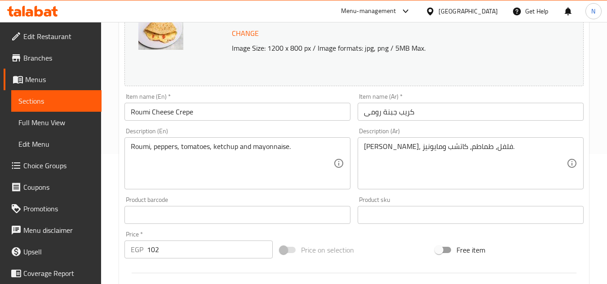
scroll to position [314, 0]
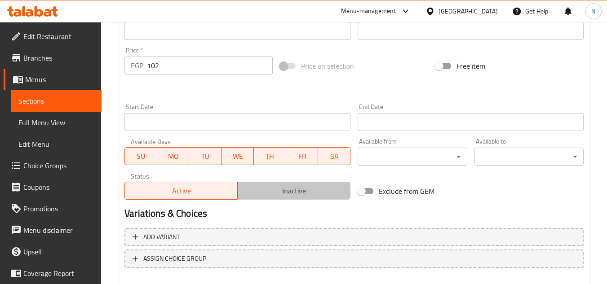
click at [281, 196] on span "Inactive" at bounding box center [294, 191] width 106 height 13
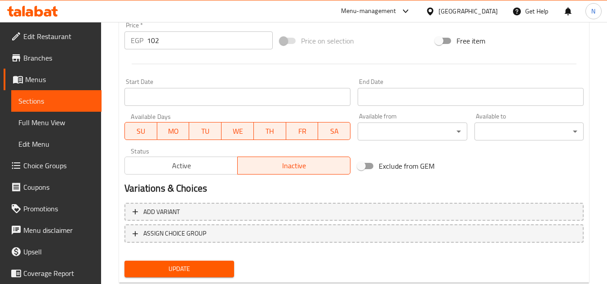
scroll to position [363, 0]
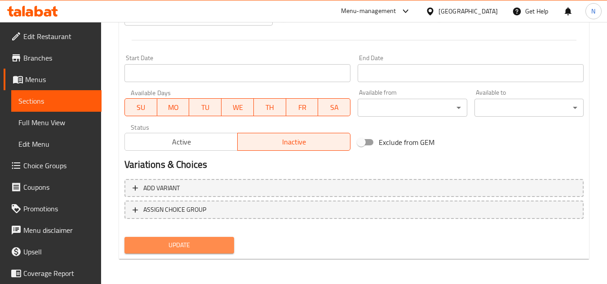
click at [204, 251] on span "Update" at bounding box center [179, 245] width 95 height 11
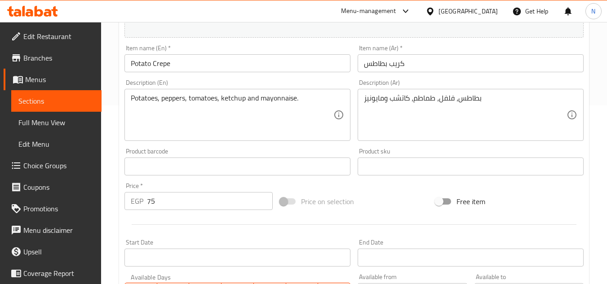
scroll to position [180, 0]
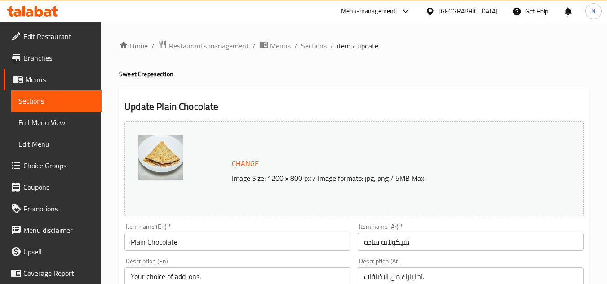
click at [376, 245] on input "شيكولاتة سادة" at bounding box center [470, 242] width 226 height 18
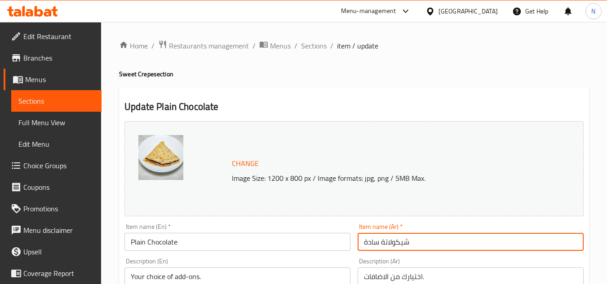
click at [376, 245] on input "شيكولاتة سادة" at bounding box center [470, 242] width 226 height 18
click at [365, 246] on input "شيكولاتة" at bounding box center [470, 242] width 226 height 18
drag, startPoint x: 395, startPoint y: 247, endPoint x: 390, endPoint y: 249, distance: 5.3
click at [390, 249] on input "كريب شيكولاتة" at bounding box center [470, 242] width 226 height 18
type input "كريب شيكولاتة"
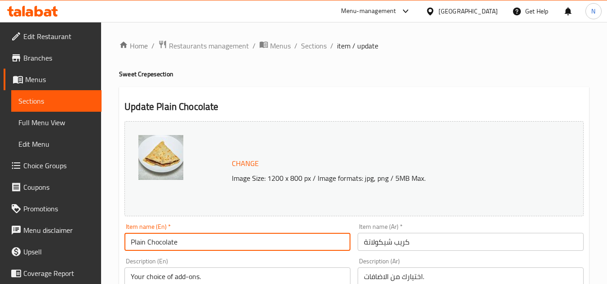
drag, startPoint x: 148, startPoint y: 244, endPoint x: 106, endPoint y: 254, distance: 43.8
click at [199, 245] on input "Chocolate" at bounding box center [237, 242] width 226 height 18
type input "Chocolate Crepe"
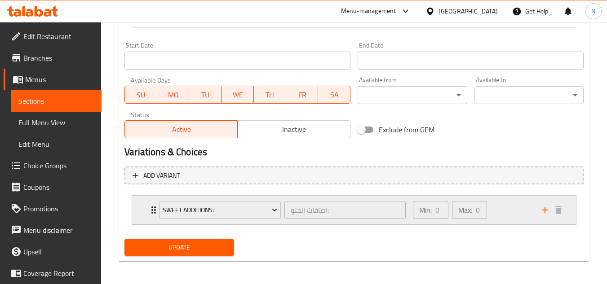
scroll to position [378, 0]
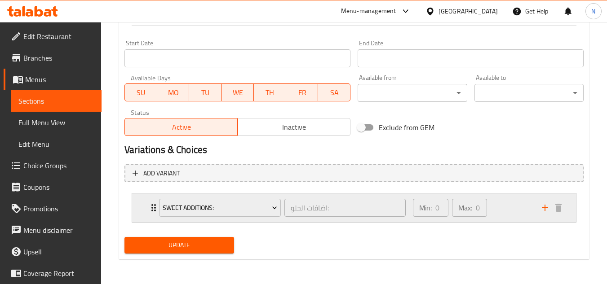
click at [507, 206] on div "Min: 0 ​ Max: 0 ​" at bounding box center [471, 208] width 129 height 29
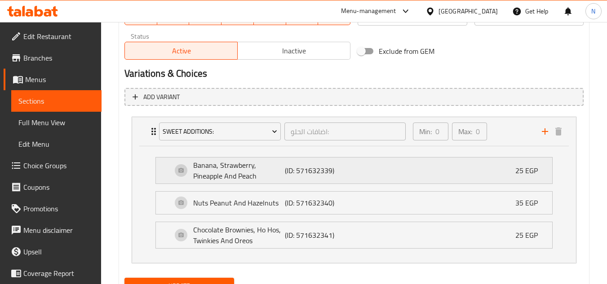
scroll to position [468, 0]
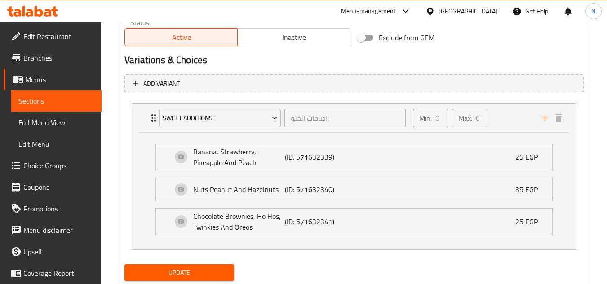
click at [219, 273] on span "Update" at bounding box center [179, 272] width 95 height 11
click at [265, 157] on p "Banana, Strawberry, Pineapple And Peach" at bounding box center [239, 157] width 92 height 22
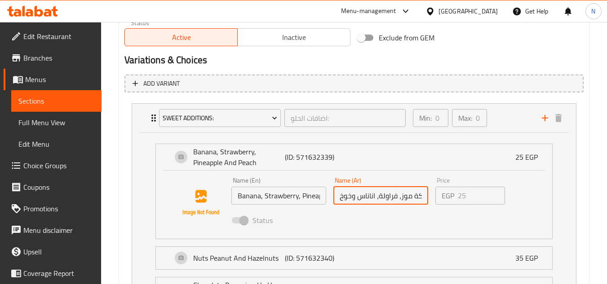
drag, startPoint x: 354, startPoint y: 197, endPoint x: 332, endPoint y: 209, distance: 25.1
click at [332, 209] on div "Name (En) Banana, Strawberry, Pineapple And Peach Name (En) Name (Ar) فواكة موز…" at bounding box center [381, 203] width 306 height 59
click at [360, 203] on input "فواكة موز، فراولة، اناناس وخوخ" at bounding box center [380, 196] width 95 height 18
drag, startPoint x: 396, startPoint y: 196, endPoint x: 427, endPoint y: 200, distance: 30.8
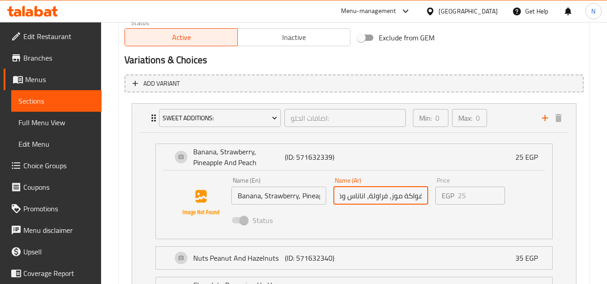
click at [427, 200] on input "فواكة موز، فراولة، اناناس وخوخ" at bounding box center [380, 196] width 95 height 18
click at [374, 191] on input "فواكة موز، فراولة، اناناس وخوخ" at bounding box center [380, 196] width 95 height 18
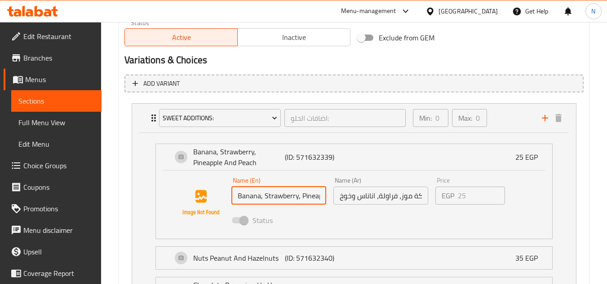
scroll to position [0, 44]
drag, startPoint x: 265, startPoint y: 196, endPoint x: 406, endPoint y: 207, distance: 141.4
click at [406, 207] on div "Name (En) Banana, Strawberry, Pineapple And Peach Name (En) Name (Ar) فواكة موز…" at bounding box center [381, 203] width 306 height 59
click at [300, 199] on input "Banana, Strawberry, Pineapple And Peach" at bounding box center [278, 196] width 95 height 18
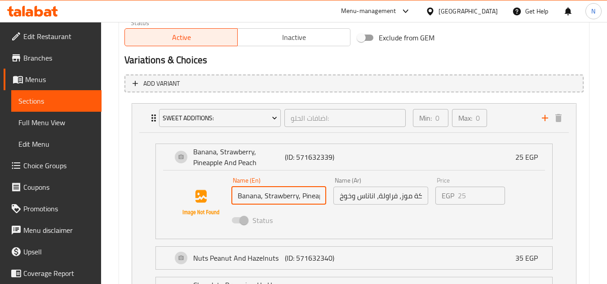
drag, startPoint x: 287, startPoint y: 198, endPoint x: 211, endPoint y: 202, distance: 76.4
click at [211, 202] on div "Name (En) Banana, Strawberry, Pineapple And Peach Name (En) Name (Ar) فواكة موز…" at bounding box center [353, 202] width 367 height 61
click at [281, 200] on input "Banana, Strawberry, Pineapple And Peach" at bounding box center [278, 196] width 95 height 18
drag, startPoint x: 371, startPoint y: 213, endPoint x: 377, endPoint y: 216, distance: 6.3
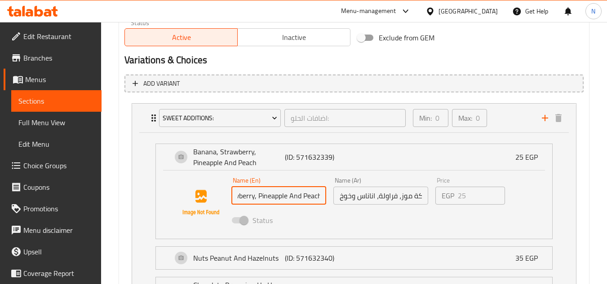
click at [377, 216] on div "Name (En) Banana, Strawberry, Pineapple And Peach Name (En) Name (Ar) فواكة موز…" at bounding box center [381, 203] width 306 height 59
click at [292, 195] on input "Banana, Strawberry, Pineapple And Peach" at bounding box center [278, 196] width 95 height 18
drag, startPoint x: 289, startPoint y: 197, endPoint x: 427, endPoint y: 220, distance: 139.5
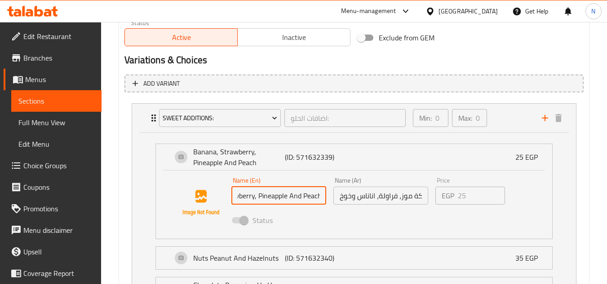
click at [427, 220] on div "Name (En) Banana, Strawberry, Pineapple And Peach Name (En) Name (Ar) فواكة موز…" at bounding box center [381, 203] width 306 height 59
click at [301, 200] on input "Banana, Strawberry, Pineapple And Peach" at bounding box center [278, 196] width 95 height 18
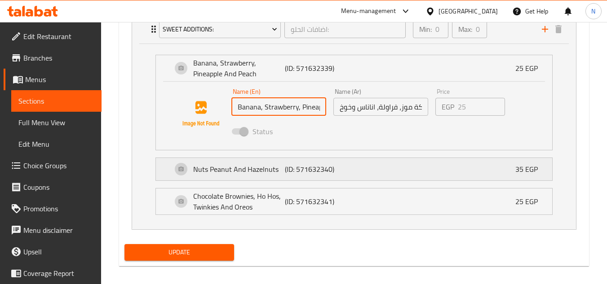
scroll to position [564, 0]
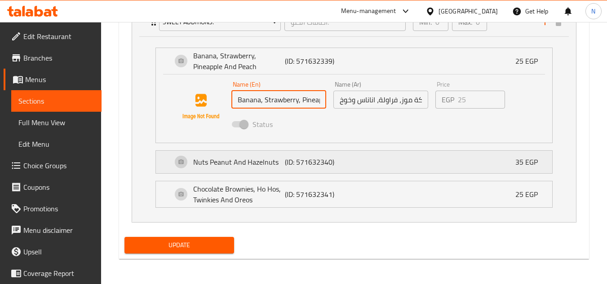
click at [336, 152] on div "Nuts Peanut And Hazelnuts (ID: 571632340) 35 EGP" at bounding box center [356, 162] width 369 height 22
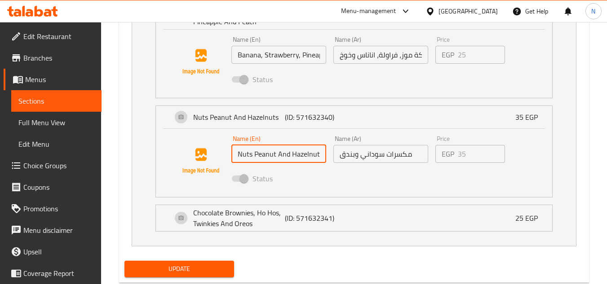
scroll to position [0, 1]
drag, startPoint x: 274, startPoint y: 154, endPoint x: 282, endPoint y: 155, distance: 7.7
click at [344, 161] on div "Name (En) Nuts Peanut And Hazelnuts Name (En) Name (Ar) مكسرات سوداني وبندق Nam…" at bounding box center [381, 161] width 306 height 59
click at [262, 152] on input "Nuts Peanut And Hazelnuts" at bounding box center [278, 154] width 95 height 18
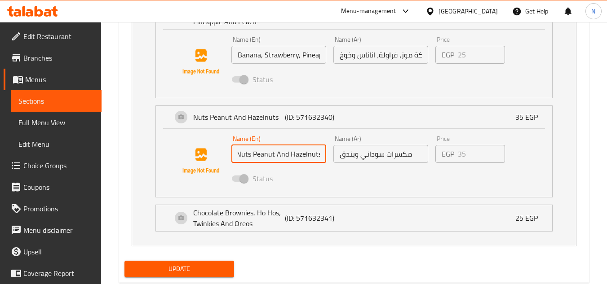
click at [262, 152] on input "Nuts Peanut And Hazelnuts" at bounding box center [278, 154] width 95 height 18
click at [288, 150] on input "Nuts Peanut And Hazelnuts" at bounding box center [278, 154] width 95 height 18
drag, startPoint x: 260, startPoint y: 155, endPoint x: 205, endPoint y: 157, distance: 55.7
click at [205, 157] on div "Name (En) Nuts Peanut And Hazelnuts Name (En) Name (Ar) مكسرات سوداني وبندق Nam…" at bounding box center [353, 161] width 367 height 61
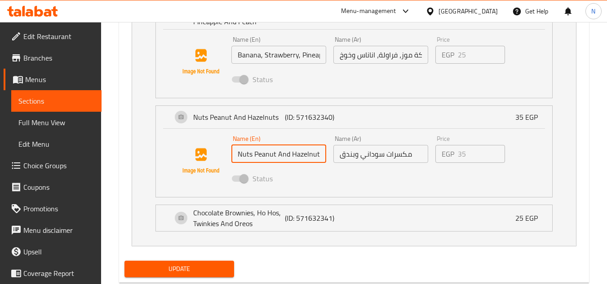
click at [288, 162] on input "Nuts Peanut And Hazelnuts" at bounding box center [278, 154] width 95 height 18
drag, startPoint x: 254, startPoint y: 154, endPoint x: 371, endPoint y: 161, distance: 117.8
click at [371, 161] on div "Name (En) Nuts Peanut And Hazelnuts Name (En) Name (Ar) مكسرات سوداني وبندق Nam…" at bounding box center [381, 161] width 306 height 59
click at [303, 158] on input "Nuts Peanut And Hazelnuts" at bounding box center [278, 154] width 95 height 18
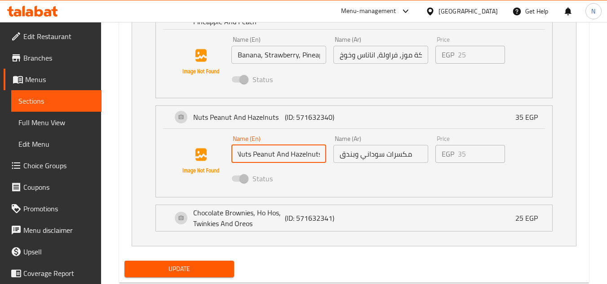
click at [303, 158] on input "Nuts Peanut And Hazelnuts" at bounding box center [278, 154] width 95 height 18
click at [291, 160] on input "Nuts Peanut And Hazelnuts" at bounding box center [278, 154] width 95 height 18
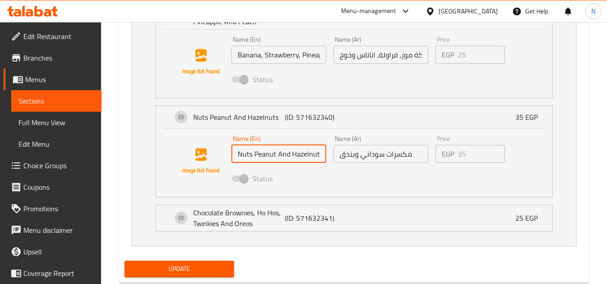
scroll to position [0, 1]
drag, startPoint x: 258, startPoint y: 156, endPoint x: 369, endPoint y: 157, distance: 110.9
click at [369, 157] on div "Name (En) Nuts Peanut And Hazelnuts Name (En) Name (Ar) مكسرات سوداني وبندق Nam…" at bounding box center [381, 161] width 306 height 59
click at [304, 167] on div "Status" at bounding box center [381, 179] width 306 height 24
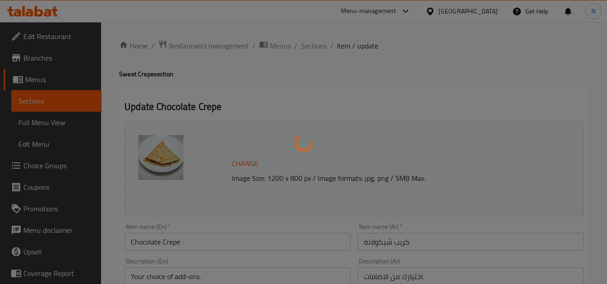
type input "اضافات الحلو:"
type input "0"
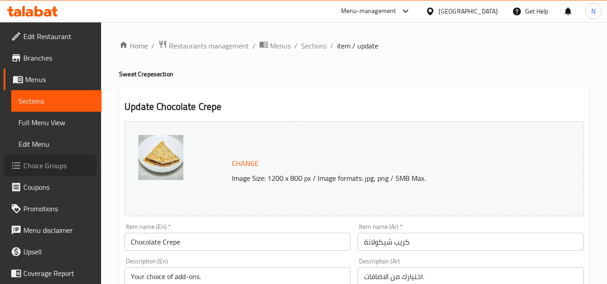
click at [48, 165] on span "Choice Groups" at bounding box center [58, 165] width 71 height 11
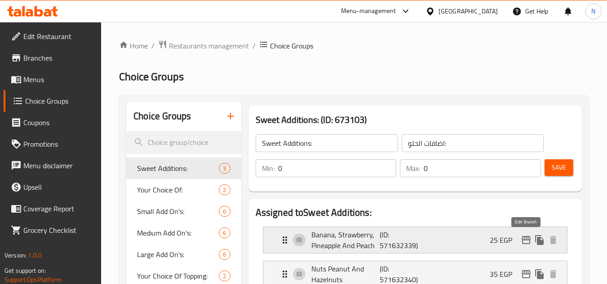
click at [527, 245] on icon "edit" at bounding box center [525, 240] width 11 height 11
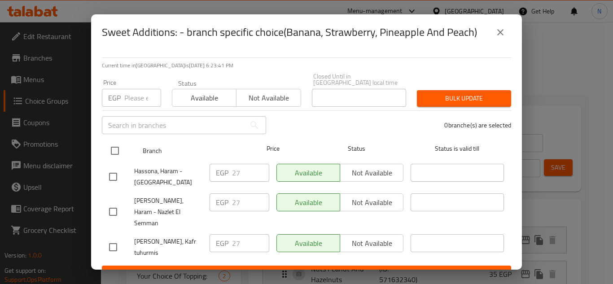
click at [110, 149] on input "checkbox" at bounding box center [115, 150] width 19 height 19
checkbox input "true"
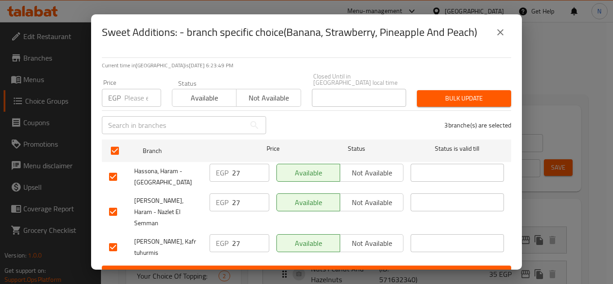
click at [136, 90] on input "number" at bounding box center [142, 98] width 37 height 18
type input "20"
click at [432, 93] on span "Bulk update" at bounding box center [464, 98] width 80 height 11
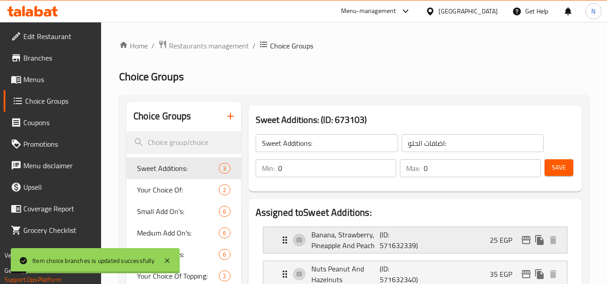
click at [395, 242] on p "(ID: 571632339)" at bounding box center [402, 240] width 46 height 22
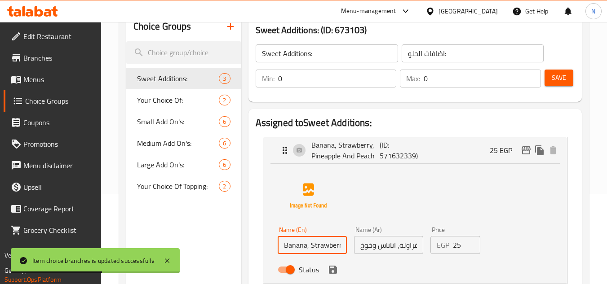
scroll to position [0, 70]
drag, startPoint x: 314, startPoint y: 247, endPoint x: 398, endPoint y: 256, distance: 84.0
click at [398, 256] on div "Name (En) Banana, Strawberry, Pineapple And Peach Name (En) Name (Ar) فواكة موز…" at bounding box center [388, 252] width 229 height 59
click at [340, 251] on input "Banana, Strawberry, Pineapple And Peach" at bounding box center [312, 245] width 69 height 18
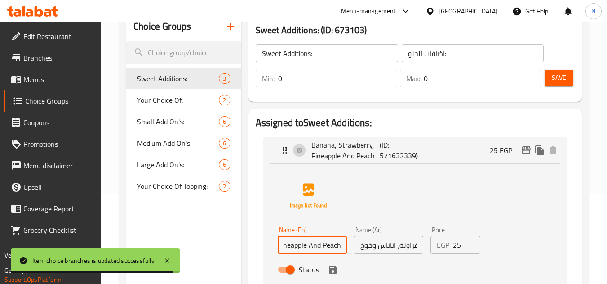
drag, startPoint x: 338, startPoint y: 249, endPoint x: 348, endPoint y: 249, distance: 10.3
click at [348, 249] on div "Name (En) Banana, Strawberry, Pineapple And Peach Name (En)" at bounding box center [312, 240] width 76 height 35
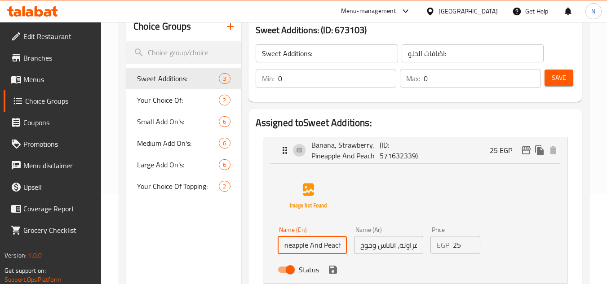
scroll to position [0, 0]
drag, startPoint x: 304, startPoint y: 250, endPoint x: 256, endPoint y: 263, distance: 50.5
click at [256, 263] on li "Banana, Strawberry, Pineapple And Peach (ID: 571632339) 25 EGP Name (En) Banana…" at bounding box center [415, 210] width 319 height 154
click at [288, 257] on div "Name (En) Banana, Strawberry, Pineapple And Peach Name (En)" at bounding box center [312, 240] width 76 height 35
click at [289, 248] on input "Banana, Strawberry, Pineapple And Peach" at bounding box center [312, 245] width 69 height 18
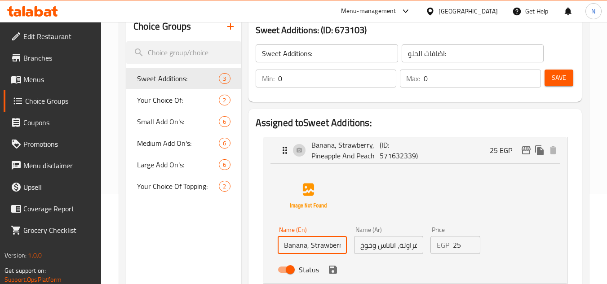
click at [285, 249] on input "Banana, Strawberry, Pineapple And Peach" at bounding box center [312, 245] width 69 height 18
click at [301, 249] on input "Fruits Banana, Strawberry, Pineapple And Peach" at bounding box center [312, 245] width 69 height 18
click at [301, 249] on input "Fruit Banana, Strawberry, Pineapple And Peach" at bounding box center [312, 245] width 69 height 18
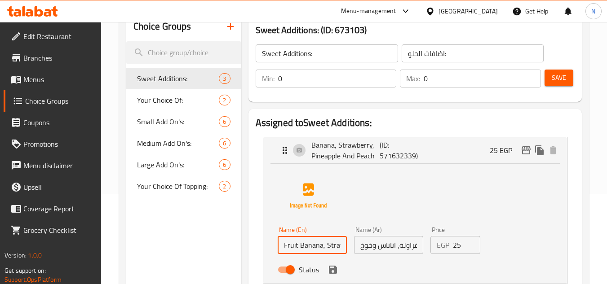
type input "Fruit Banana, Strawberry, Pineapple And Peach"
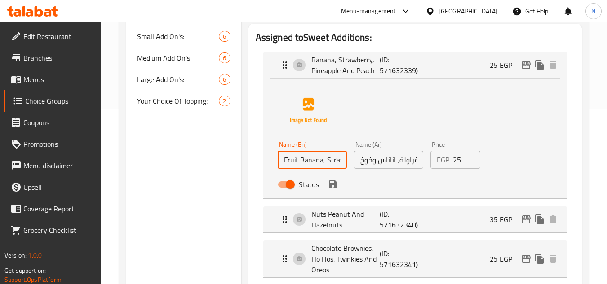
scroll to position [225, 0]
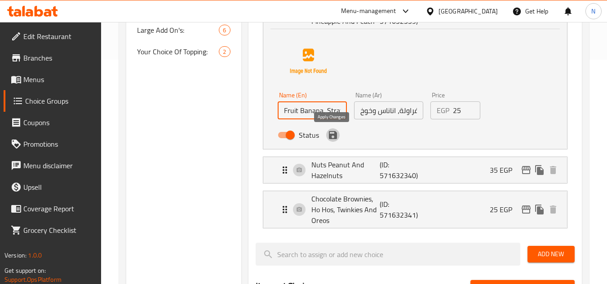
drag, startPoint x: 335, startPoint y: 140, endPoint x: 516, endPoint y: 75, distance: 192.5
click at [334, 140] on icon "save" at bounding box center [332, 135] width 11 height 11
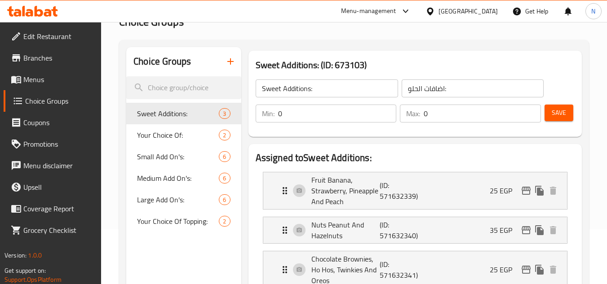
scroll to position [45, 0]
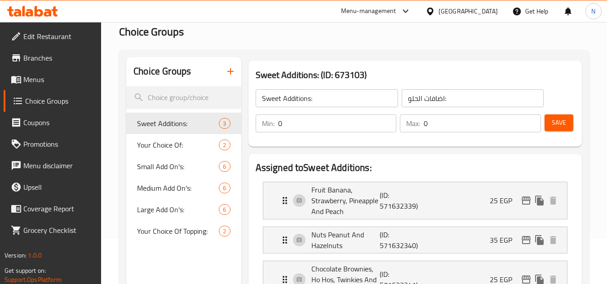
click at [562, 124] on span "Save" at bounding box center [558, 122] width 14 height 11
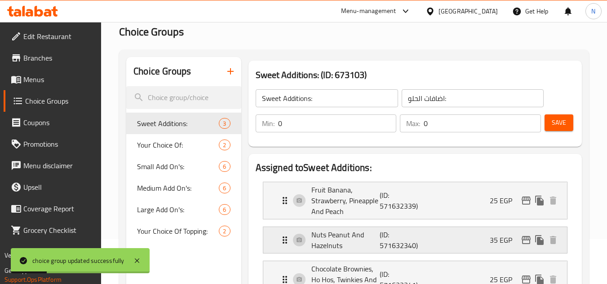
click at [526, 246] on button "edit" at bounding box center [525, 240] width 13 height 13
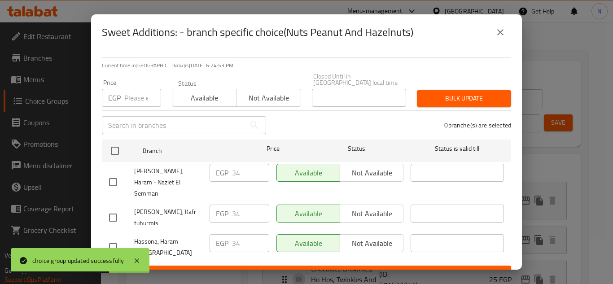
click at [500, 43] on button "close" at bounding box center [501, 33] width 22 height 22
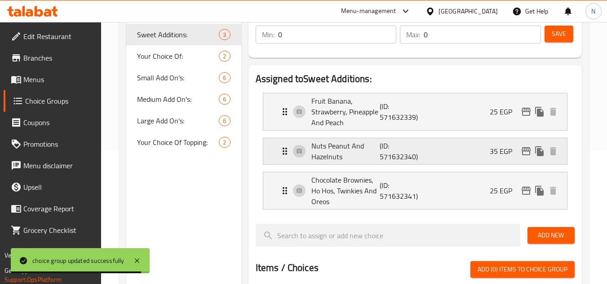
scroll to position [135, 0]
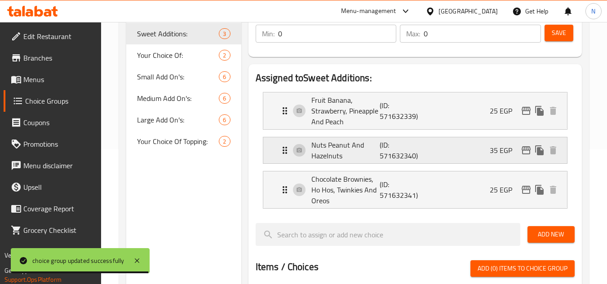
click at [378, 150] on p "Nuts Peanut And Hazelnuts" at bounding box center [345, 151] width 69 height 22
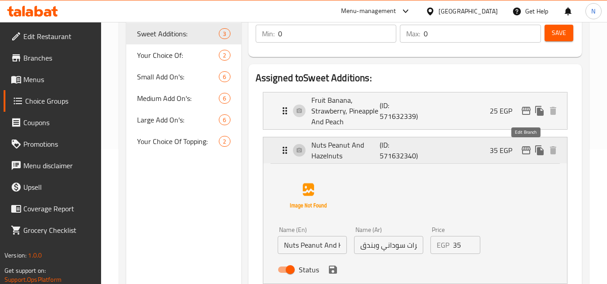
click at [526, 147] on icon "edit" at bounding box center [525, 150] width 9 height 8
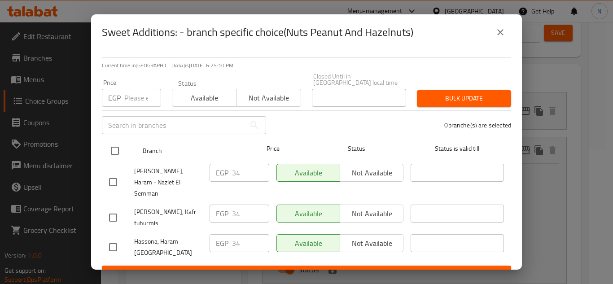
click at [116, 145] on input "checkbox" at bounding box center [115, 150] width 19 height 19
checkbox input "true"
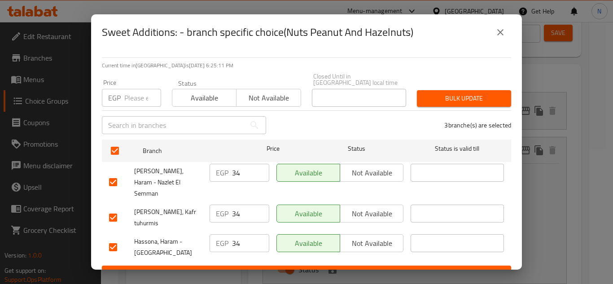
click at [133, 93] on input "number" at bounding box center [142, 98] width 37 height 18
type input "25"
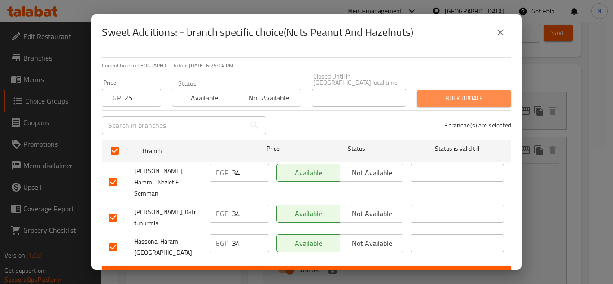
click at [462, 95] on span "Bulk update" at bounding box center [464, 98] width 80 height 11
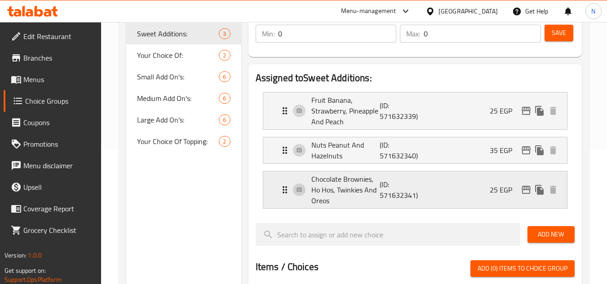
click at [444, 196] on div "Chocolate Brownies, Ho Hos, Twinkies And Oreos (ID: 571632341) 25 EGP" at bounding box center [417, 190] width 277 height 37
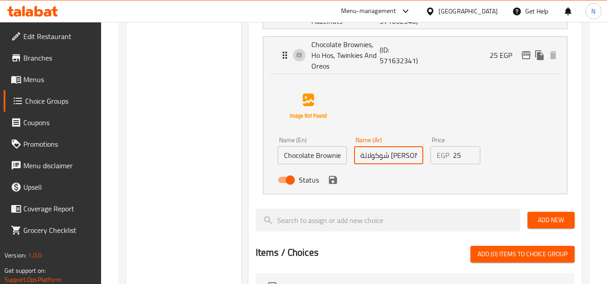
scroll to position [0, 62]
drag, startPoint x: 403, startPoint y: 154, endPoint x: 446, endPoint y: 155, distance: 43.1
click at [446, 155] on div "Name (En) Chocolate Brownies, Ho Hos, Twinkies And Oreos Name (En) Name (Ar) شو…" at bounding box center [388, 162] width 229 height 59
click at [388, 153] on input "شوكولاتة [PERSON_NAME]، [PERSON_NAME]، توينكيز واوريو" at bounding box center [388, 155] width 69 height 18
drag, startPoint x: 408, startPoint y: 159, endPoint x: 452, endPoint y: 162, distance: 44.6
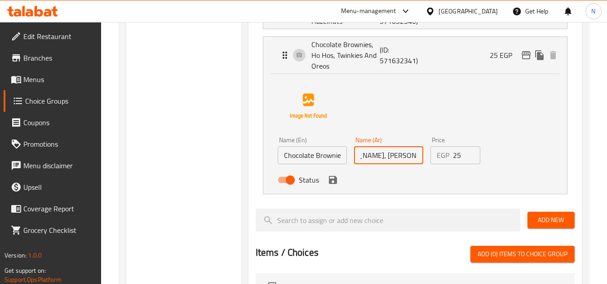
click at [452, 162] on div "Name (En) Chocolate Brownies, Ho Hos, Twinkies And Oreos Name (En) Name (Ar) شو…" at bounding box center [388, 162] width 229 height 59
click at [410, 154] on input "شوكولاتة [PERSON_NAME]، [PERSON_NAME]، توينكيز واوريو" at bounding box center [388, 155] width 69 height 18
drag, startPoint x: 413, startPoint y: 157, endPoint x: 428, endPoint y: 157, distance: 15.3
click at [428, 157] on div "Name (En) Chocolate Brownies, Ho Hos, Twinkies And Oreos Name (En) Name (Ar) شي…" at bounding box center [388, 162] width 229 height 59
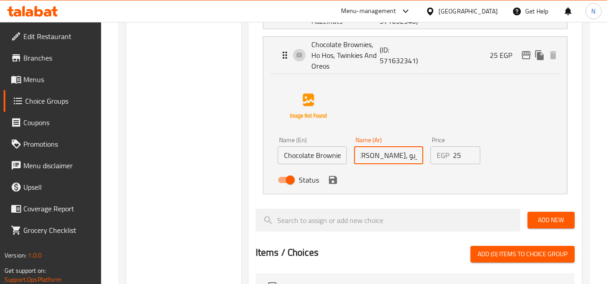
click at [396, 163] on input "شيوكولاتة براونيز، [PERSON_NAME]، توينكيز واوريو" at bounding box center [388, 155] width 69 height 18
drag, startPoint x: 382, startPoint y: 159, endPoint x: 342, endPoint y: 168, distance: 41.5
click at [342, 168] on div "Name (En) Chocolate Brownies, Ho Hos, Twinkies And Oreos Name (En) Name (Ar) شي…" at bounding box center [388, 162] width 229 height 59
type input "شيوكولاتة براونيز، [PERSON_NAME]، توينكيز واوريو"
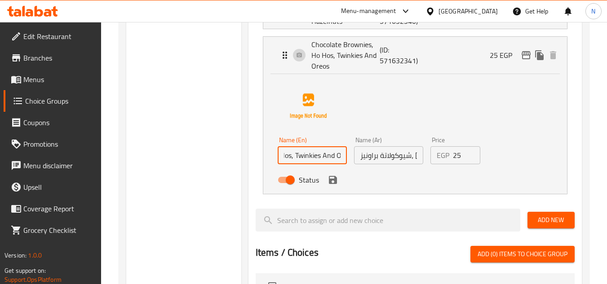
scroll to position [0, 91]
drag, startPoint x: 298, startPoint y: 158, endPoint x: 337, endPoint y: 161, distance: 39.2
click at [374, 164] on div "Name (En) Chocolate Brownies, Ho Hos, Twinkies And Oreos Name (En) Name (Ar) شي…" at bounding box center [388, 162] width 229 height 59
click at [291, 152] on input "Chocolate Brownies, Ho Hos, Twinkies And Oreos" at bounding box center [312, 155] width 69 height 18
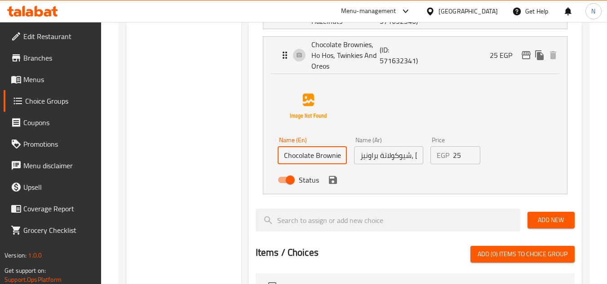
drag, startPoint x: 309, startPoint y: 158, endPoint x: 272, endPoint y: 164, distance: 37.4
click at [272, 164] on div "Name (En) Chocolate Brownies, Ho Hos, Twinkies And Oreos Name (En) Name (Ar) شي…" at bounding box center [415, 134] width 304 height 120
click at [324, 159] on input "Chocolate Brownies, Ho Hos, Twinkies And Oreos" at bounding box center [312, 155] width 69 height 18
drag, startPoint x: 330, startPoint y: 156, endPoint x: 339, endPoint y: 158, distance: 9.2
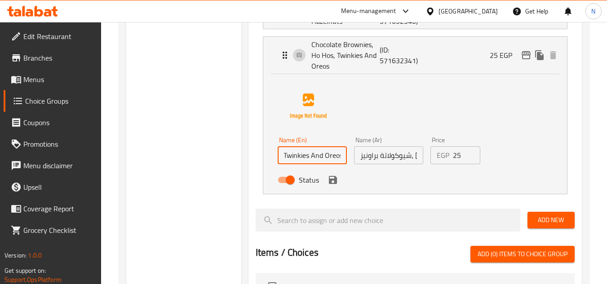
click at [339, 158] on input "Chocolate Brownies, Ho Hos, Twinkies And Oreos" at bounding box center [312, 155] width 69 height 18
click at [304, 151] on input "Chocolate Brownies, Ho Hos, Twinkies And Oreos" at bounding box center [312, 155] width 69 height 18
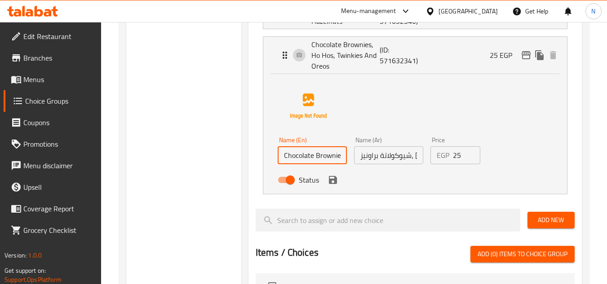
click at [320, 160] on input "Chocolate Brownies, Ho Hos, Twinkies And Oreos" at bounding box center [312, 155] width 69 height 18
paste input "Hos, Twinkies And Oreo"
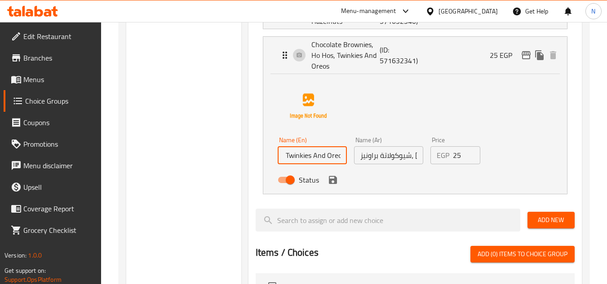
type input "Chocolate Brownies, HoHos, Twinkies And Oreo"
click at [335, 185] on button "save" at bounding box center [332, 179] width 13 height 13
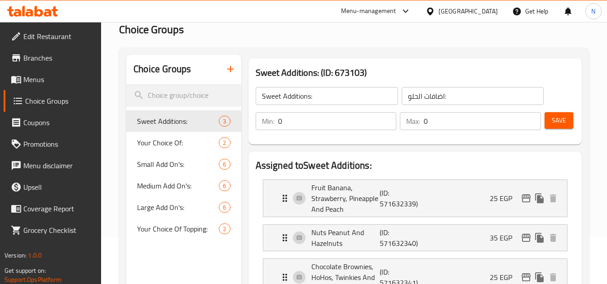
scroll to position [45, 0]
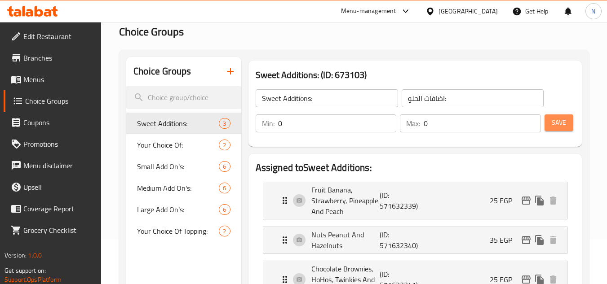
click at [551, 117] on span "Save" at bounding box center [558, 122] width 14 height 11
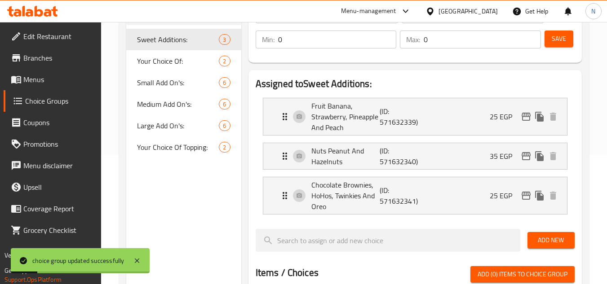
scroll to position [135, 0]
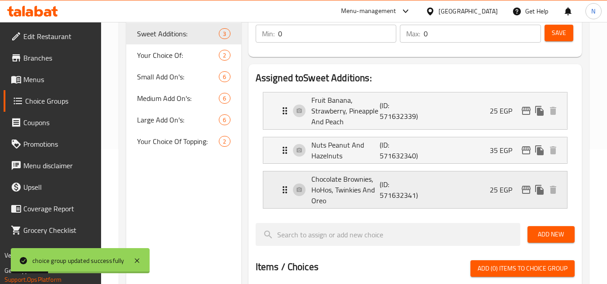
click at [526, 194] on icon "edit" at bounding box center [525, 190] width 9 height 8
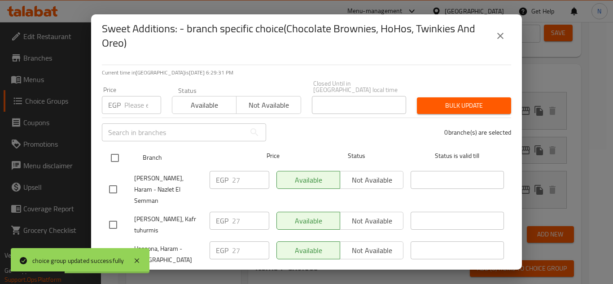
click at [112, 152] on input "checkbox" at bounding box center [115, 158] width 19 height 19
checkbox input "true"
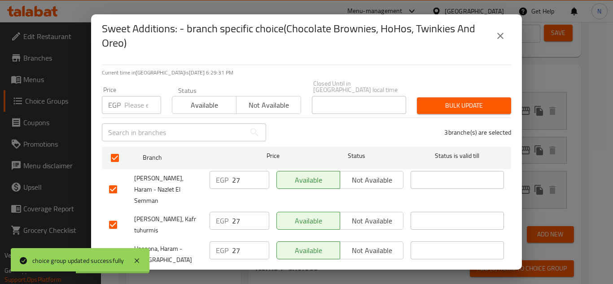
click at [124, 97] on input "number" at bounding box center [142, 105] width 37 height 18
type input "20"
click at [462, 102] on span "Bulk update" at bounding box center [464, 105] width 80 height 11
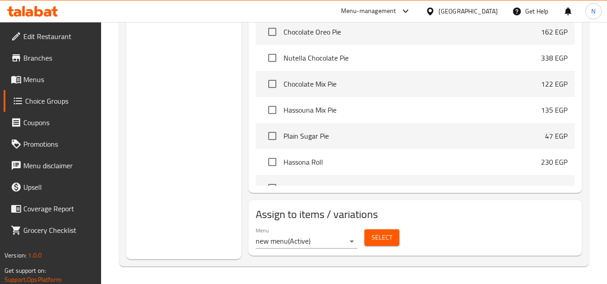
scroll to position [404, 0]
click at [373, 240] on span "Select" at bounding box center [381, 237] width 21 height 11
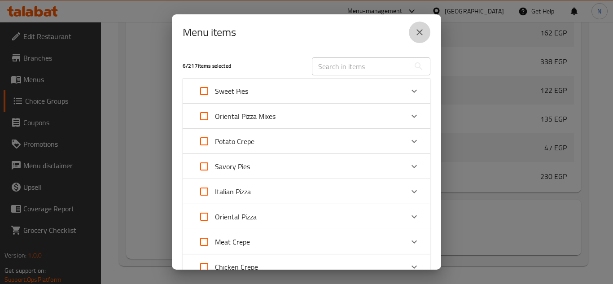
click at [417, 34] on icon "close" at bounding box center [419, 32] width 11 height 11
